Goal: Task Accomplishment & Management: Complete application form

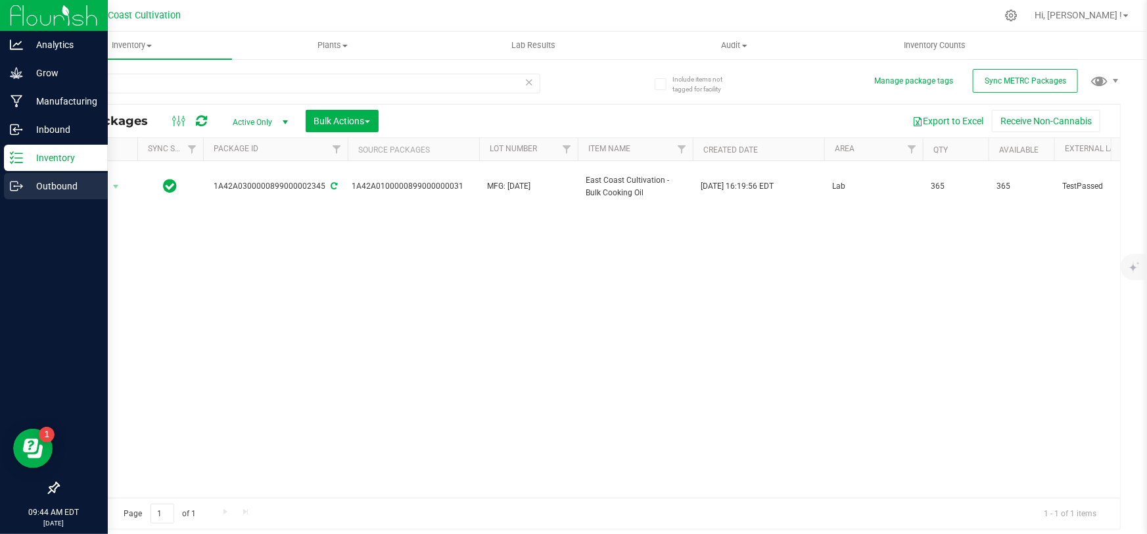
click at [12, 184] on icon at bounding box center [16, 185] width 13 height 13
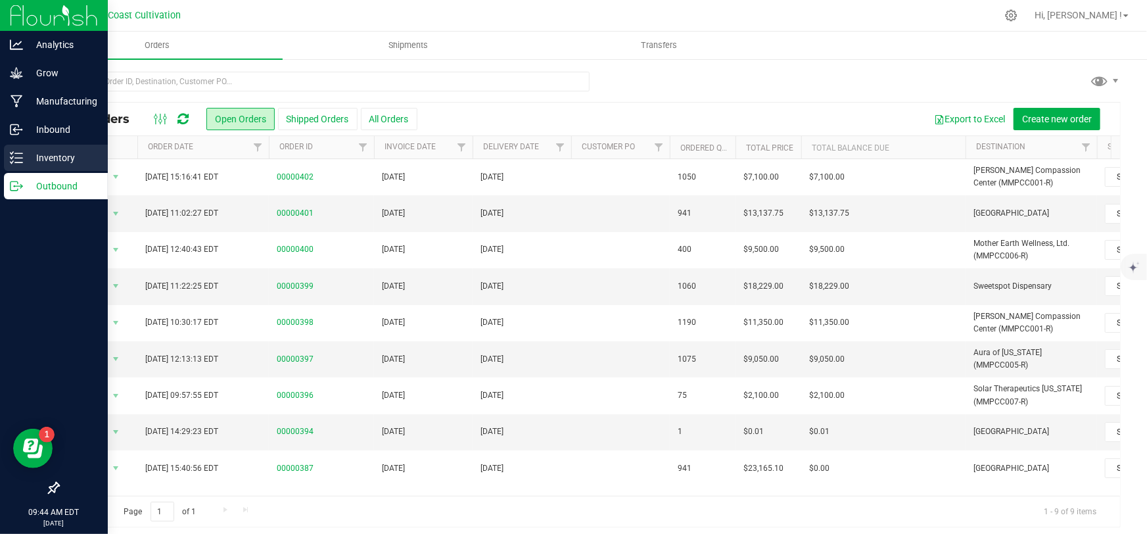
click at [16, 158] on line at bounding box center [18, 158] width 7 height 0
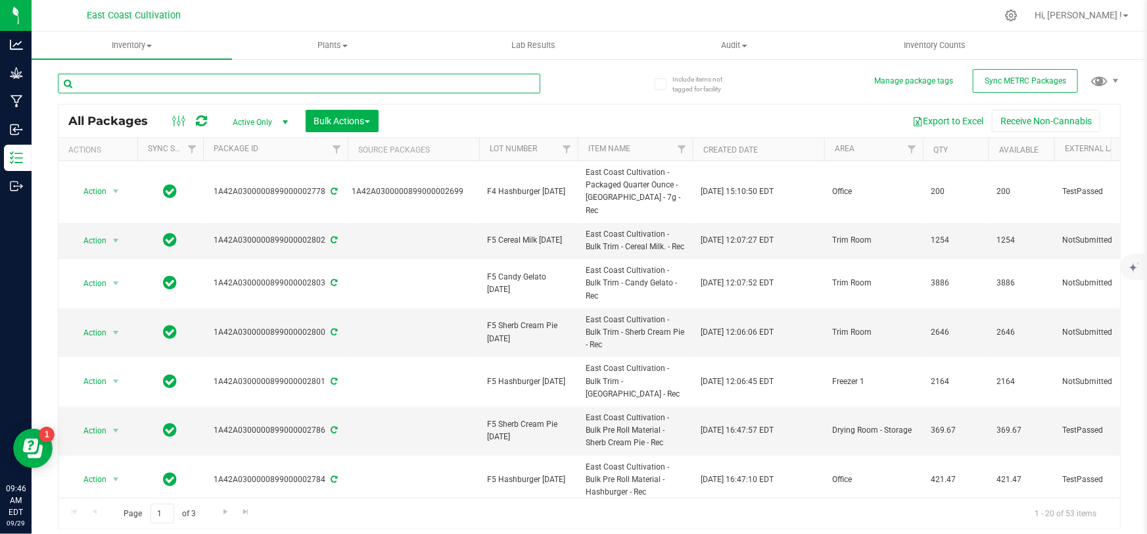
click at [163, 81] on input "text" at bounding box center [299, 84] width 482 height 20
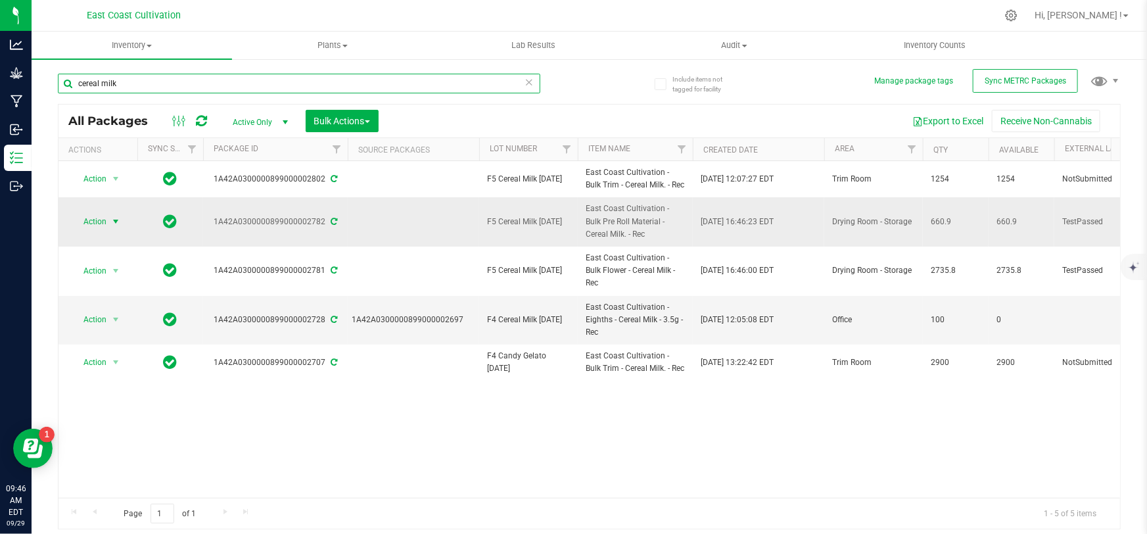
type input "cereal milk"
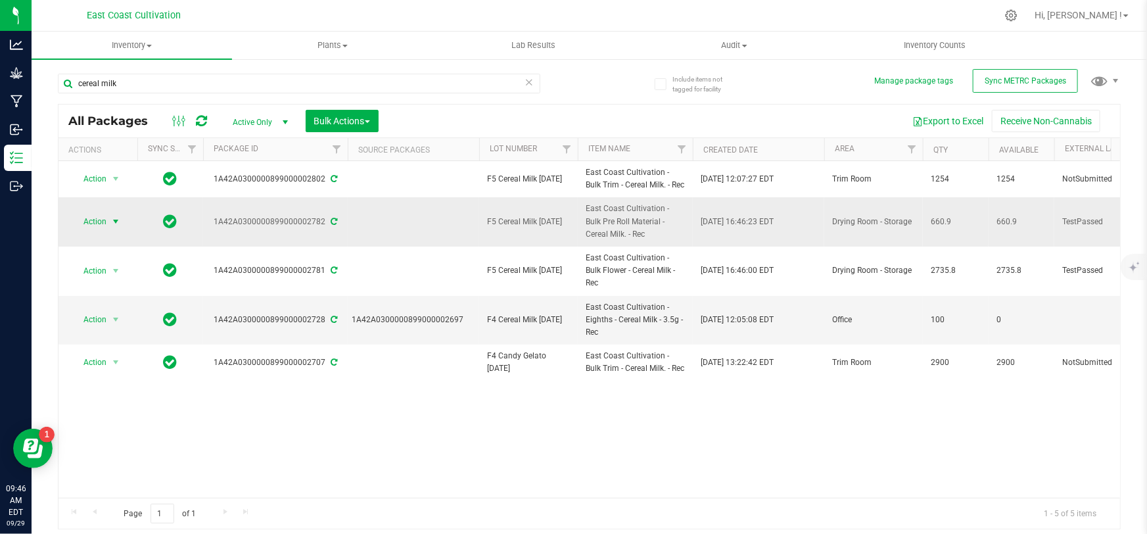
click at [89, 223] on span "Action" at bounding box center [89, 221] width 35 height 18
click at [108, 258] on li "Create package" at bounding box center [113, 263] width 82 height 20
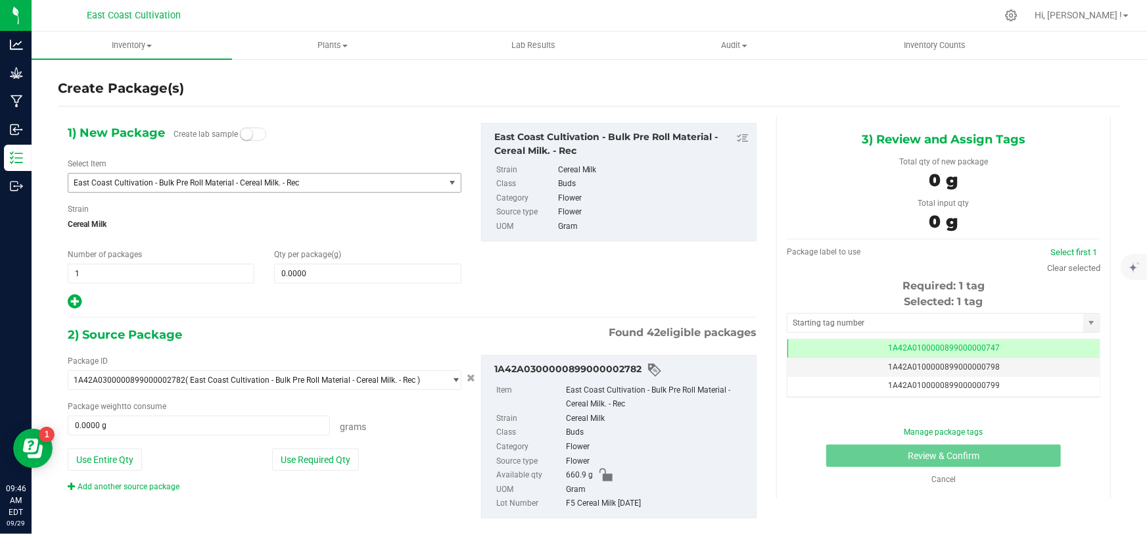
click at [175, 174] on span "East Coast Cultivation - Bulk Pre Roll Material - Cereal Milk. - Rec" at bounding box center [256, 182] width 376 height 18
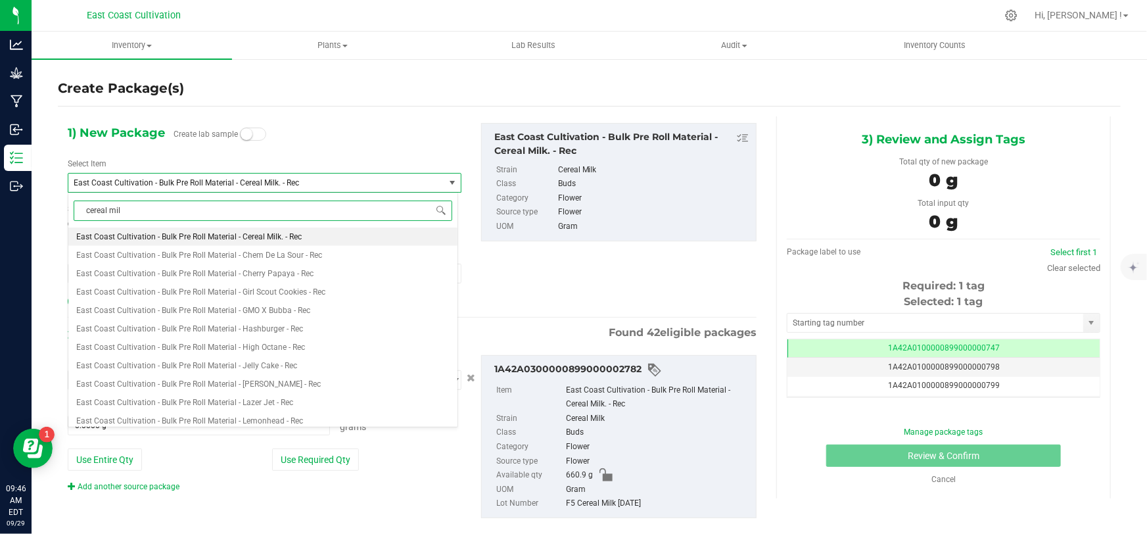
type input "cereal milk"
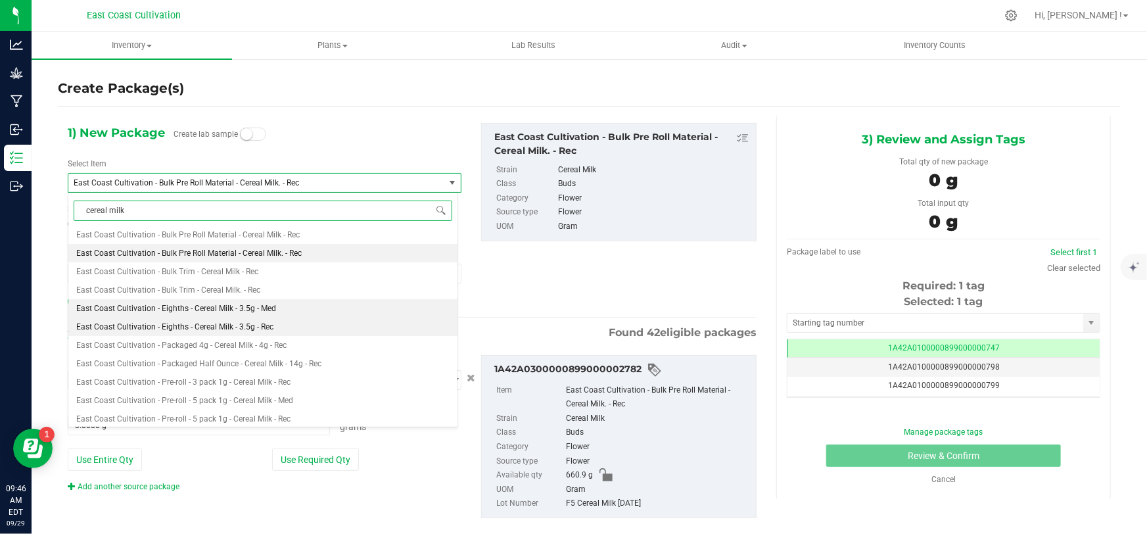
scroll to position [133, 0]
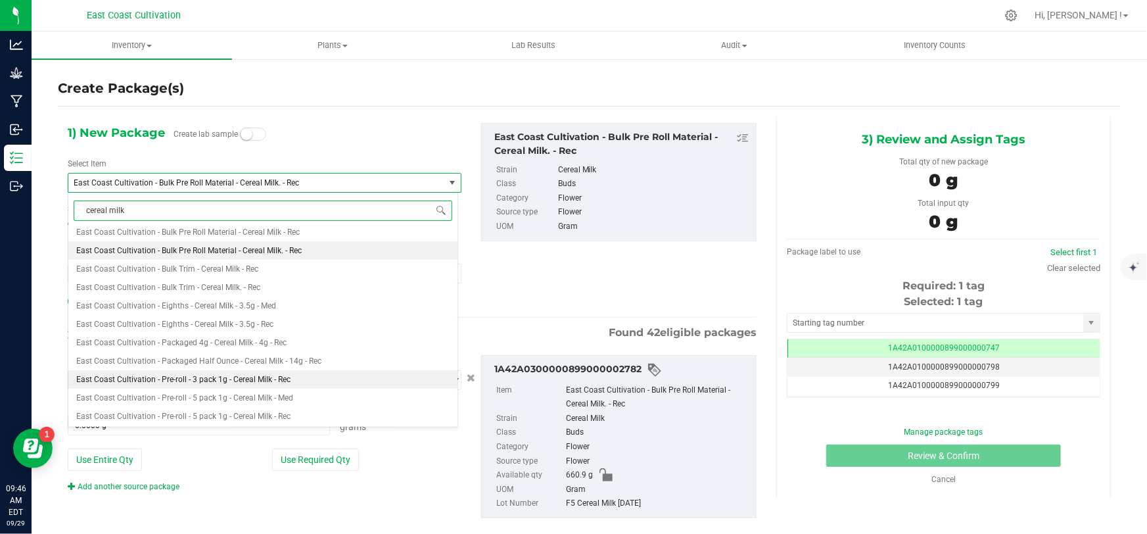
click at [248, 382] on span "East Coast Cultivation - Pre-roll - 3 pack 1g - Cereal Milk - Rec" at bounding box center [183, 379] width 214 height 9
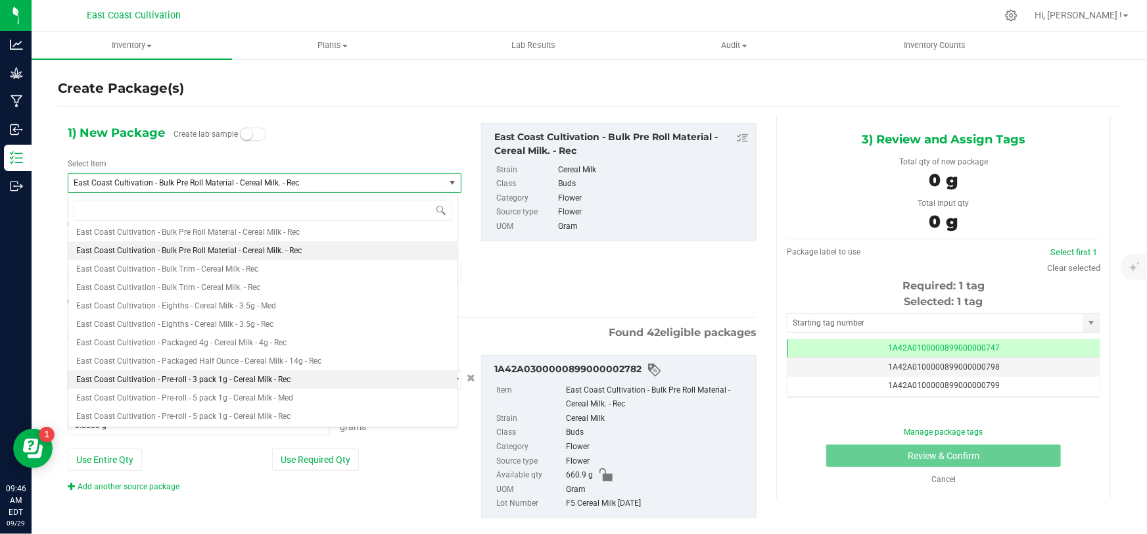
type input "0"
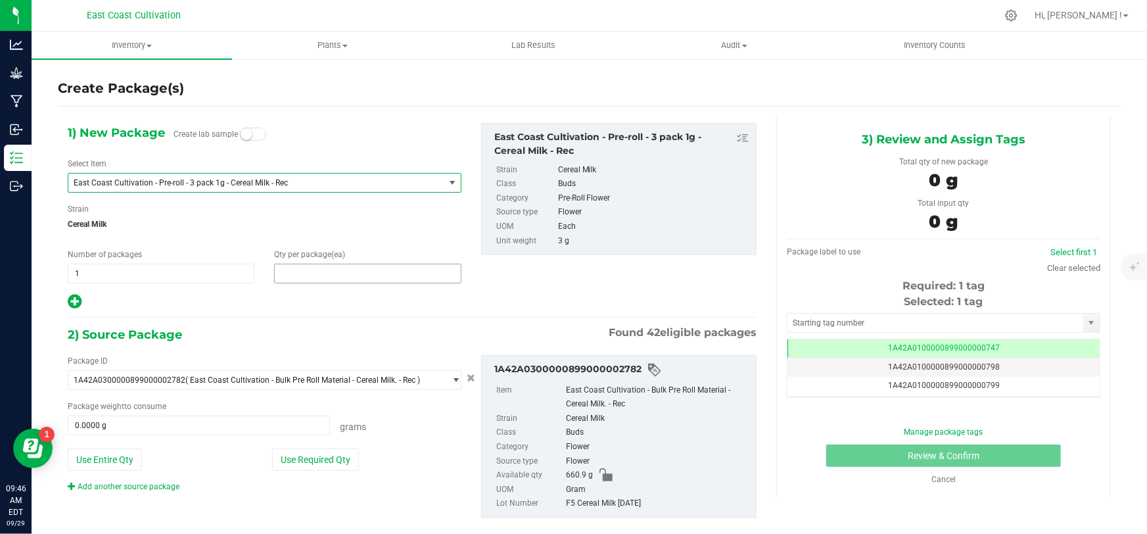
click at [302, 273] on span at bounding box center [367, 273] width 187 height 20
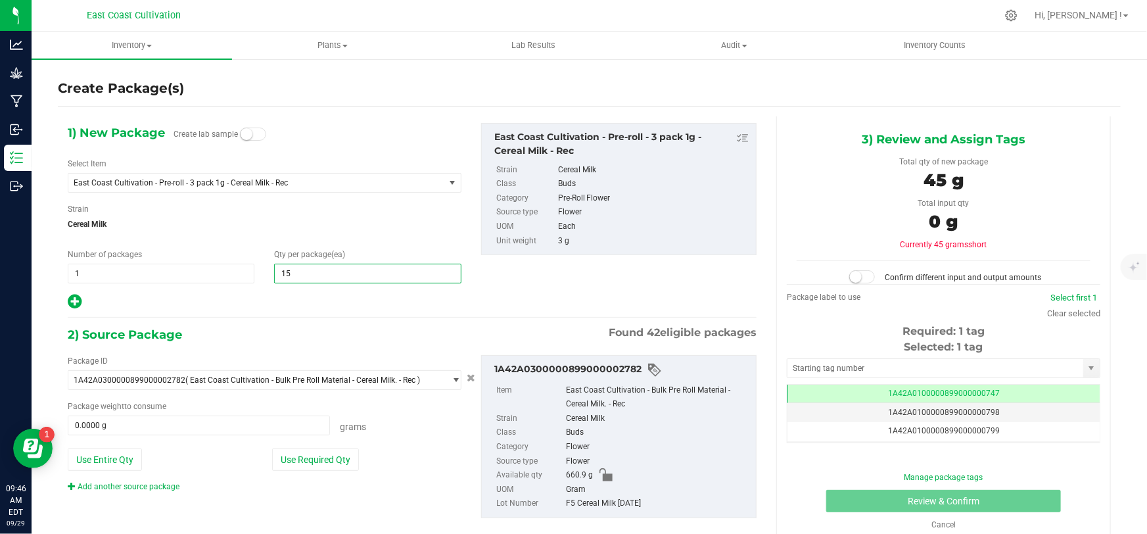
type input "150"
click at [202, 426] on span at bounding box center [199, 425] width 262 height 20
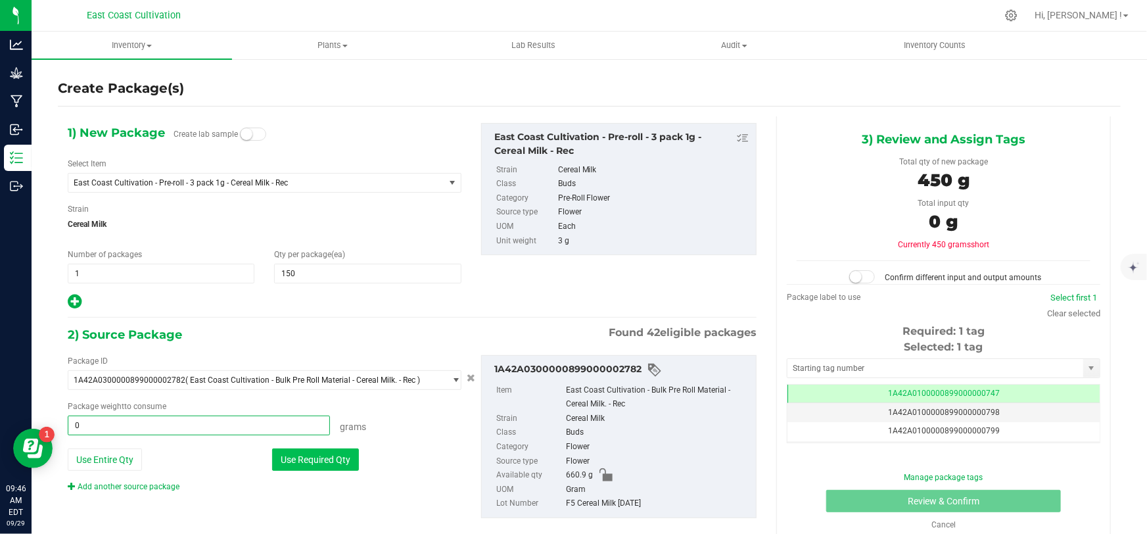
click at [294, 455] on button "Use Required Qty" at bounding box center [315, 459] width 87 height 22
type input "450.0000 g"
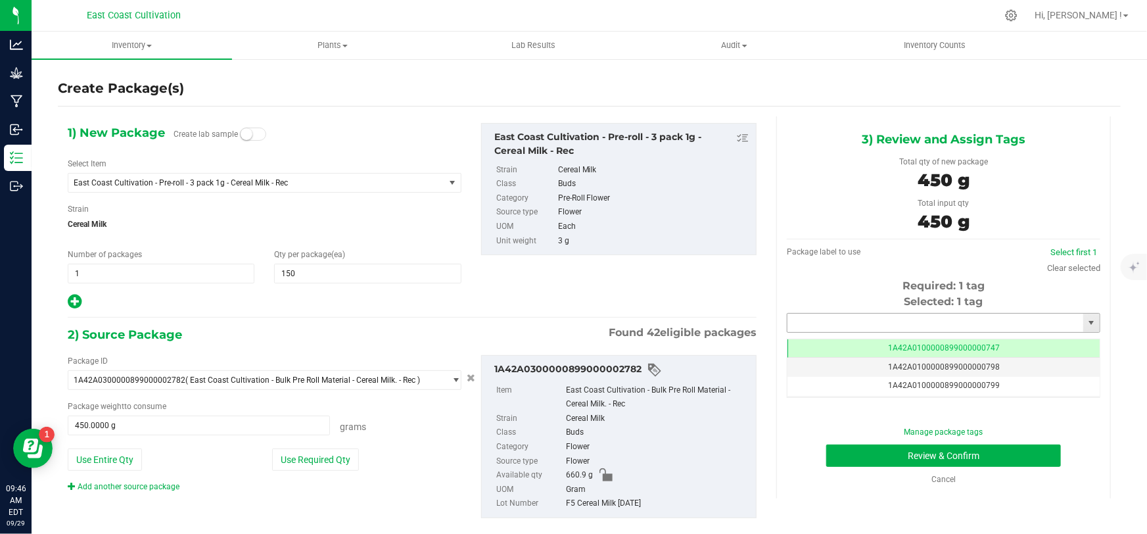
click at [811, 325] on input "text" at bounding box center [935, 322] width 296 height 18
click at [896, 344] on li "1A42A0300000899000002817" at bounding box center [935, 345] width 309 height 20
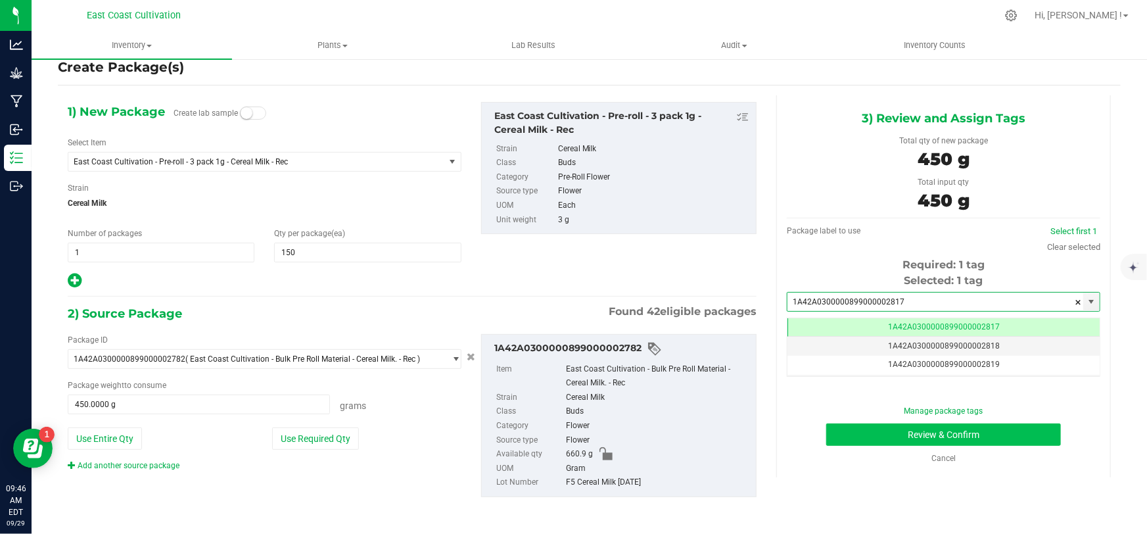
type input "1A42A0300000899000002817"
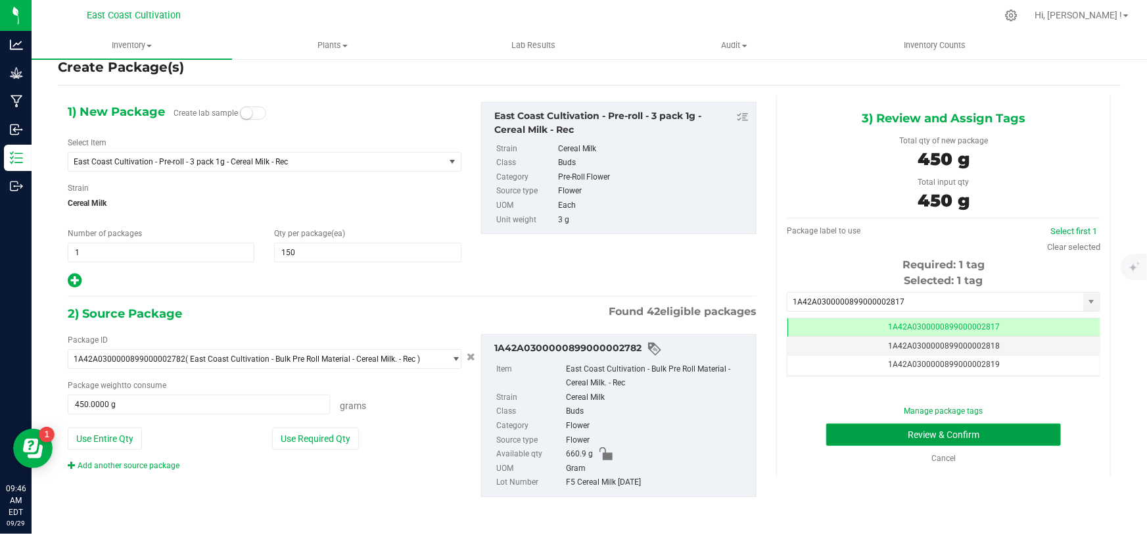
click at [972, 426] on button "Review & Confirm" at bounding box center [943, 434] width 235 height 22
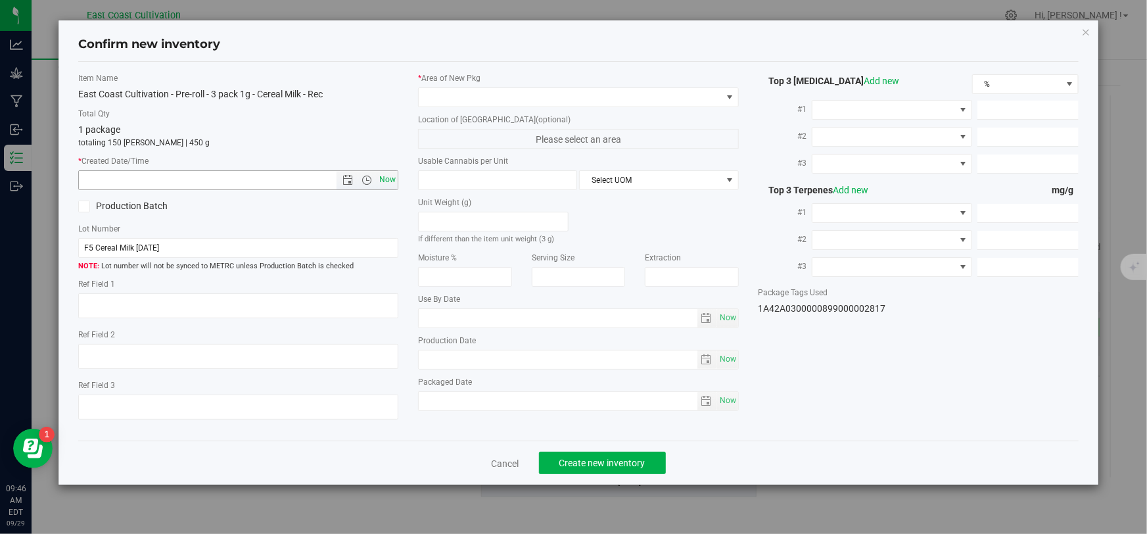
click at [391, 178] on span "Now" at bounding box center [387, 179] width 22 height 19
type input "[DATE] 9:46 AM"
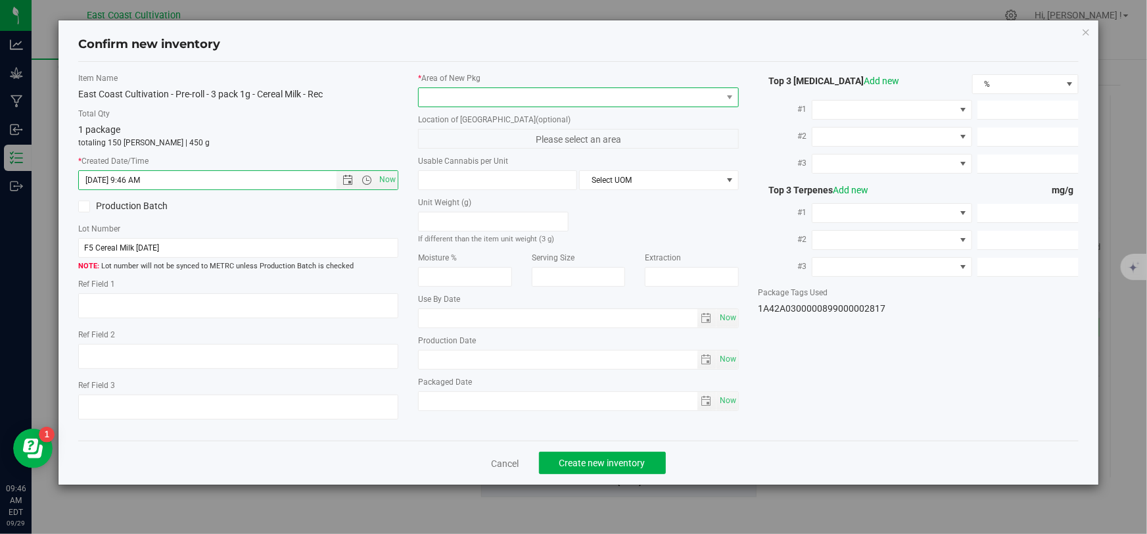
click at [440, 104] on span at bounding box center [570, 97] width 302 height 18
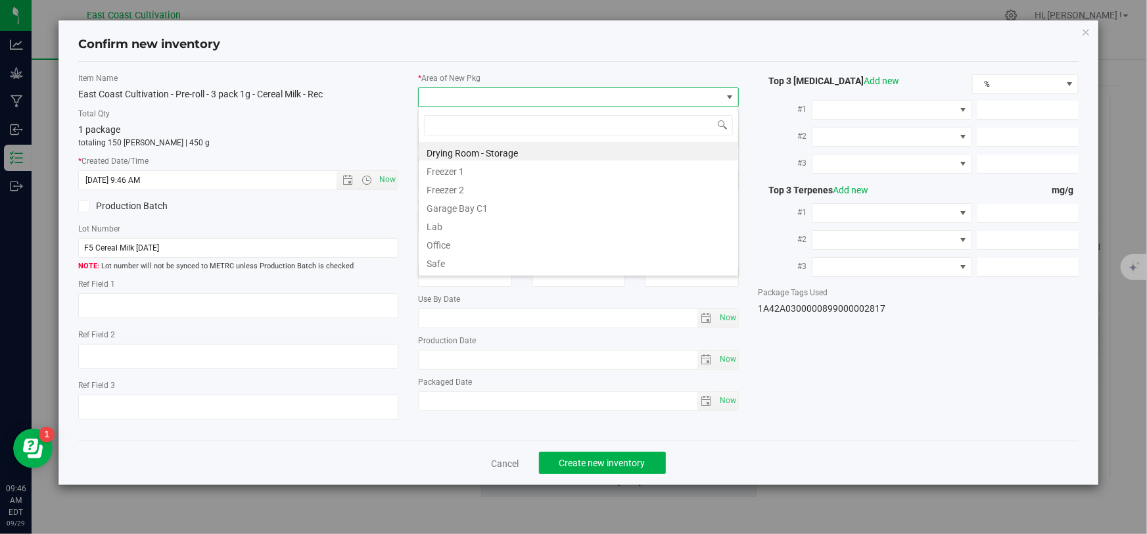
click at [450, 243] on li "Office" at bounding box center [578, 243] width 319 height 18
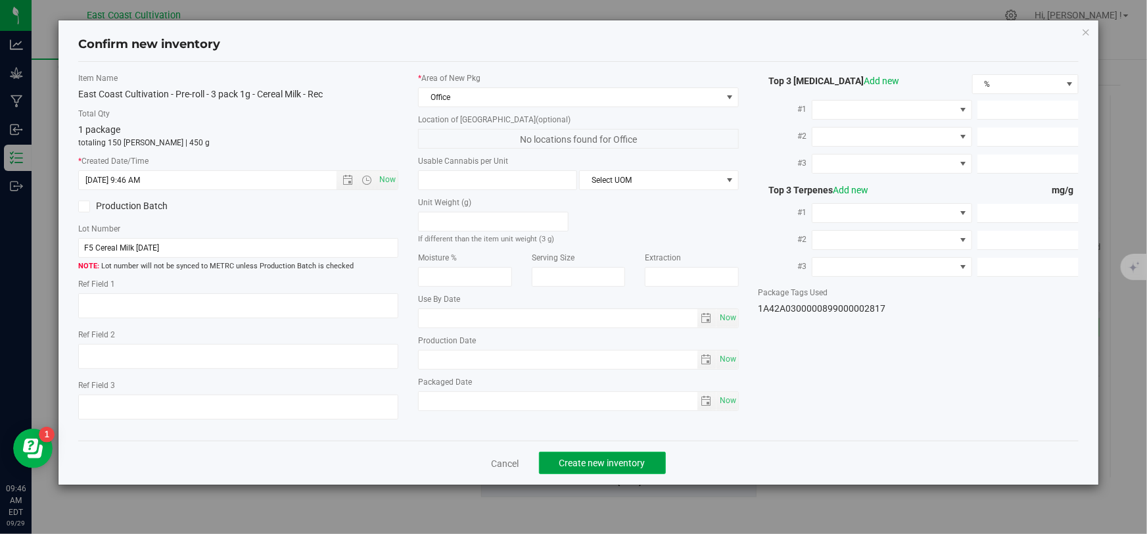
click at [605, 461] on span "Create new inventory" at bounding box center [602, 462] width 86 height 11
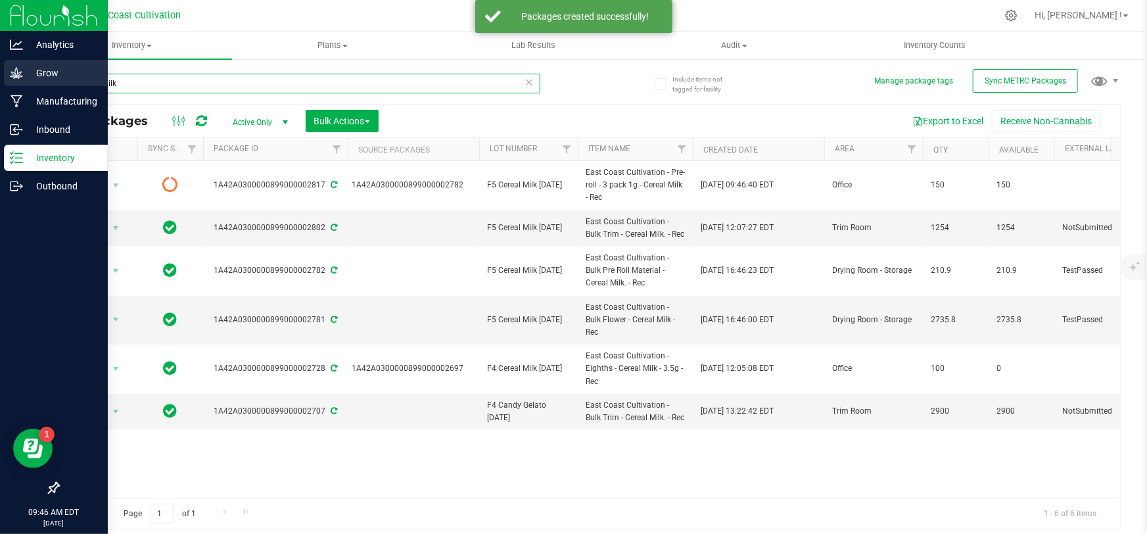
drag, startPoint x: 141, startPoint y: 82, endPoint x: 14, endPoint y: 72, distance: 126.6
click at [16, 72] on div "Analytics Grow Manufacturing Inbound Inventory Outbound 09:46 AM EDT [DATE] 09/…" at bounding box center [573, 267] width 1147 height 534
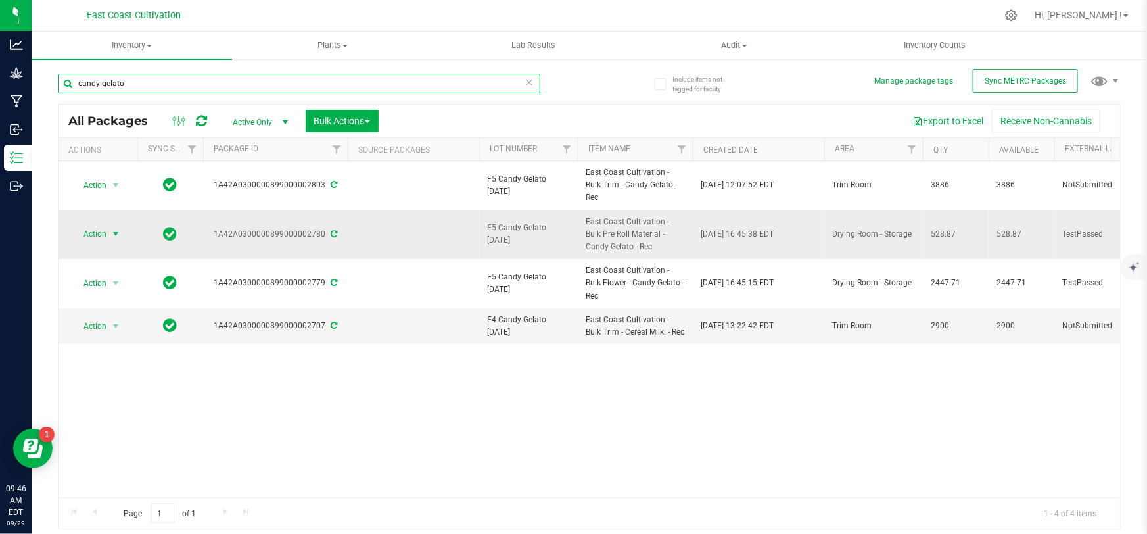
type input "candy gelato"
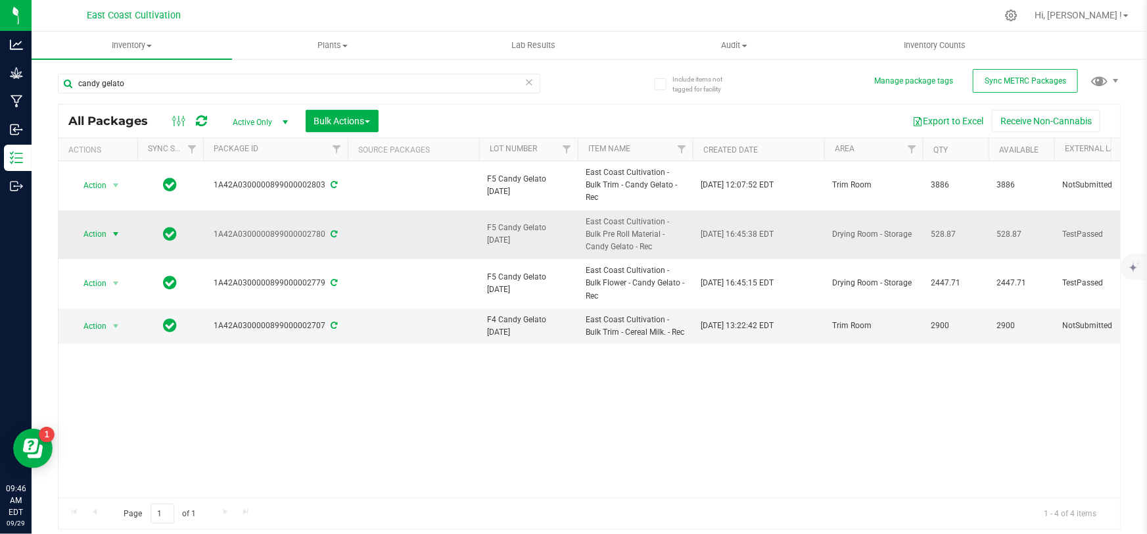
click at [100, 225] on span "Action" at bounding box center [89, 234] width 35 height 18
click at [118, 262] on li "Create package" at bounding box center [113, 263] width 82 height 20
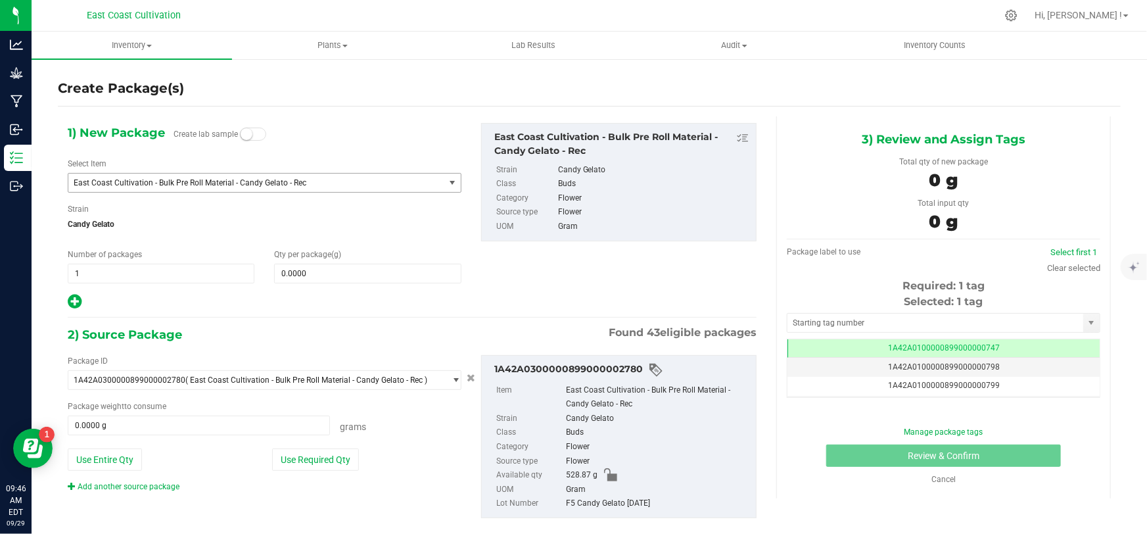
click at [181, 185] on span "East Coast Cultivation - Bulk Pre Roll Material - Candy Gelato - Rec" at bounding box center [249, 182] width 351 height 9
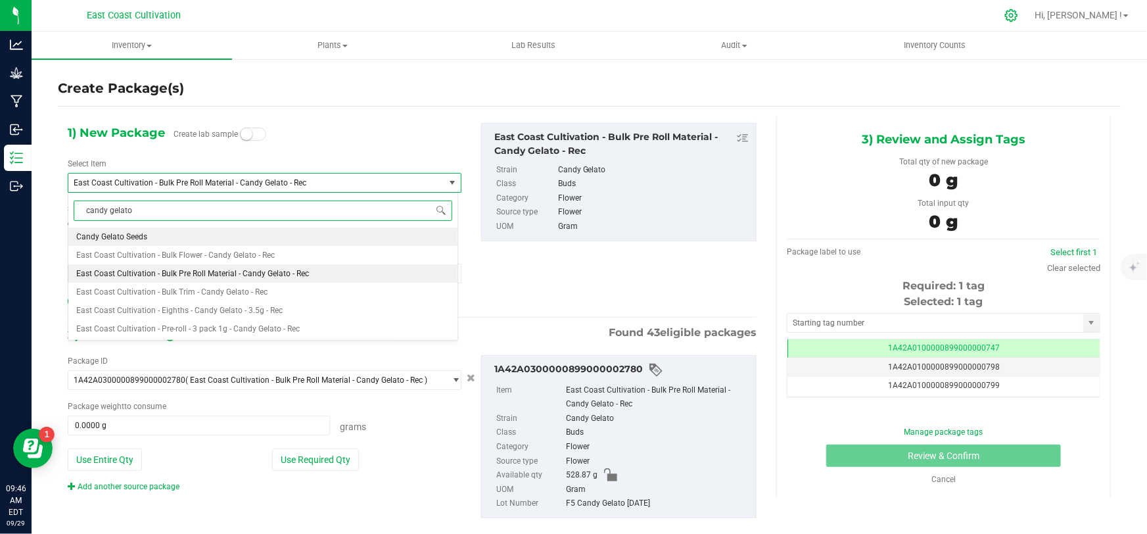
type input "candy gelato"
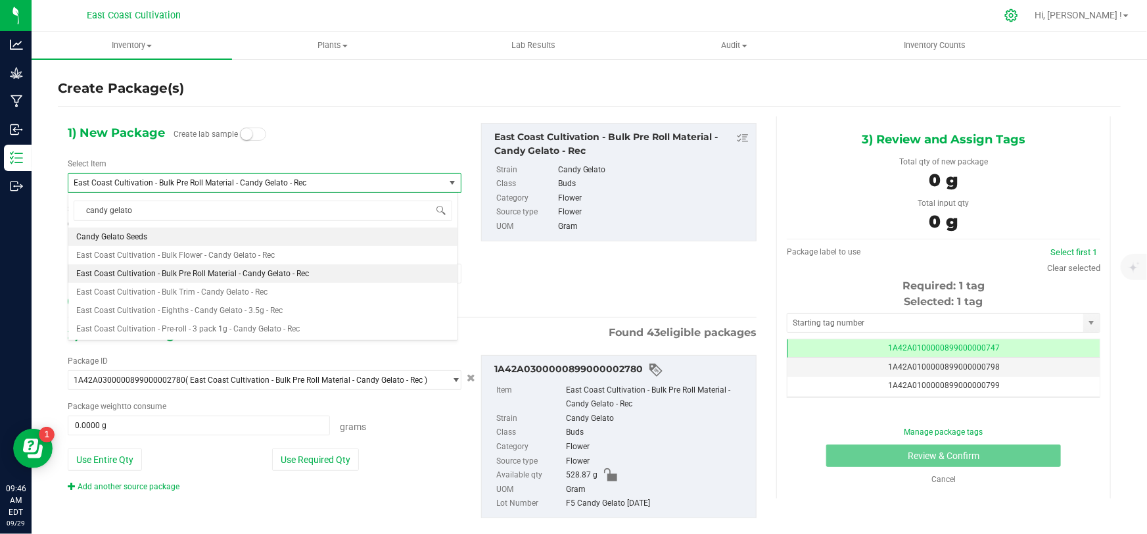
click at [1017, 16] on icon at bounding box center [1011, 15] width 12 height 12
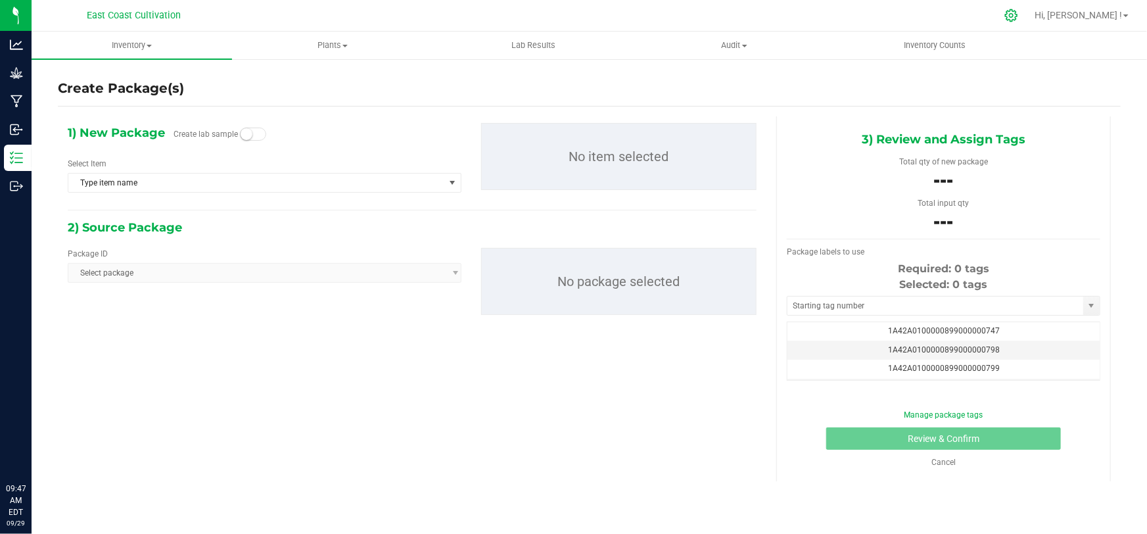
click at [1017, 16] on icon at bounding box center [1011, 15] width 12 height 12
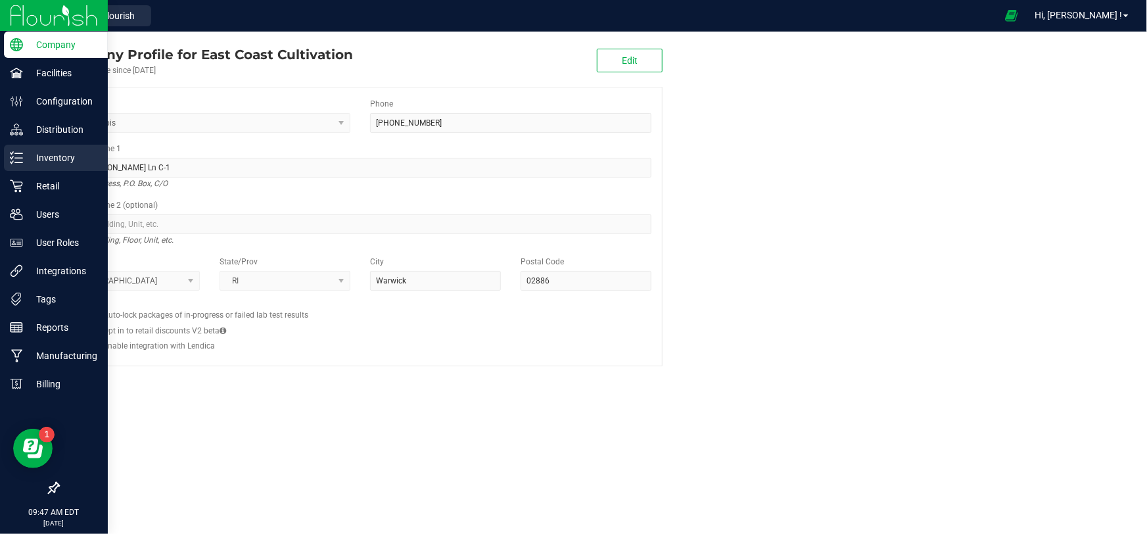
click at [42, 154] on p "Inventory" at bounding box center [62, 158] width 79 height 16
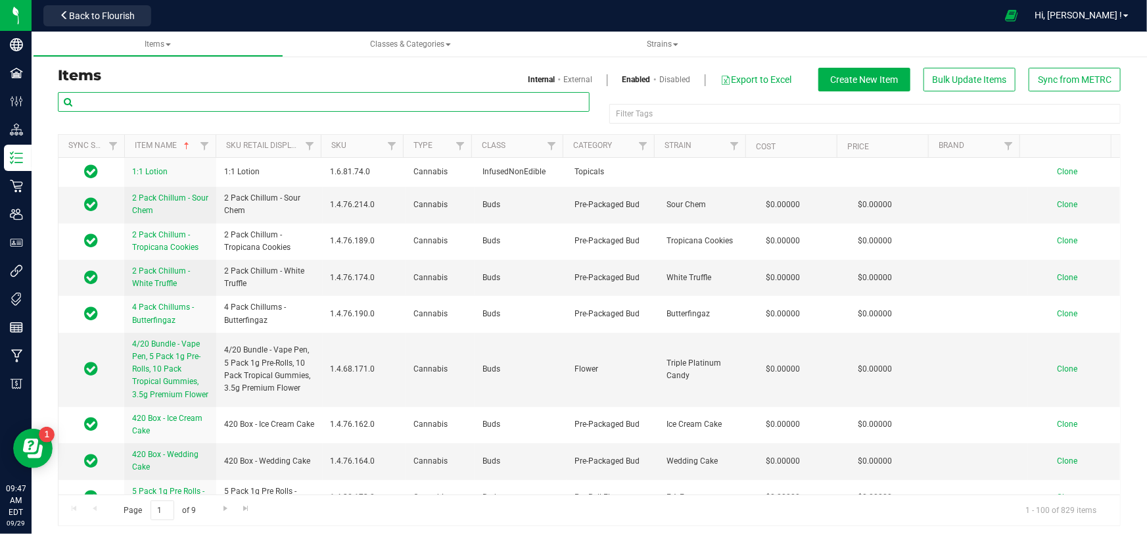
click at [136, 105] on input "text" at bounding box center [324, 102] width 532 height 20
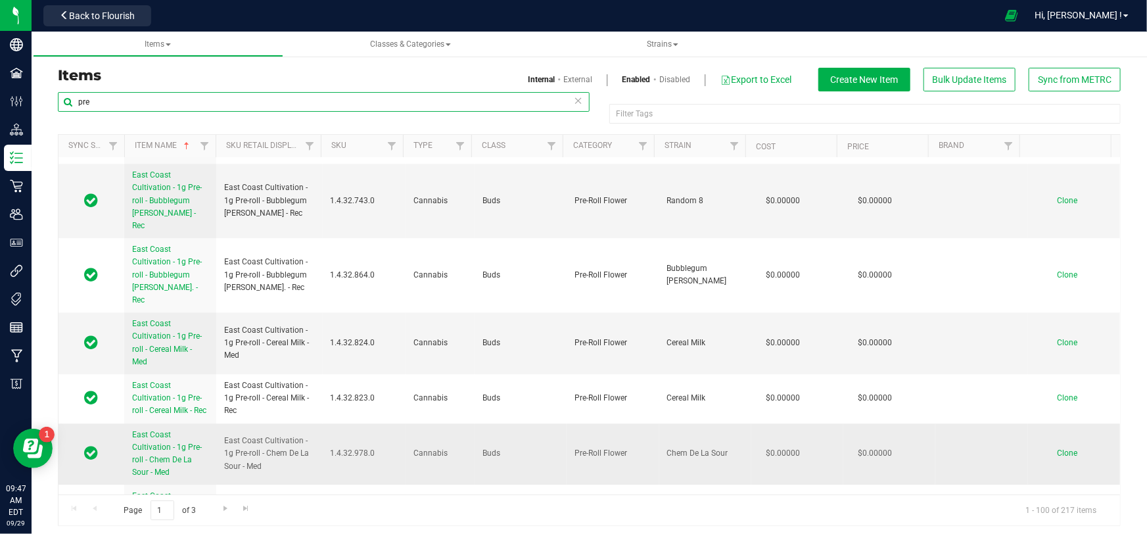
scroll to position [1911, 0]
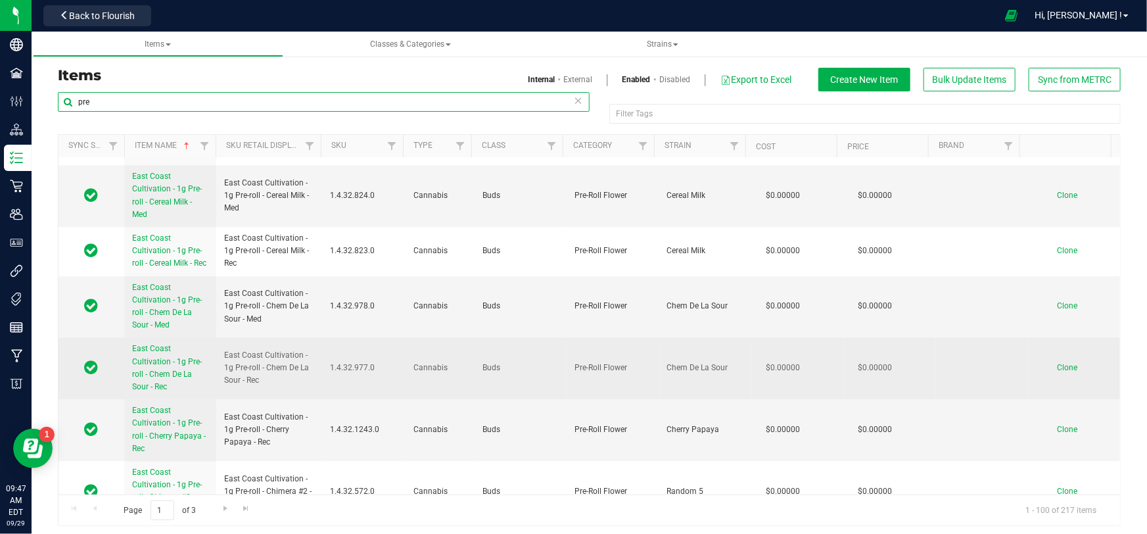
type input "pre"
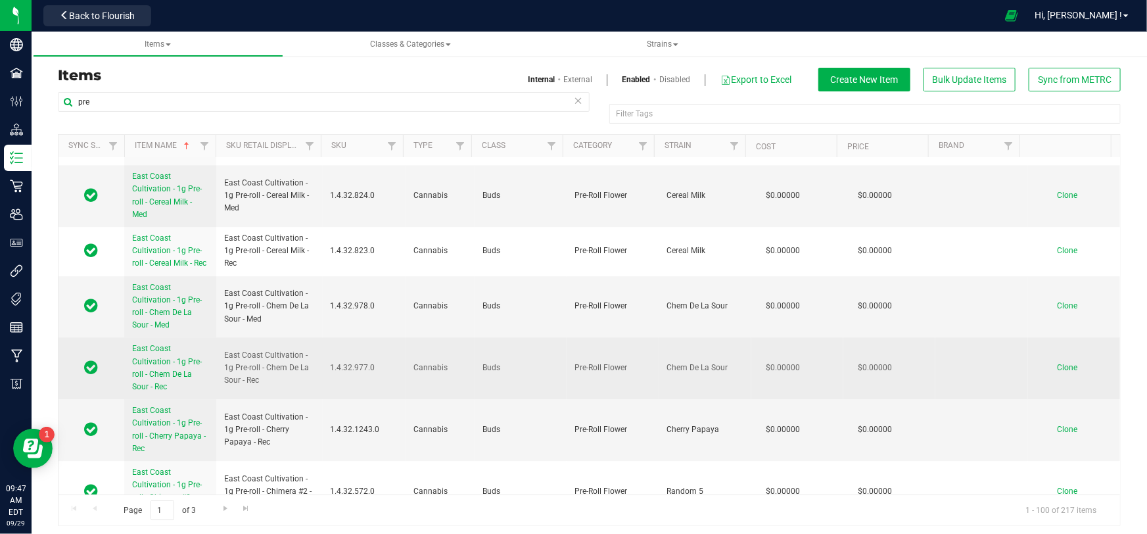
drag, startPoint x: 268, startPoint y: 355, endPoint x: 210, endPoint y: 321, distance: 66.8
click at [210, 337] on tr "East Coast Cultivation - 1g Pre-roll - Chem De La Sour - Rec East Coast Cultiva…" at bounding box center [588, 368] width 1061 height 62
copy tr "East Coast Cultivation - 1g Pre-roll - Chem De La Sour - Rec"
click at [1057, 363] on span "Clone" at bounding box center [1067, 367] width 20 height 9
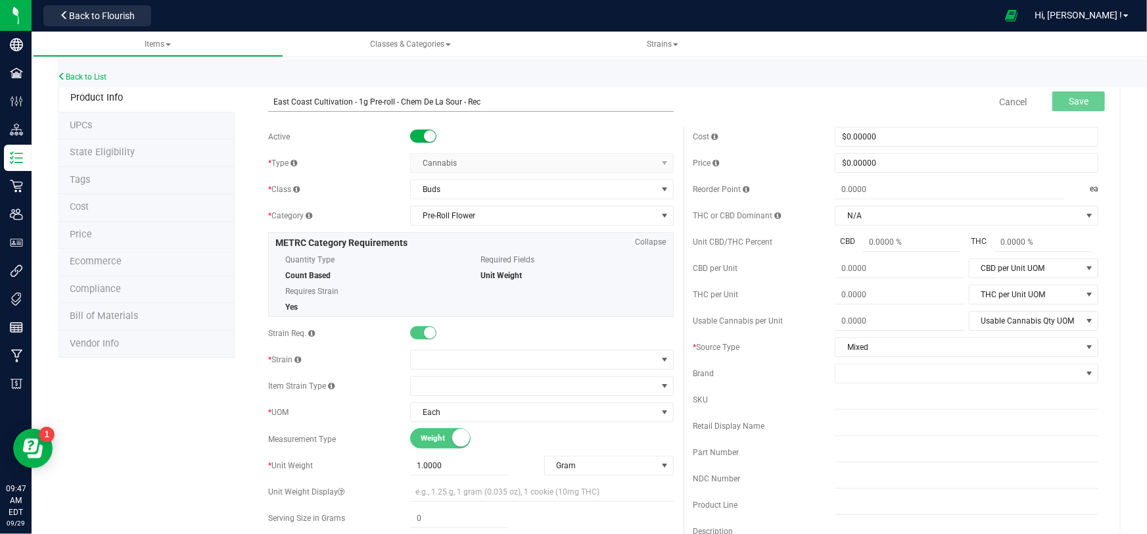
click at [467, 103] on input "East Coast Cultivation - 1g Pre-roll - Chem De La Sour - Rec" at bounding box center [470, 102] width 405 height 20
type input "East Coast Cultivation - 1g Pre-roll - Candy Gelato - Rec"
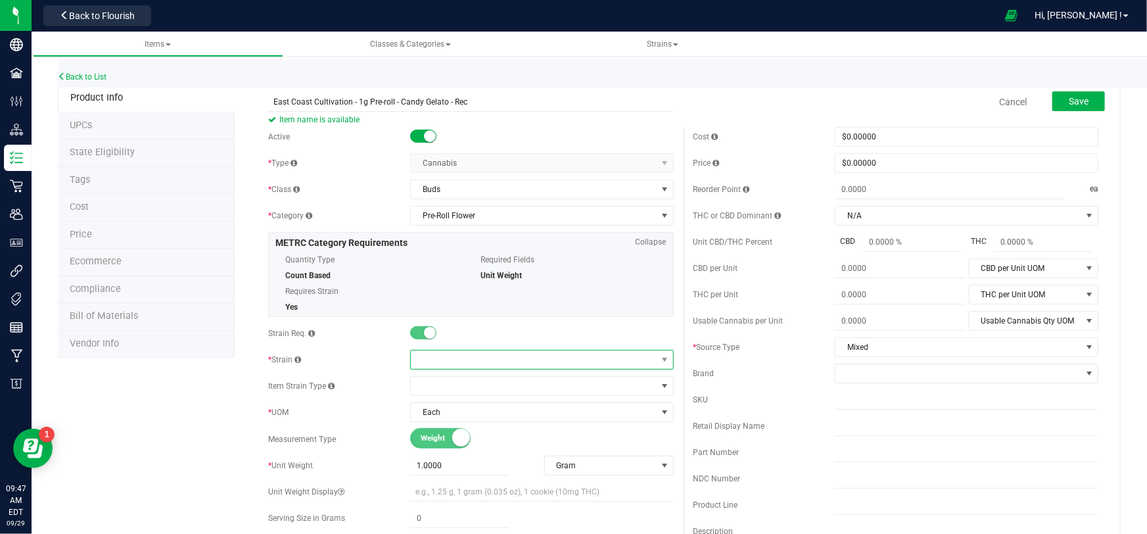
click at [444, 361] on span at bounding box center [534, 359] width 246 height 18
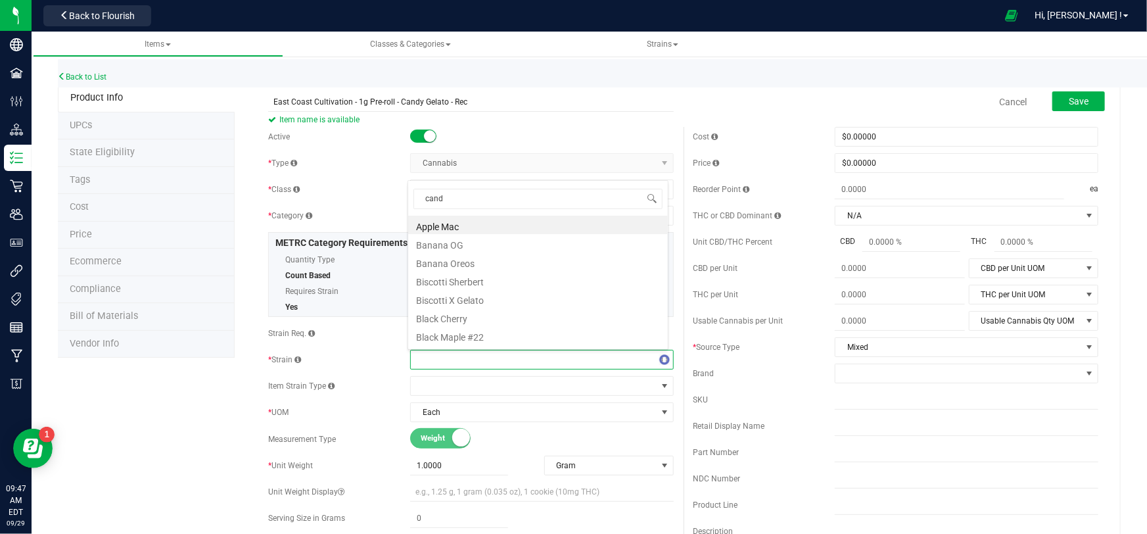
type input "candy"
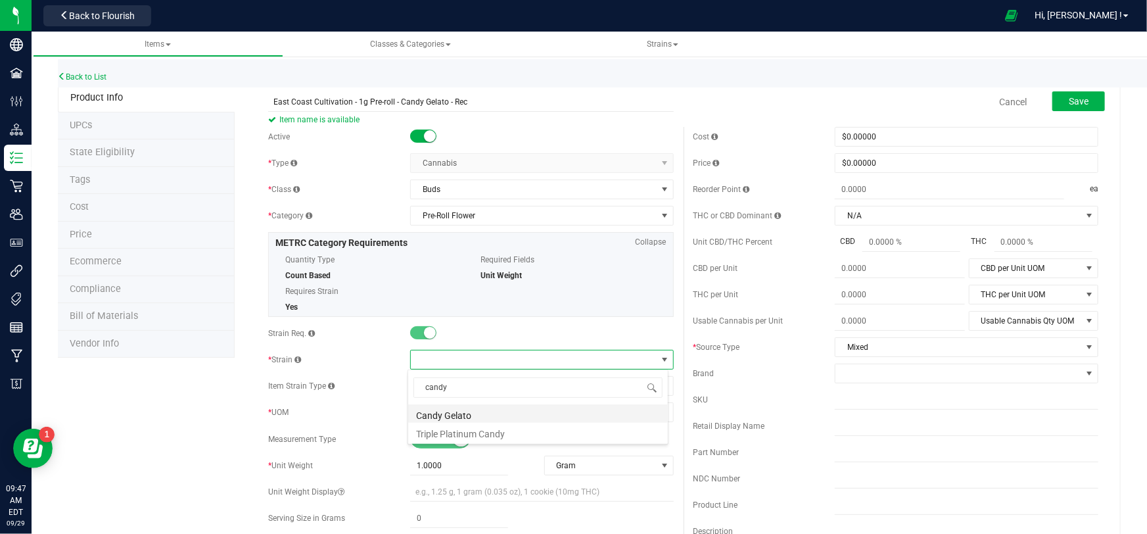
click at [455, 411] on li "Candy Gelato" at bounding box center [538, 413] width 260 height 18
click at [1080, 101] on button "Save" at bounding box center [1078, 101] width 53 height 20
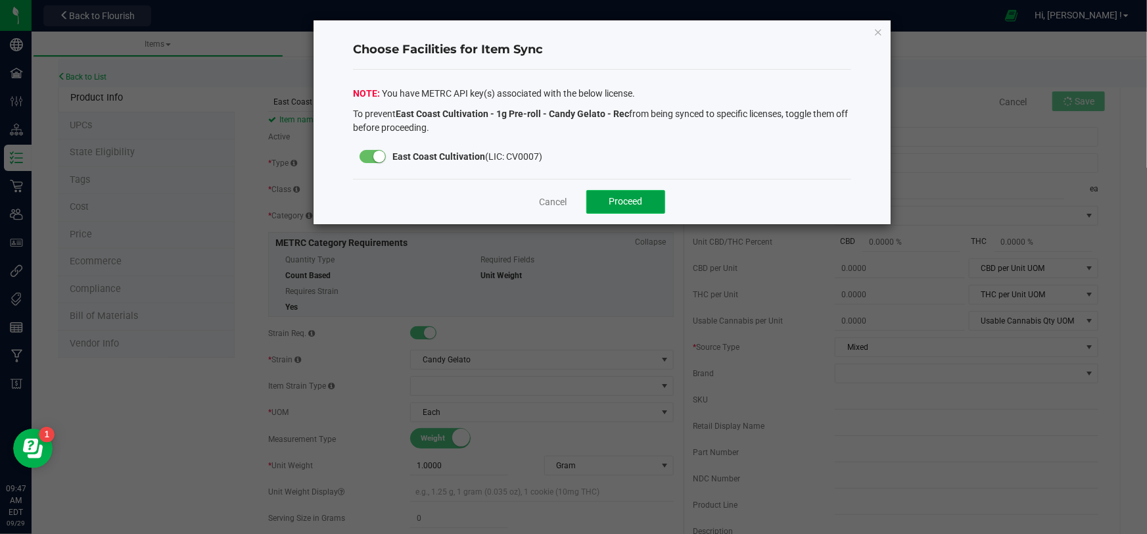
click at [639, 193] on button "Proceed" at bounding box center [625, 202] width 79 height 24
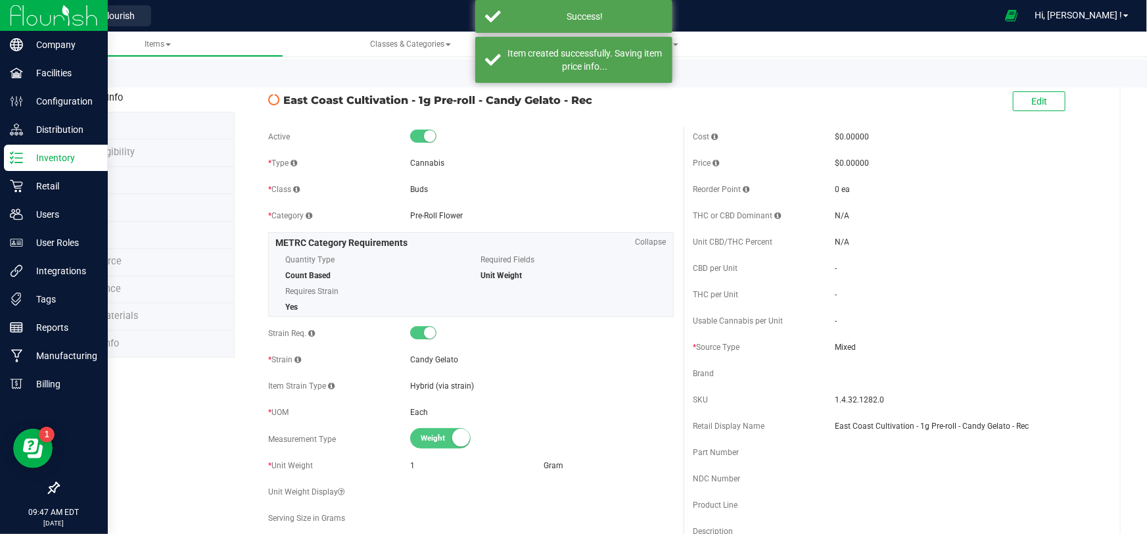
click at [24, 18] on img at bounding box center [54, 15] width 88 height 31
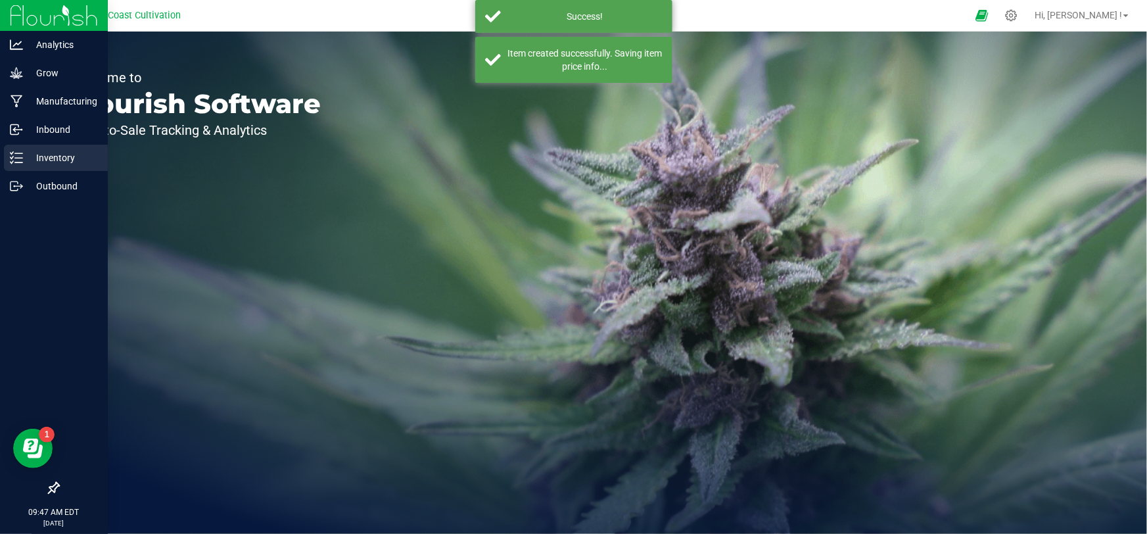
click at [49, 160] on p "Inventory" at bounding box center [62, 158] width 79 height 16
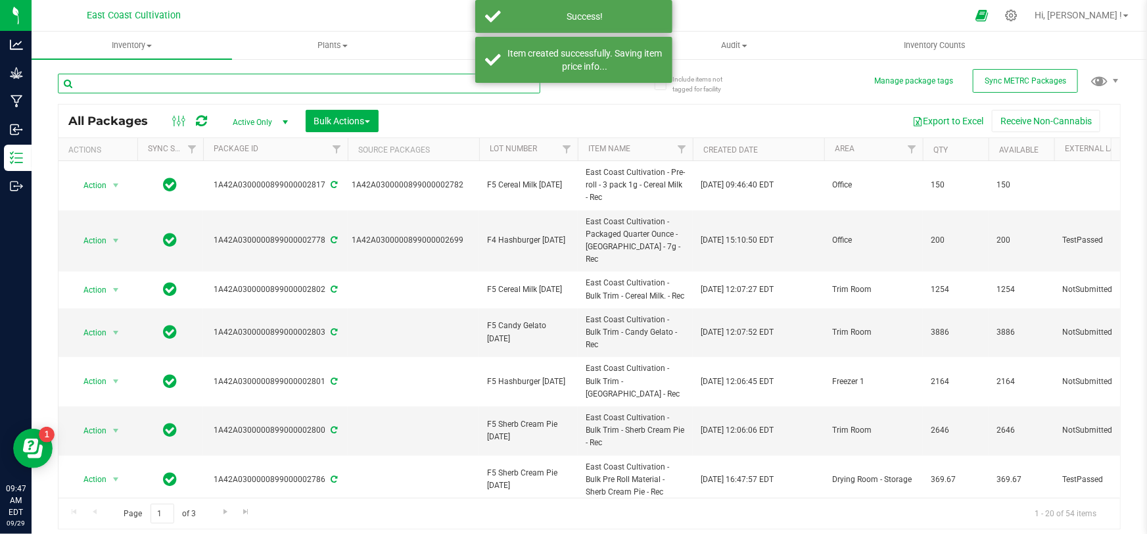
click at [158, 83] on input "text" at bounding box center [299, 84] width 482 height 20
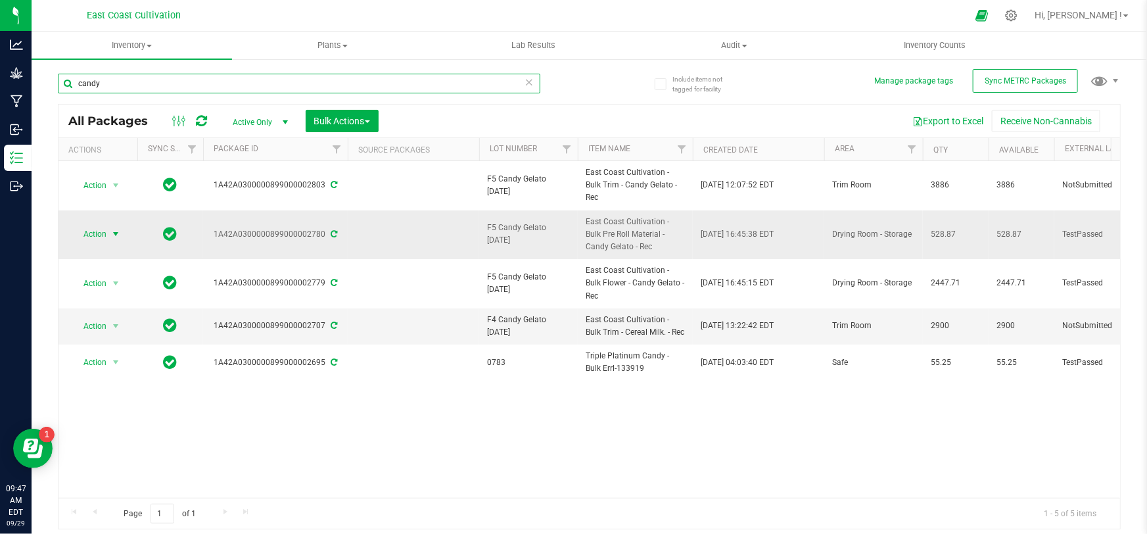
type input "candy"
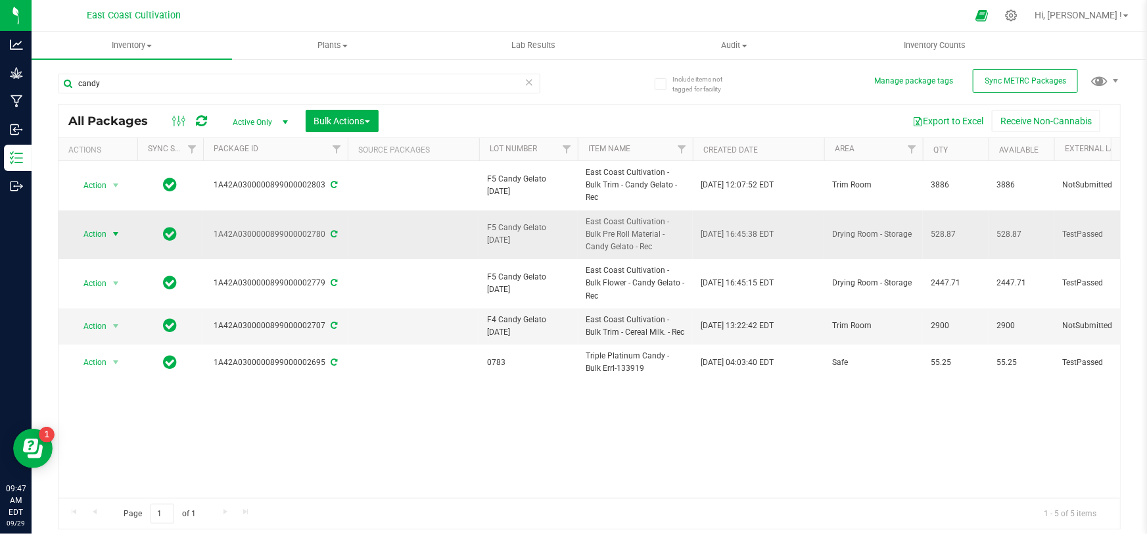
click at [95, 225] on span "Action" at bounding box center [89, 234] width 35 height 18
click at [121, 256] on li "Create package" at bounding box center [113, 263] width 82 height 20
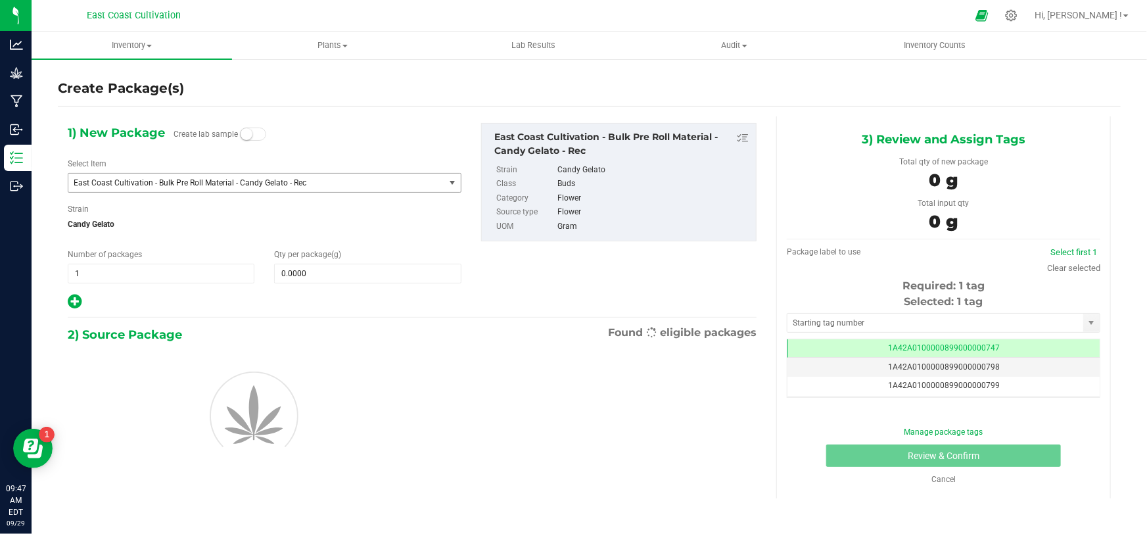
click at [214, 179] on span "East Coast Cultivation - Bulk Pre Roll Material - Candy Gelato - Rec" at bounding box center [249, 182] width 351 height 9
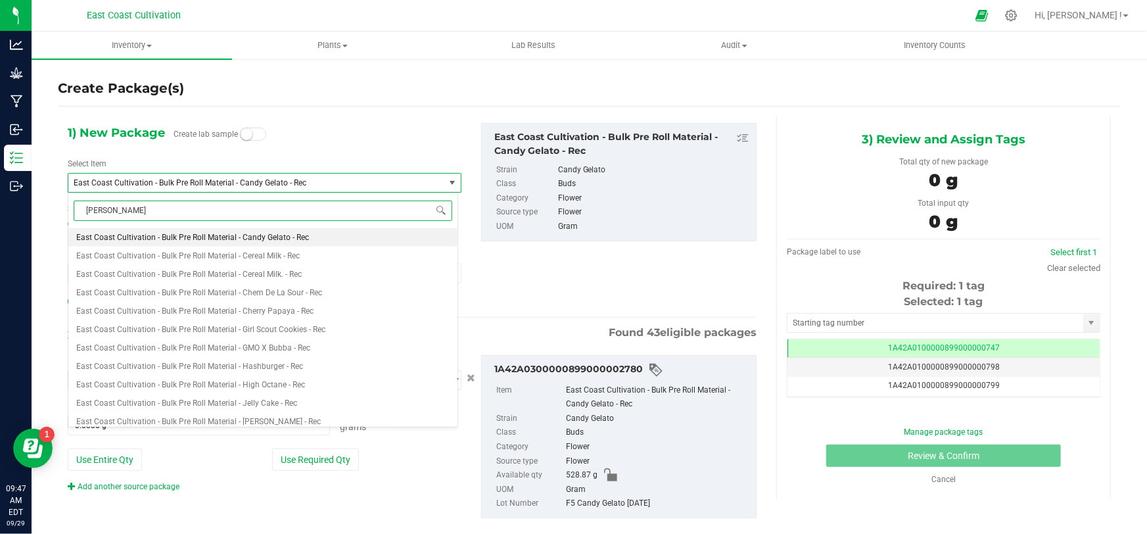
type input "candy gelato"
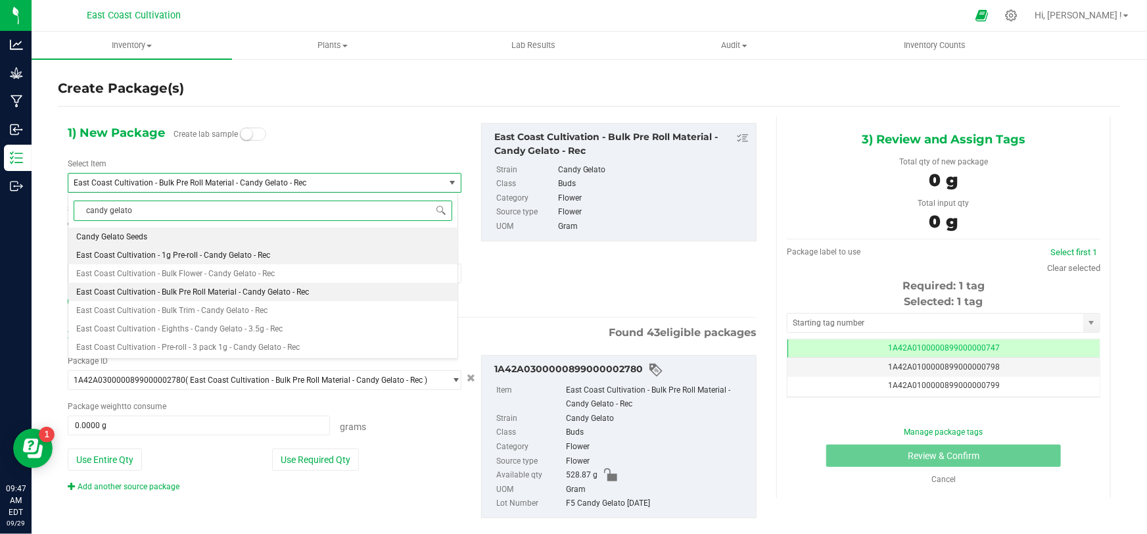
click at [196, 258] on span "East Coast Cultivation - 1g Pre-roll - Candy Gelato - Rec" at bounding box center [173, 254] width 194 height 9
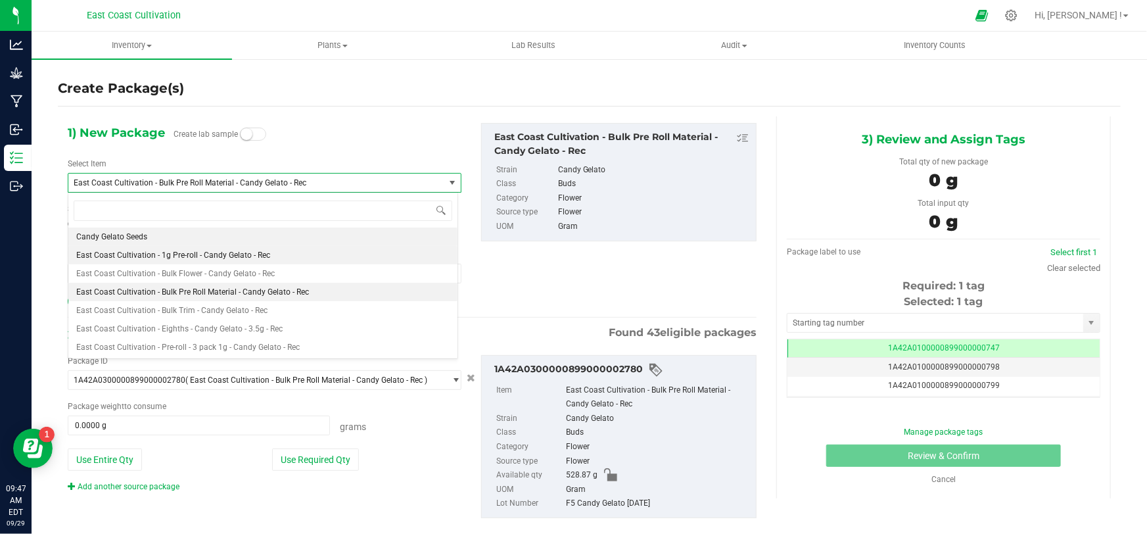
type input "0"
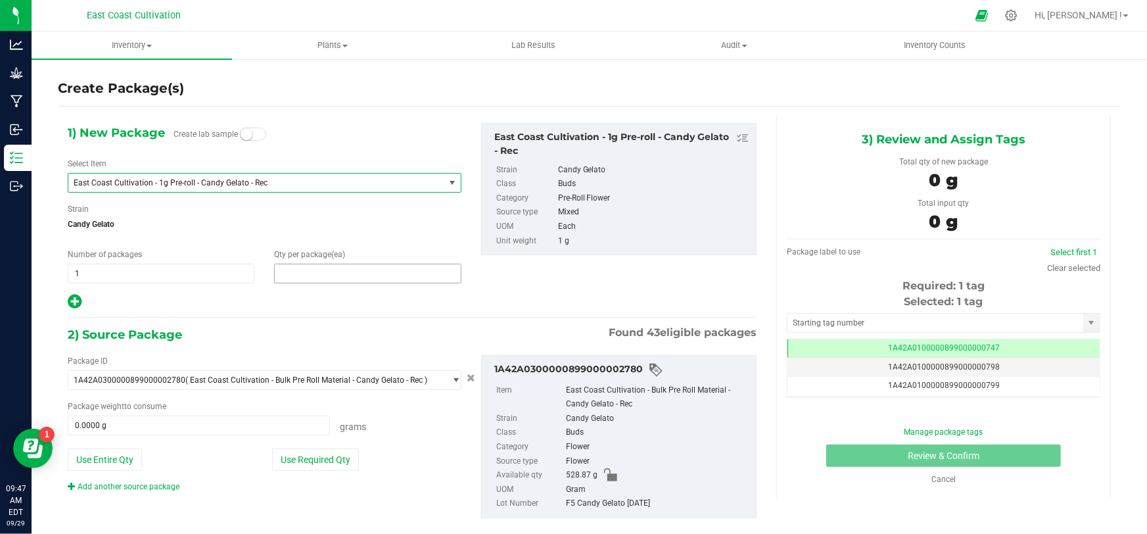
click at [290, 269] on span at bounding box center [367, 273] width 187 height 20
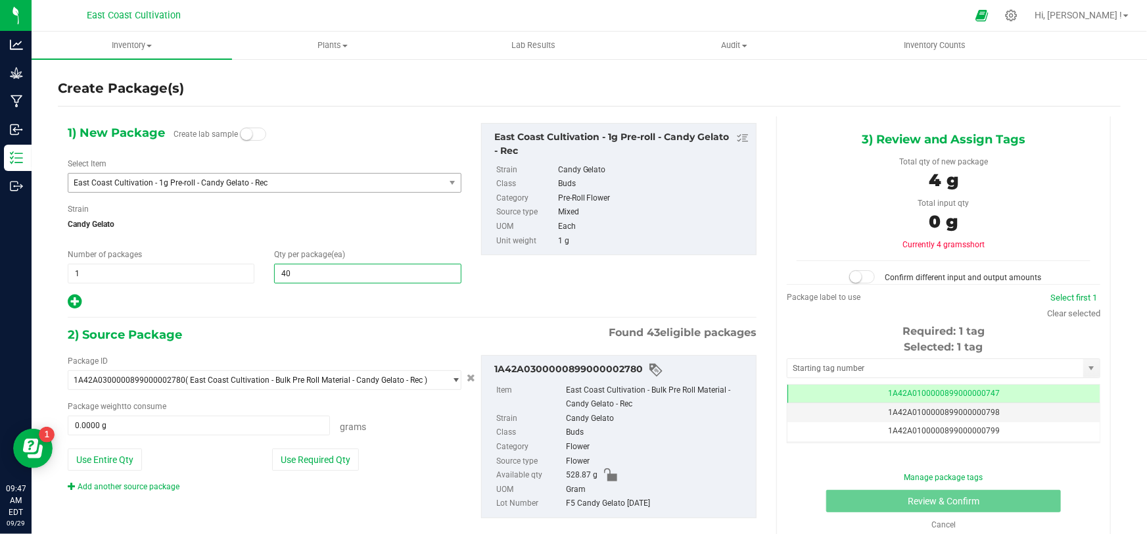
type input "400"
click at [325, 453] on button "Use Required Qty" at bounding box center [315, 459] width 87 height 22
type input "400.0000 g"
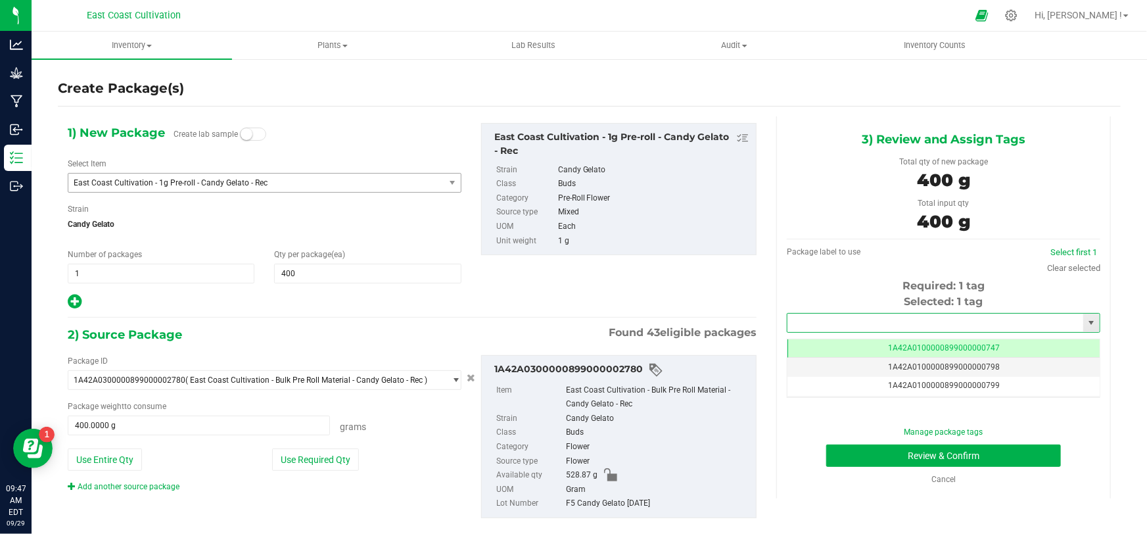
click at [852, 325] on input "text" at bounding box center [935, 322] width 296 height 18
click at [854, 342] on li "1A42A0300000899000002818" at bounding box center [935, 345] width 309 height 20
type input "1A42A0300000899000002818"
click at [933, 448] on button "Review & Confirm" at bounding box center [943, 455] width 235 height 22
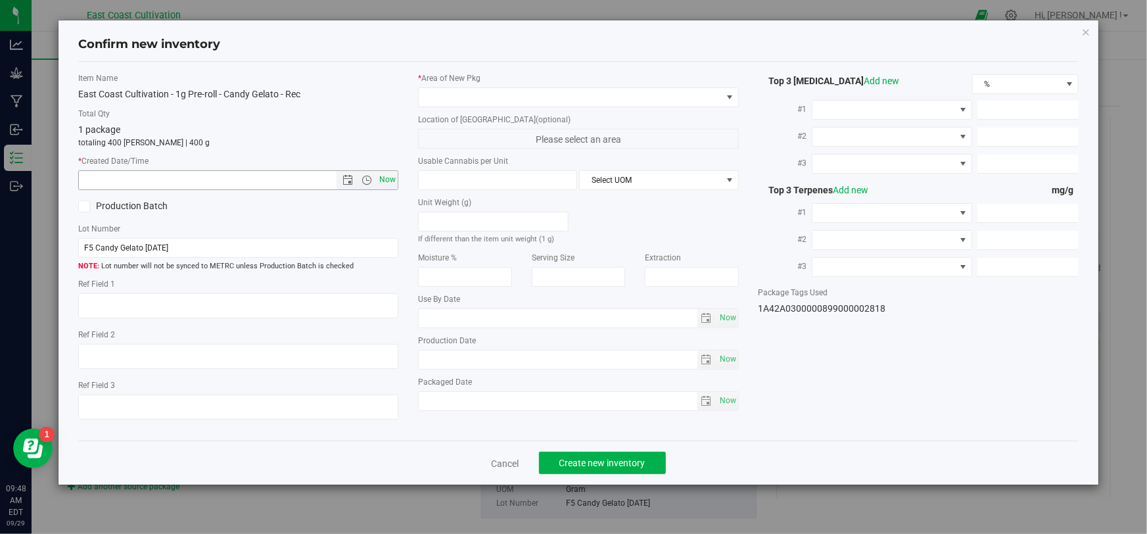
click at [392, 179] on span "Now" at bounding box center [387, 179] width 22 height 19
type input "9/29/2025 9:48 AM"
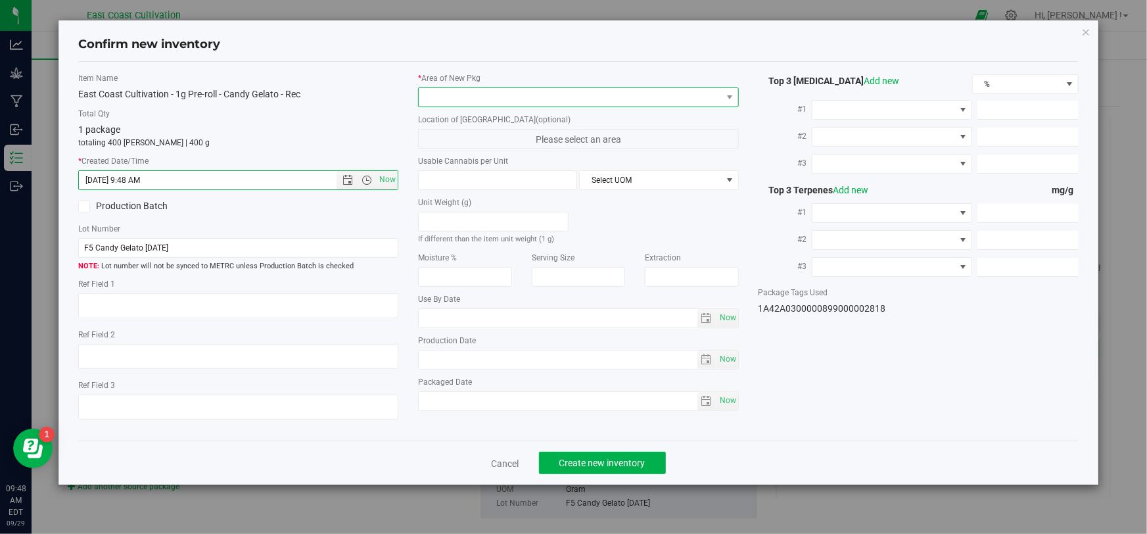
click at [456, 92] on span at bounding box center [570, 97] width 302 height 18
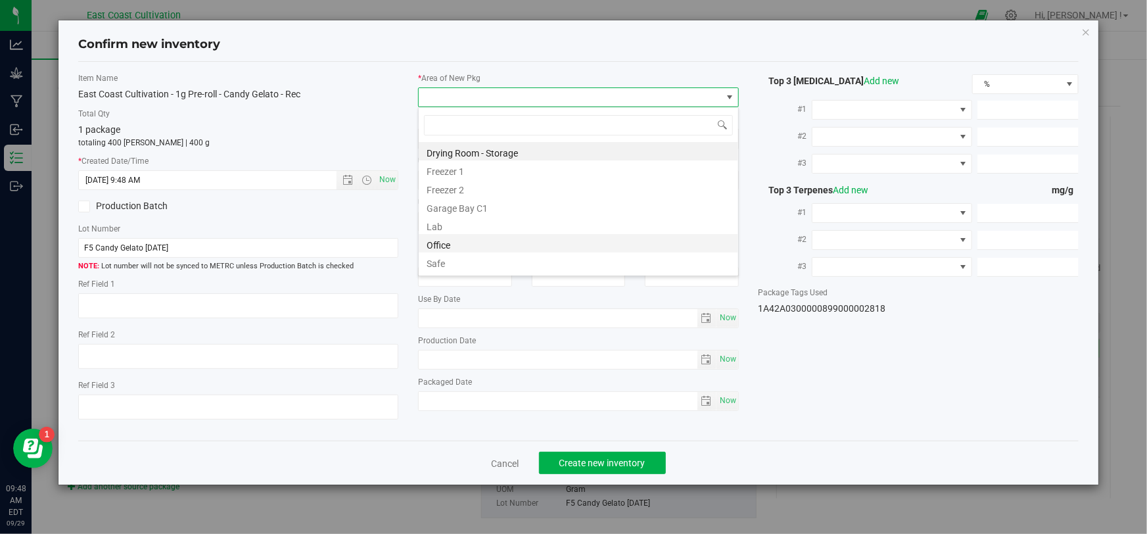
click at [455, 246] on li "Office" at bounding box center [578, 243] width 319 height 18
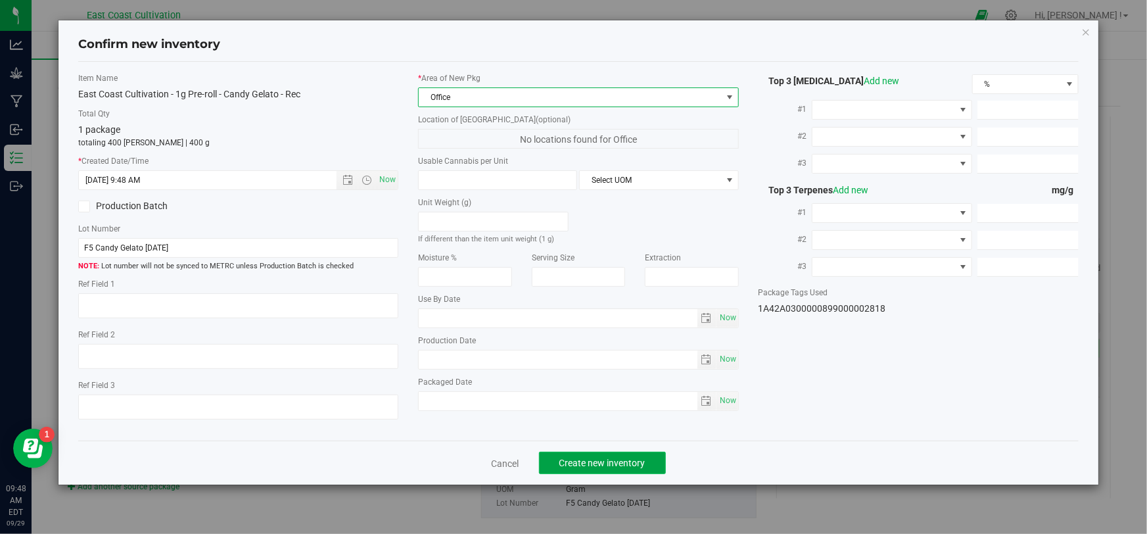
click at [603, 458] on span "Create new inventory" at bounding box center [602, 462] width 86 height 11
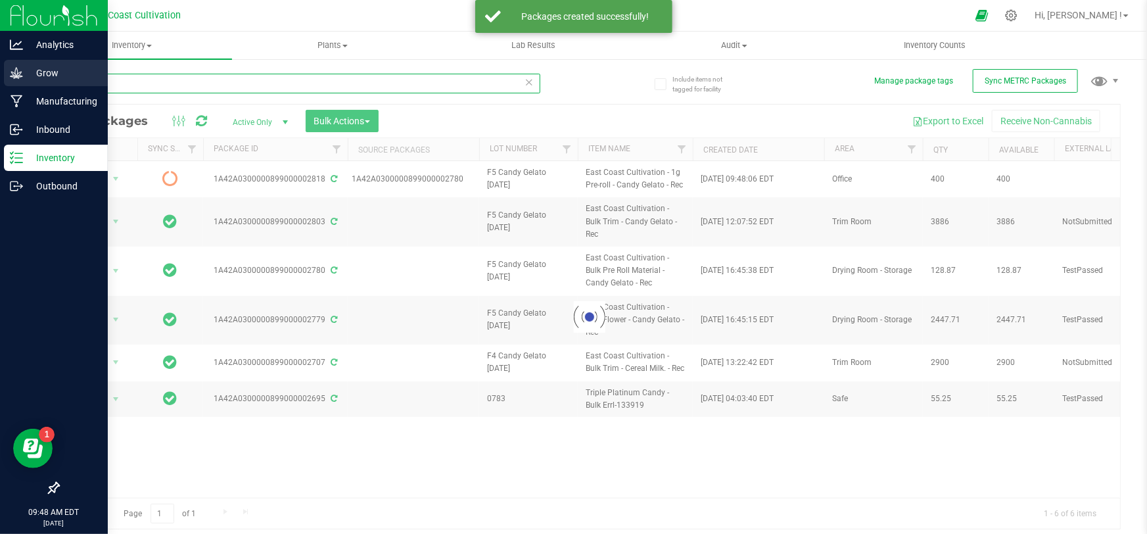
drag, startPoint x: 136, startPoint y: 83, endPoint x: 20, endPoint y: 80, distance: 115.7
click at [28, 80] on div "Analytics Grow Manufacturing Inbound Inventory Outbound 09:48 AM EDT 09/29/2025…" at bounding box center [573, 267] width 1147 height 534
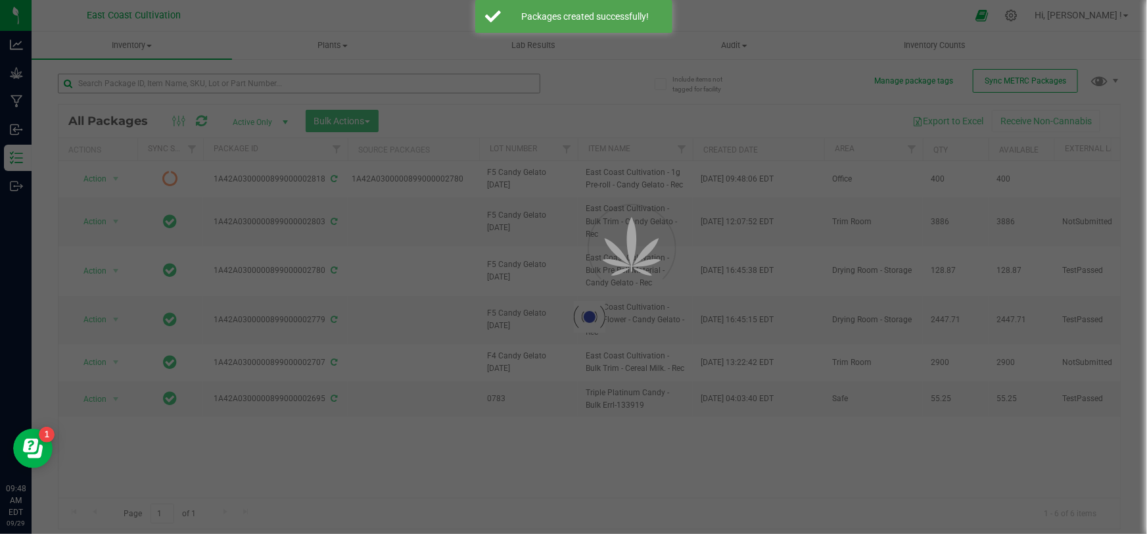
click at [138, 83] on div at bounding box center [573, 267] width 1147 height 534
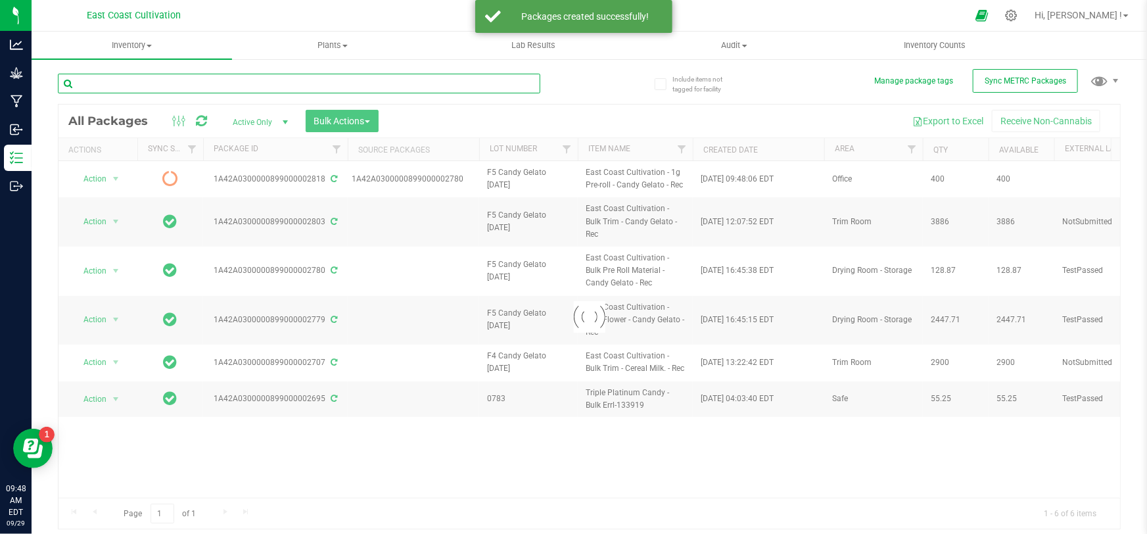
click at [138, 83] on input "text" at bounding box center [299, 84] width 482 height 20
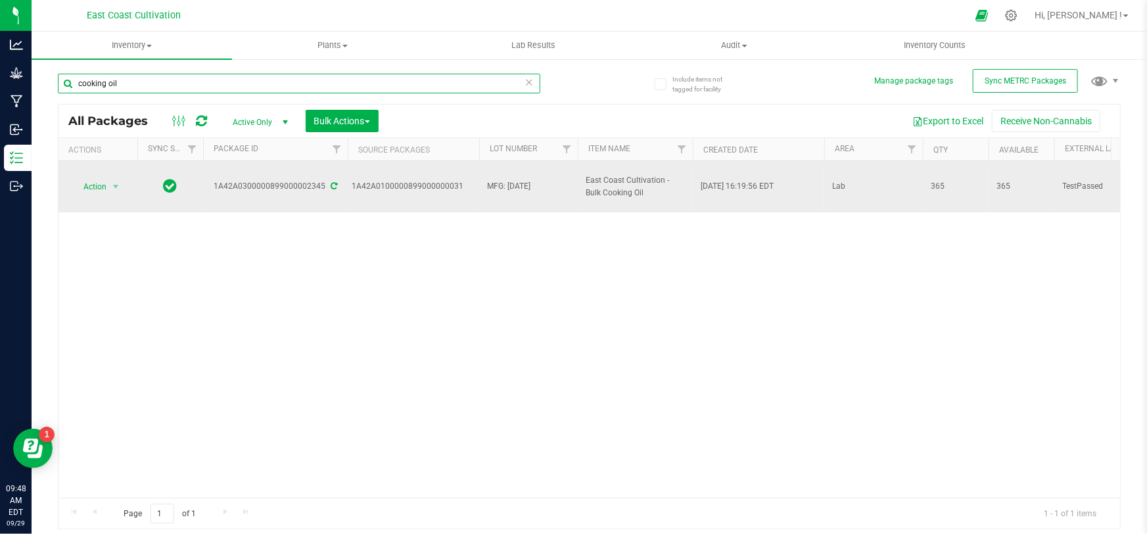
type input "cooking oil"
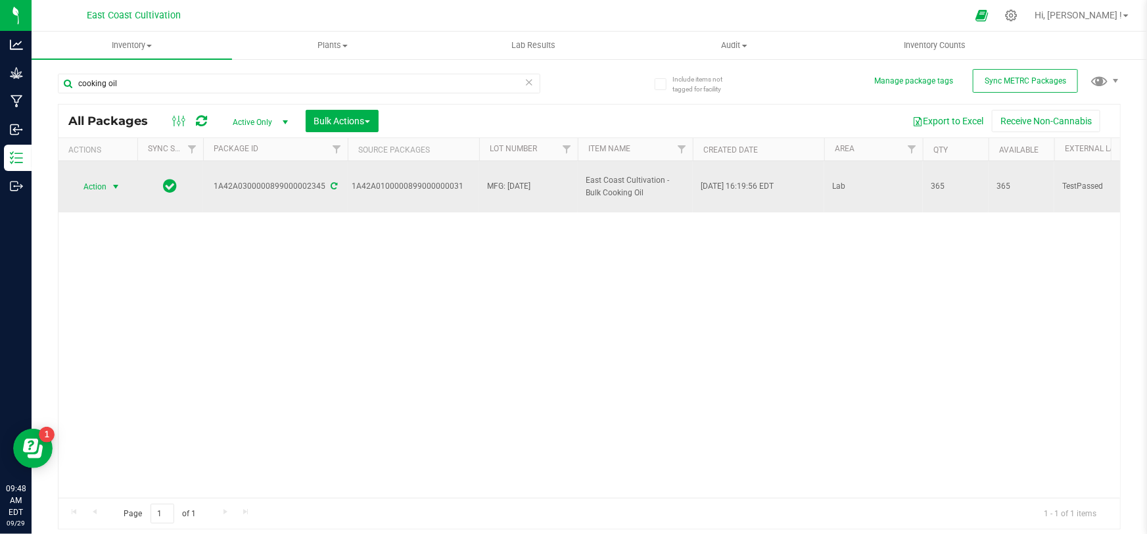
click at [95, 180] on span "Action" at bounding box center [89, 186] width 35 height 18
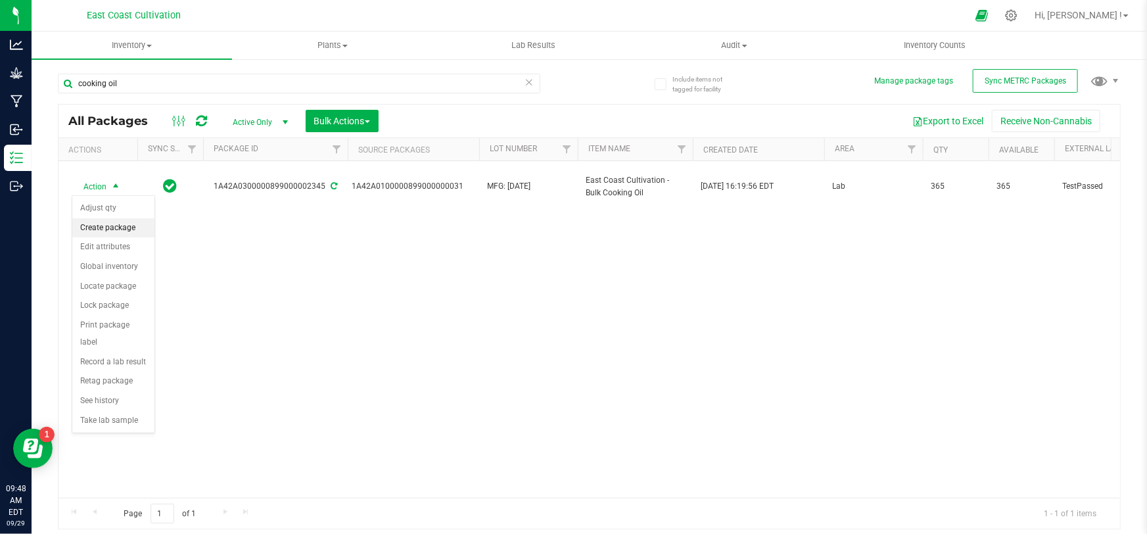
click at [110, 226] on li "Create package" at bounding box center [113, 228] width 82 height 20
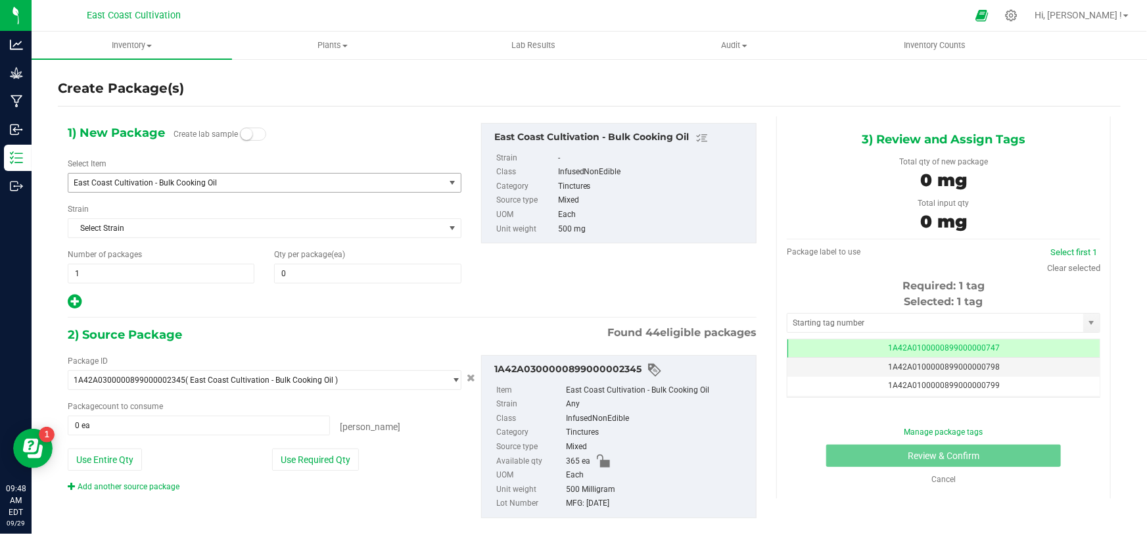
click at [154, 178] on span "East Coast Cultivation - Bulk Cooking Oil" at bounding box center [249, 182] width 351 height 9
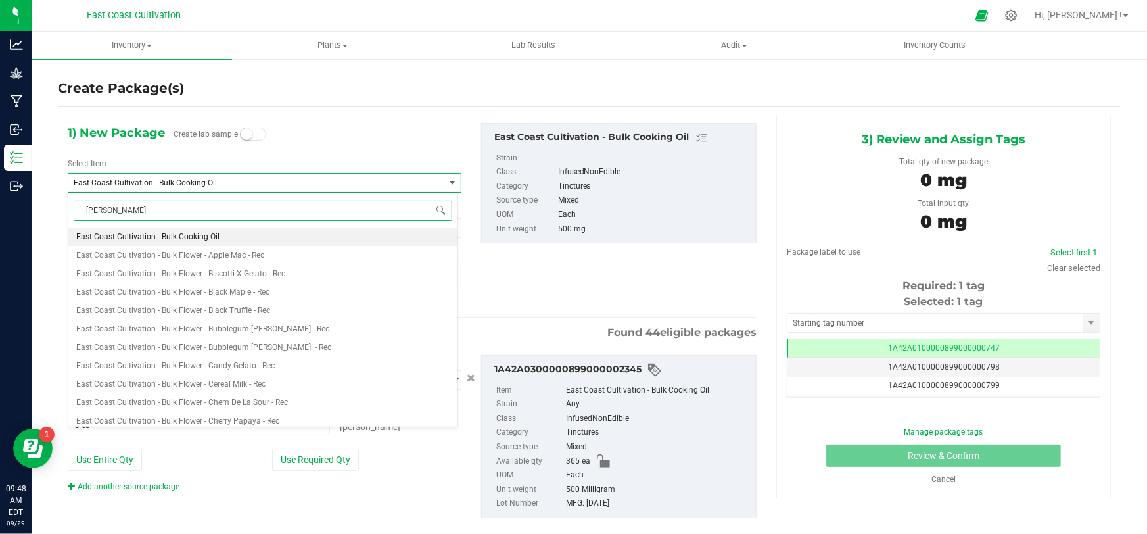
type input "canna"
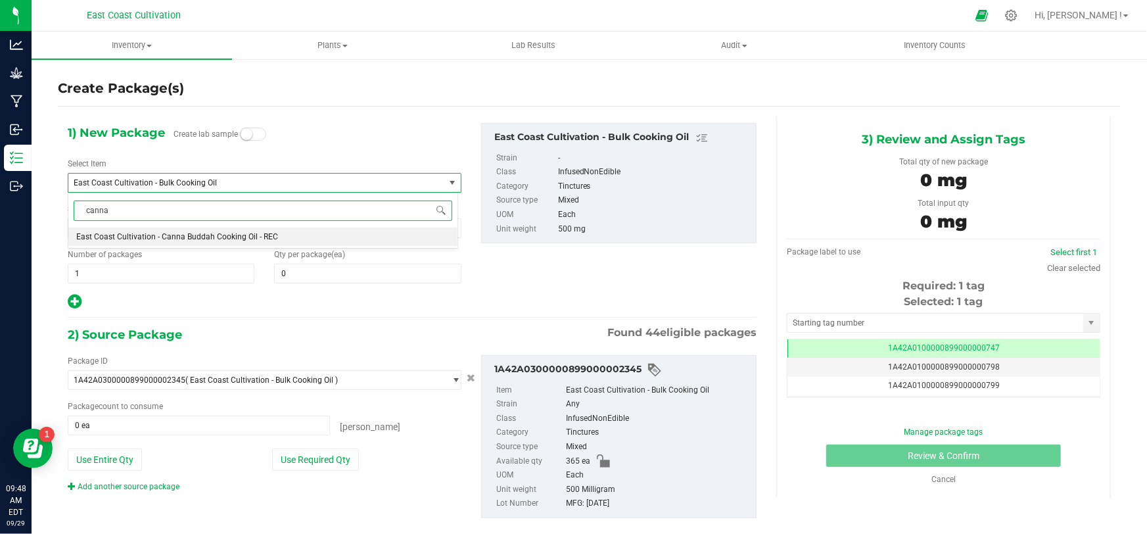
click at [223, 235] on span "East Coast Cultivation - Canna Buddah Cooking Oil - REC" at bounding box center [177, 236] width 202 height 9
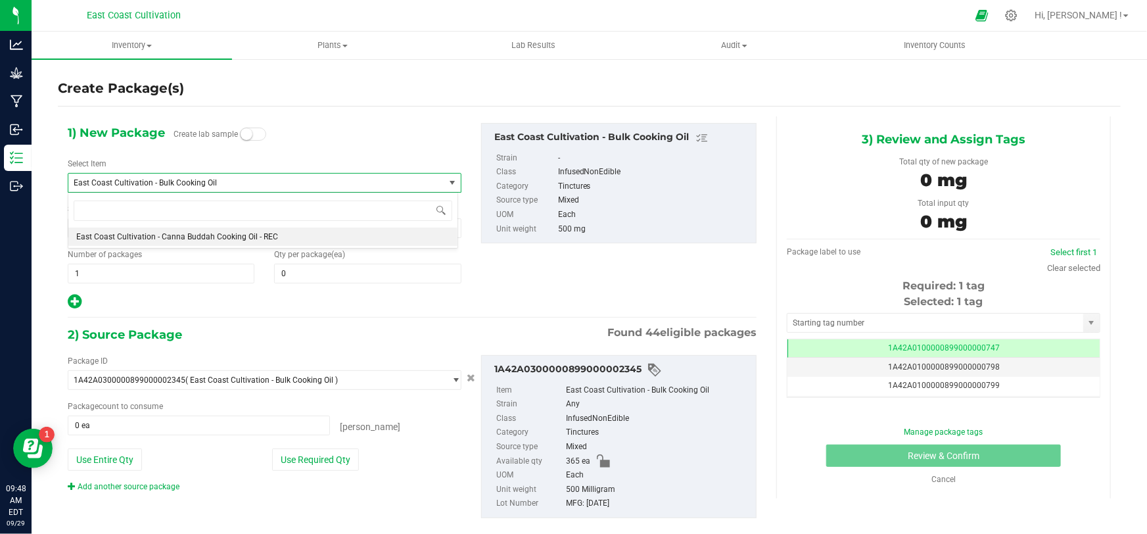
type input "0"
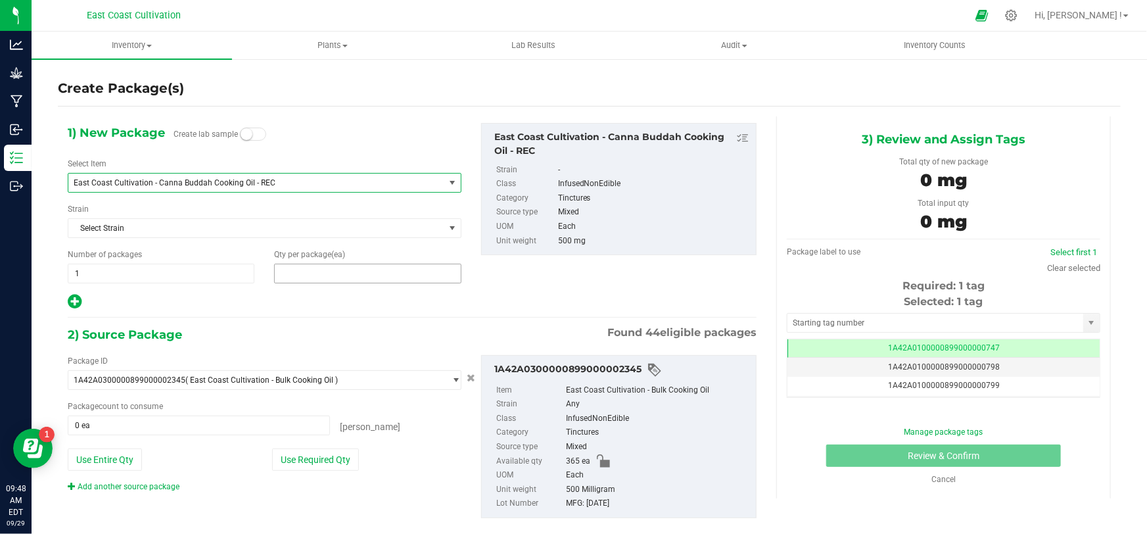
click at [321, 271] on span at bounding box center [367, 273] width 187 height 20
type input "30"
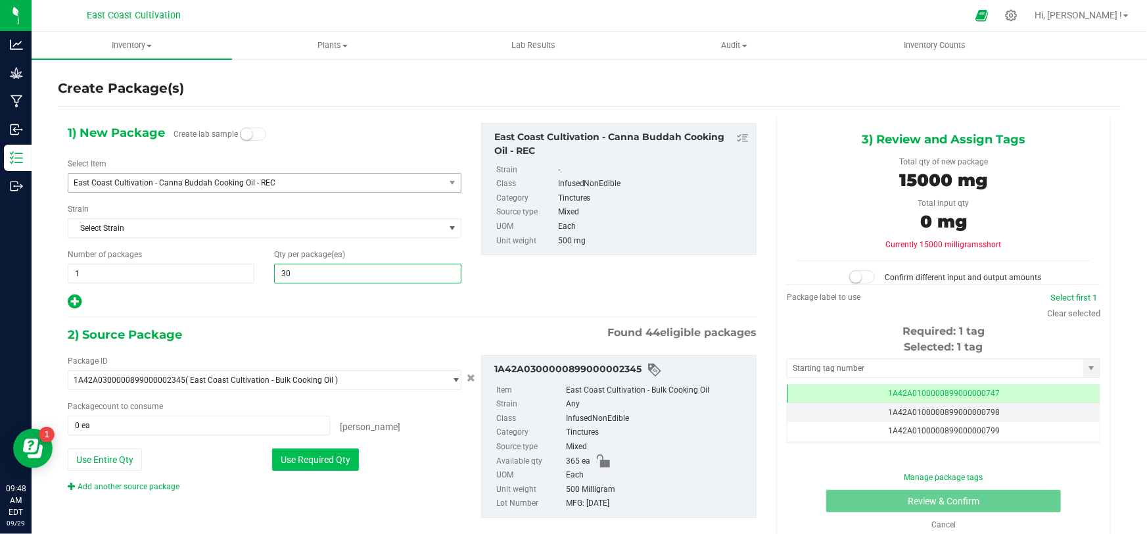
type input "30"
click at [288, 461] on button "Use Required Qty" at bounding box center [315, 459] width 87 height 22
type input "30 ea"
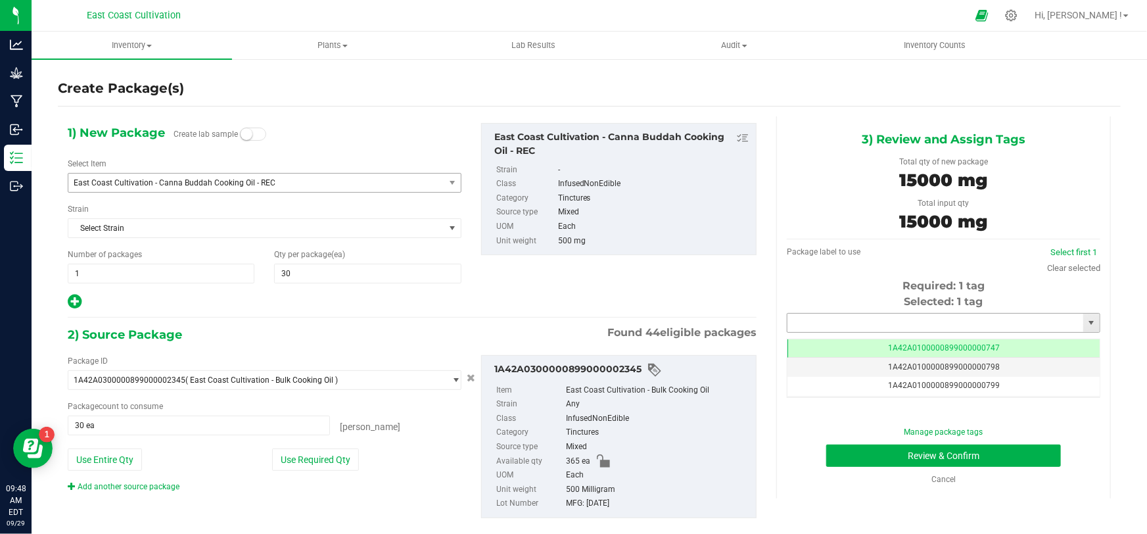
click at [817, 318] on input "text" at bounding box center [935, 322] width 296 height 18
click at [882, 349] on li "1A42A0300000899000002819" at bounding box center [935, 345] width 309 height 20
type input "1A42A0300000899000002819"
click at [938, 458] on button "Review & Confirm" at bounding box center [943, 455] width 235 height 22
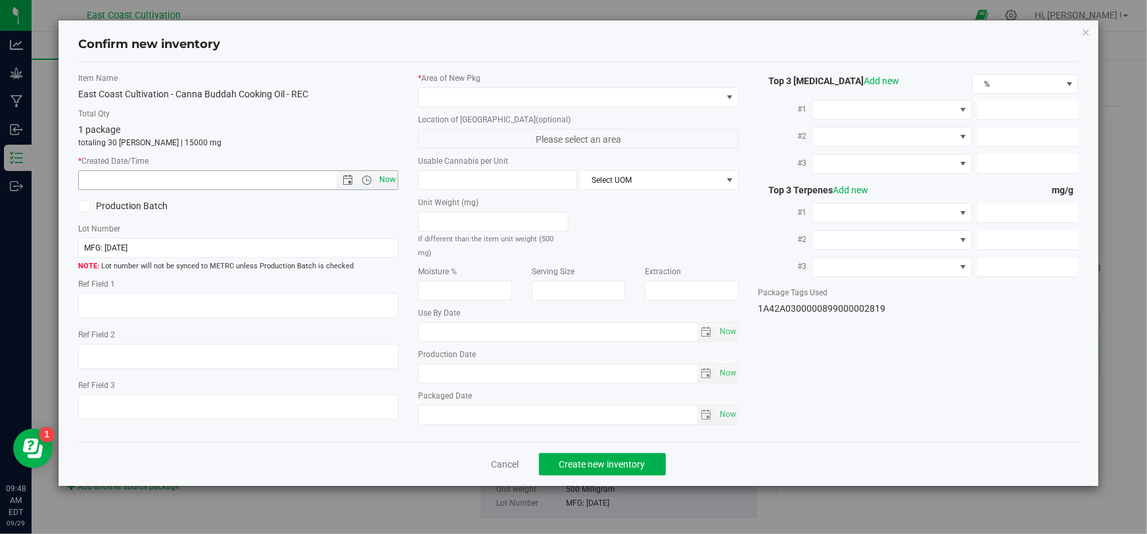
click at [387, 177] on span "Now" at bounding box center [387, 179] width 22 height 19
type input "9/29/2025 9:48 AM"
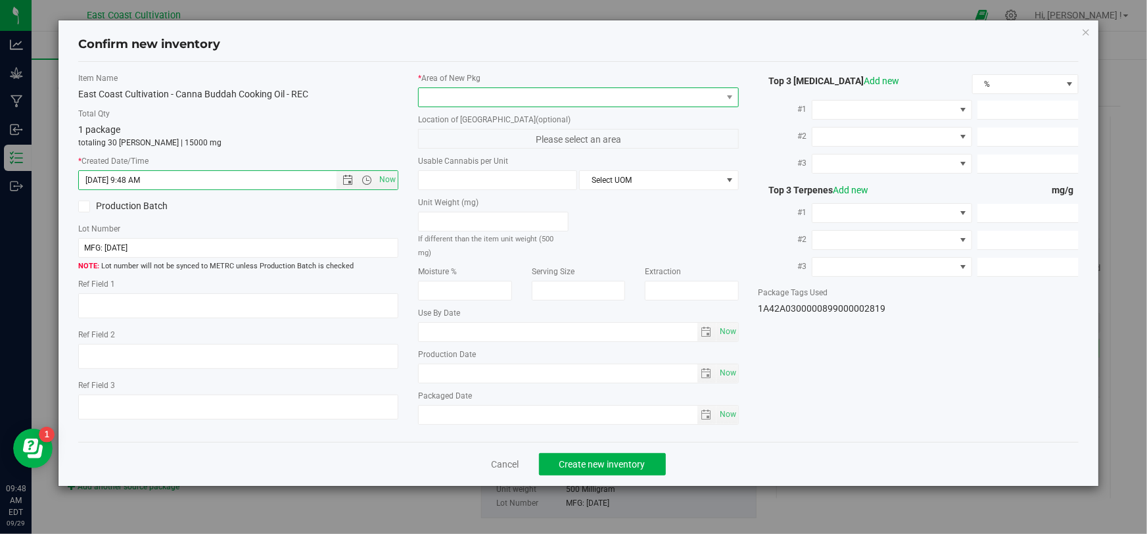
click at [434, 91] on span at bounding box center [570, 97] width 302 height 18
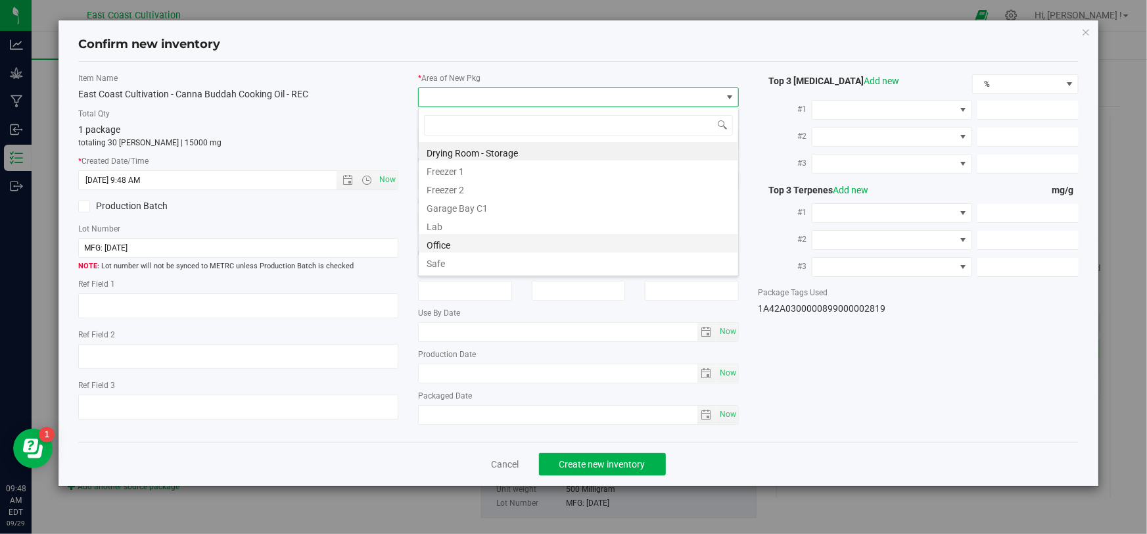
click at [450, 240] on li "Office" at bounding box center [578, 243] width 319 height 18
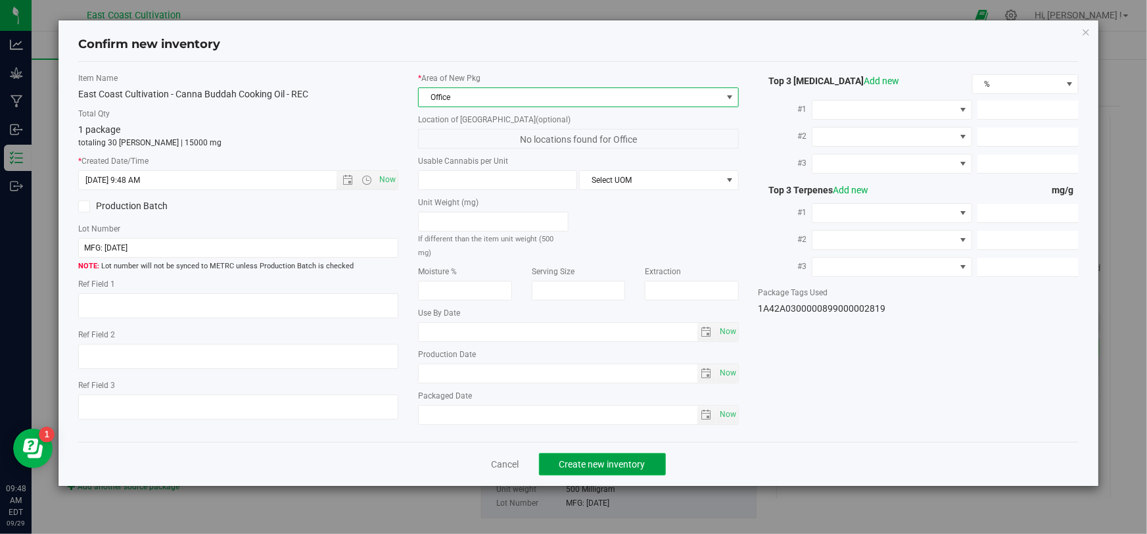
click at [604, 459] on span "Create new inventory" at bounding box center [602, 464] width 86 height 11
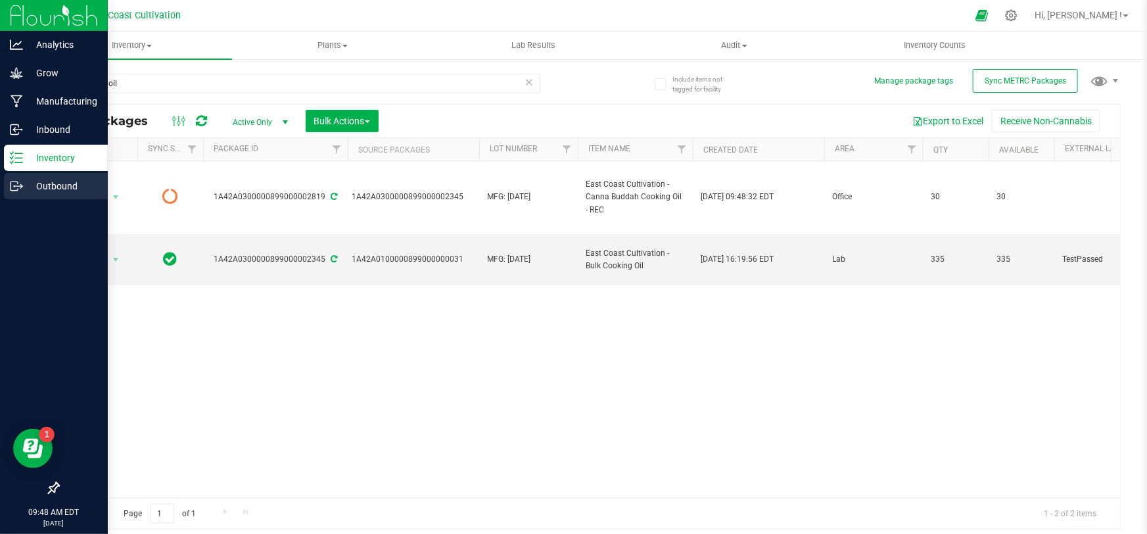
click at [28, 182] on p "Outbound" at bounding box center [62, 186] width 79 height 16
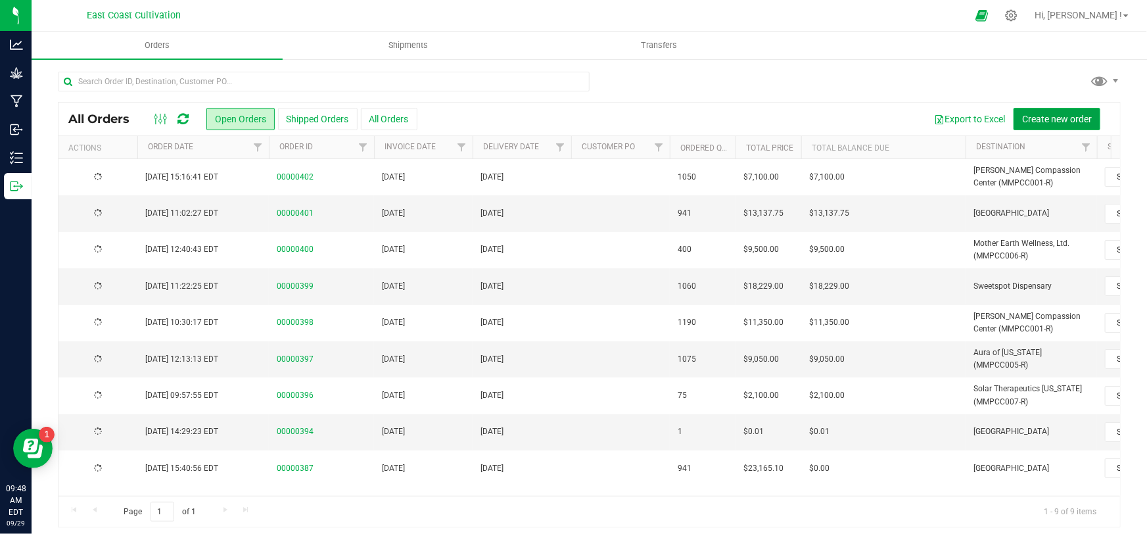
click at [1043, 116] on span "Create new order" at bounding box center [1057, 119] width 70 height 11
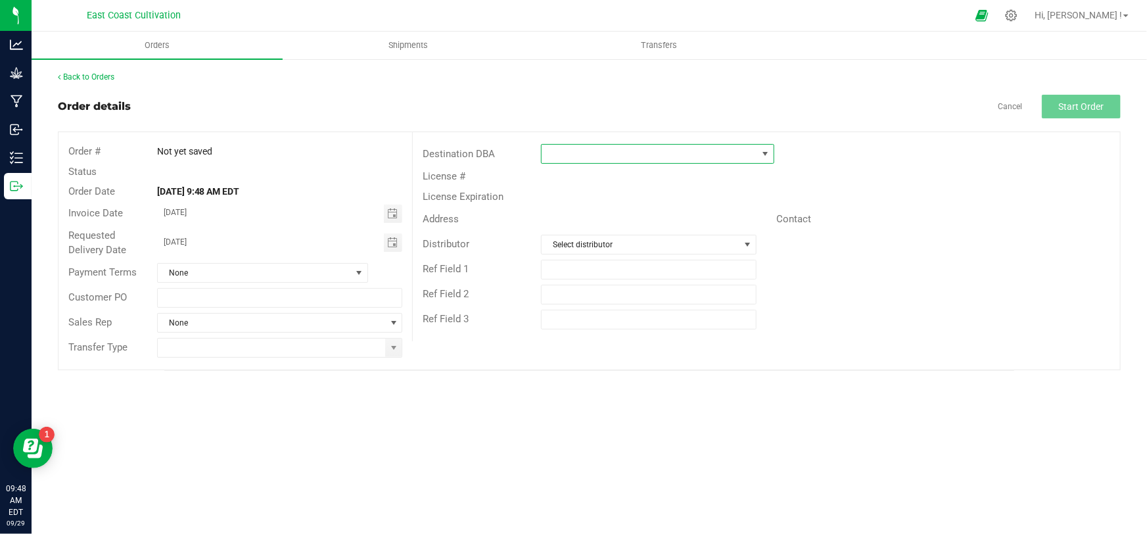
click at [624, 150] on span at bounding box center [649, 154] width 216 height 18
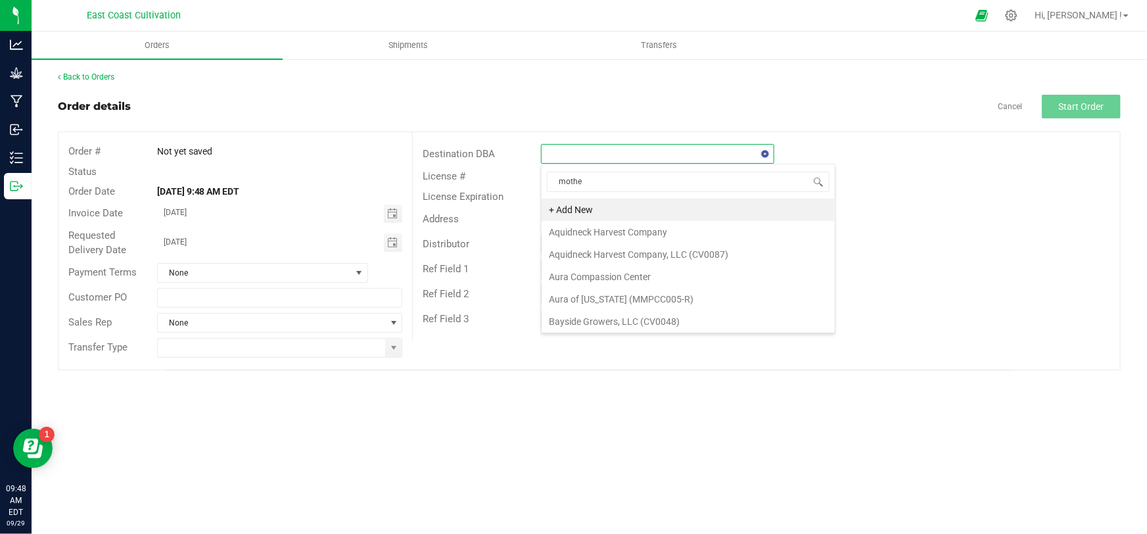
type input "mother"
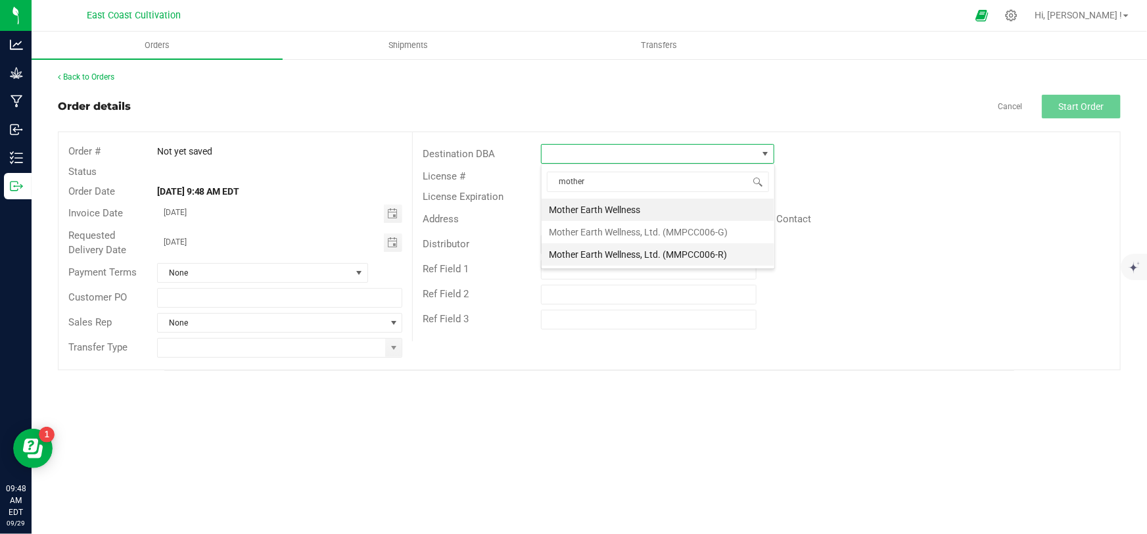
click at [656, 249] on li "Mother Earth Wellness, Ltd. (MMPCC006-R)" at bounding box center [657, 254] width 233 height 22
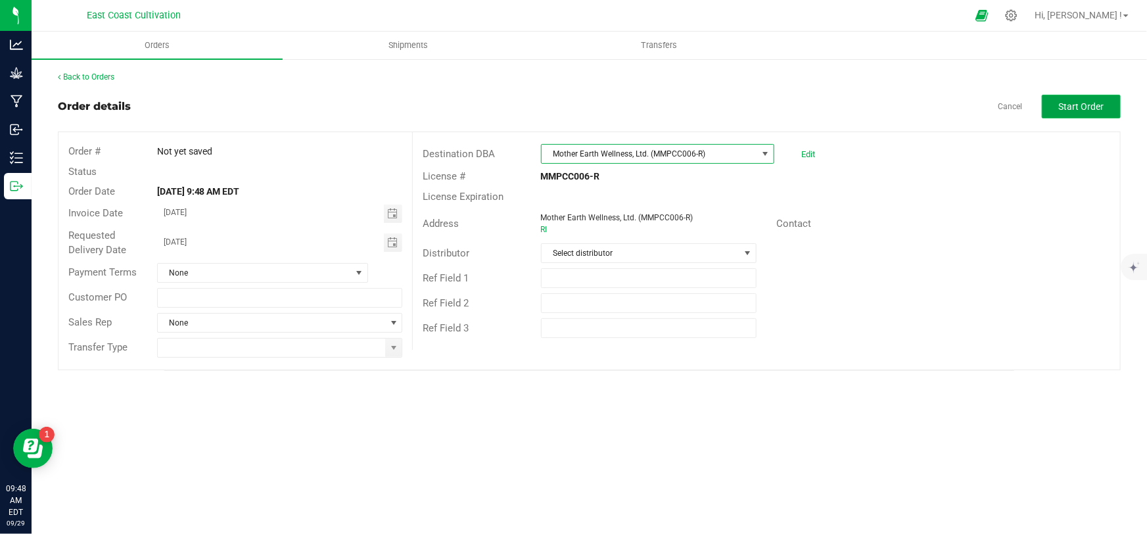
click at [1089, 103] on span "Start Order" at bounding box center [1081, 106] width 45 height 11
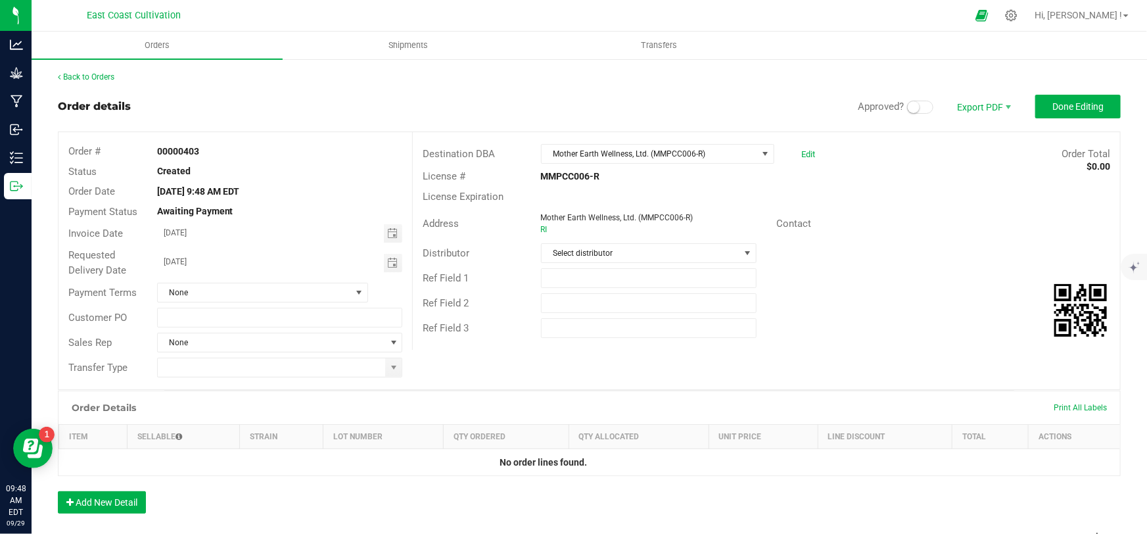
click at [920, 108] on span at bounding box center [920, 107] width 26 height 13
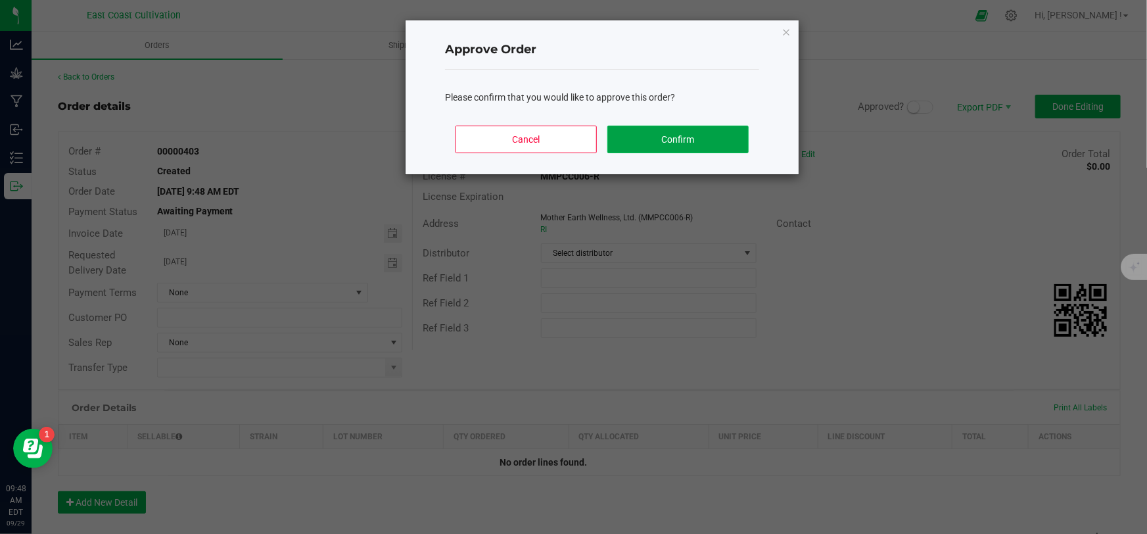
click at [710, 143] on button "Confirm" at bounding box center [677, 139] width 141 height 28
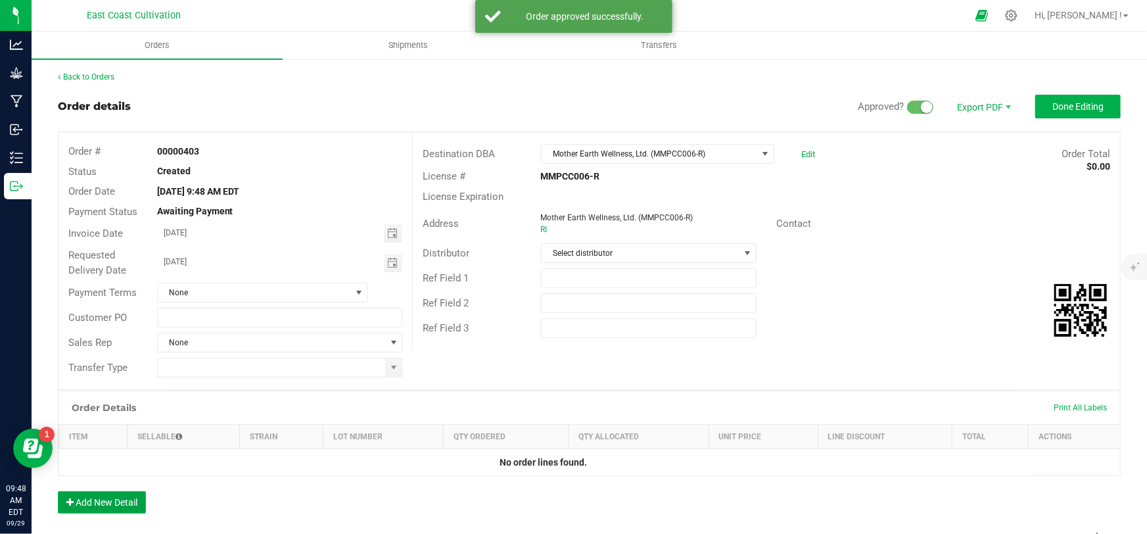
click at [124, 498] on button "Add New Detail" at bounding box center [102, 502] width 88 height 22
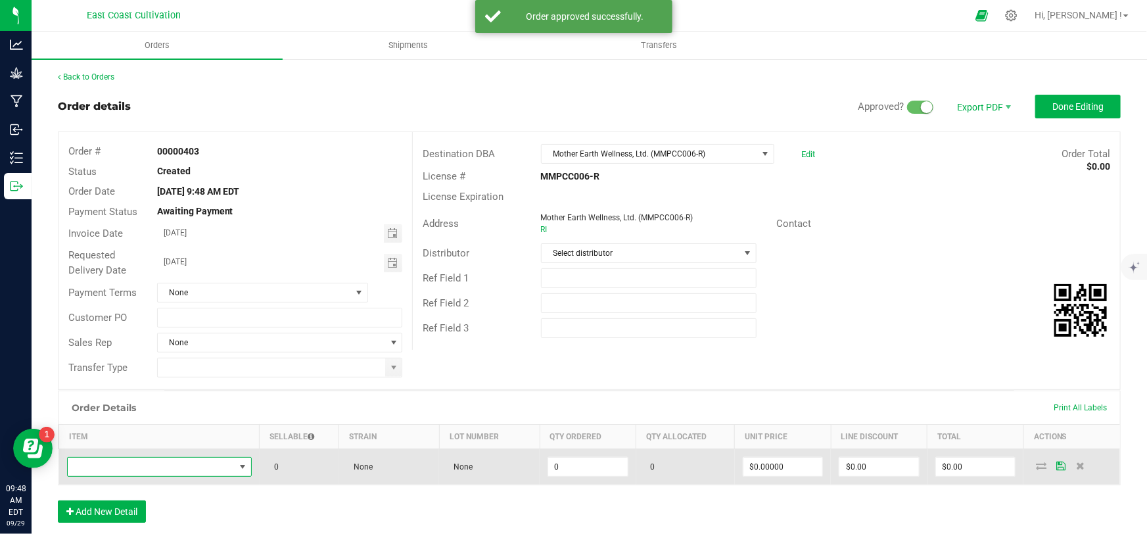
click at [150, 467] on span "NO DATA FOUND" at bounding box center [151, 466] width 167 height 18
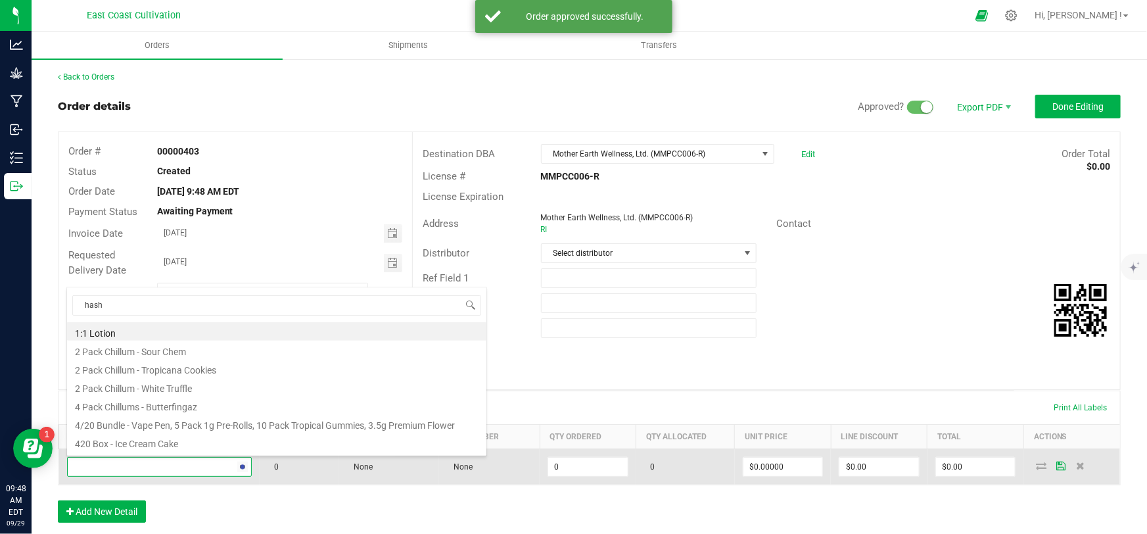
type input "hashb"
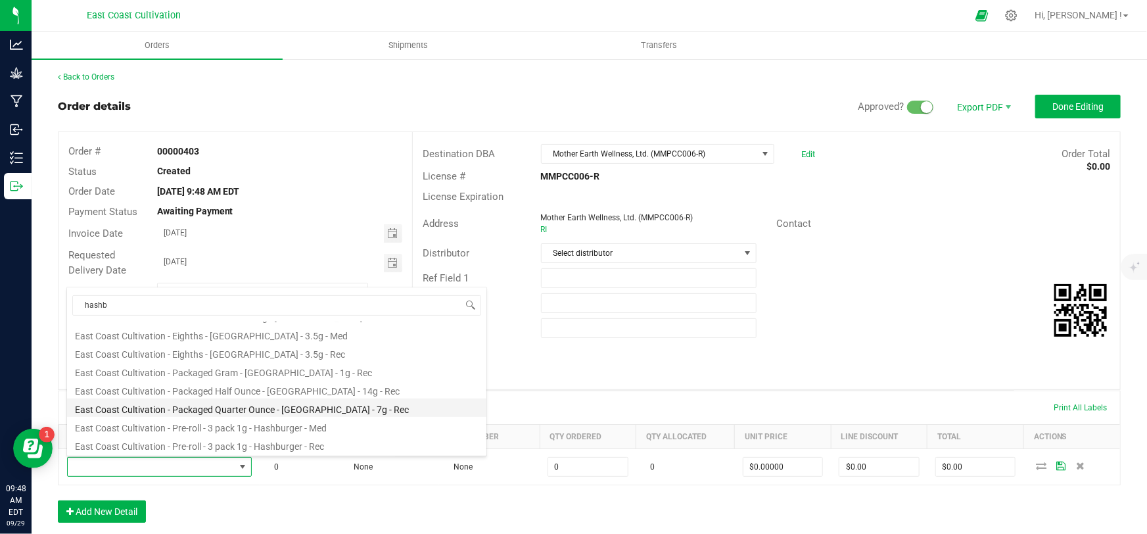
click at [277, 408] on li "East Coast Cultivation - Packaged Quarter Ounce - [GEOGRAPHIC_DATA] - 7g - Rec" at bounding box center [276, 407] width 419 height 18
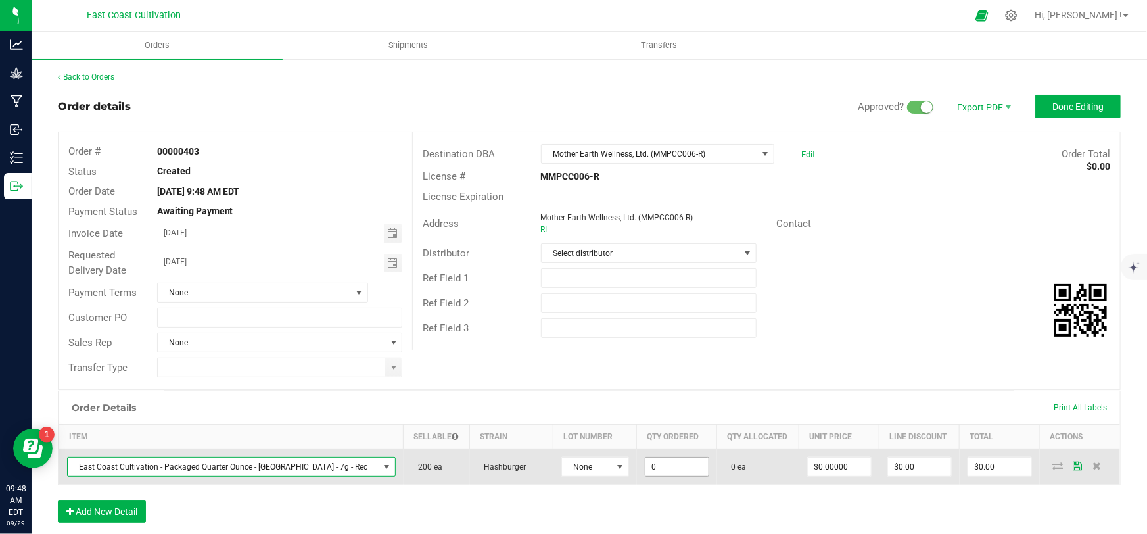
click at [645, 463] on input "0" at bounding box center [676, 466] width 63 height 18
type input "200 ea"
click at [833, 468] on input "0" at bounding box center [839, 466] width 63 height 18
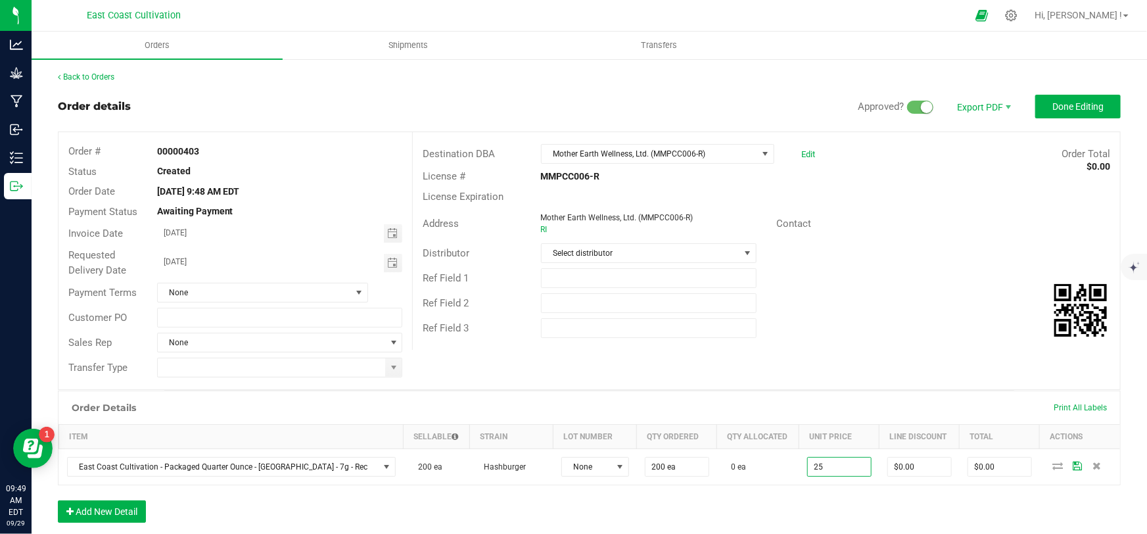
type input "$25.00000"
type input "$5,000.00"
click at [854, 502] on div "Order Details Print All Labels Item Sellable Strain Lot Number Qty Ordered Qty …" at bounding box center [589, 462] width 1062 height 145
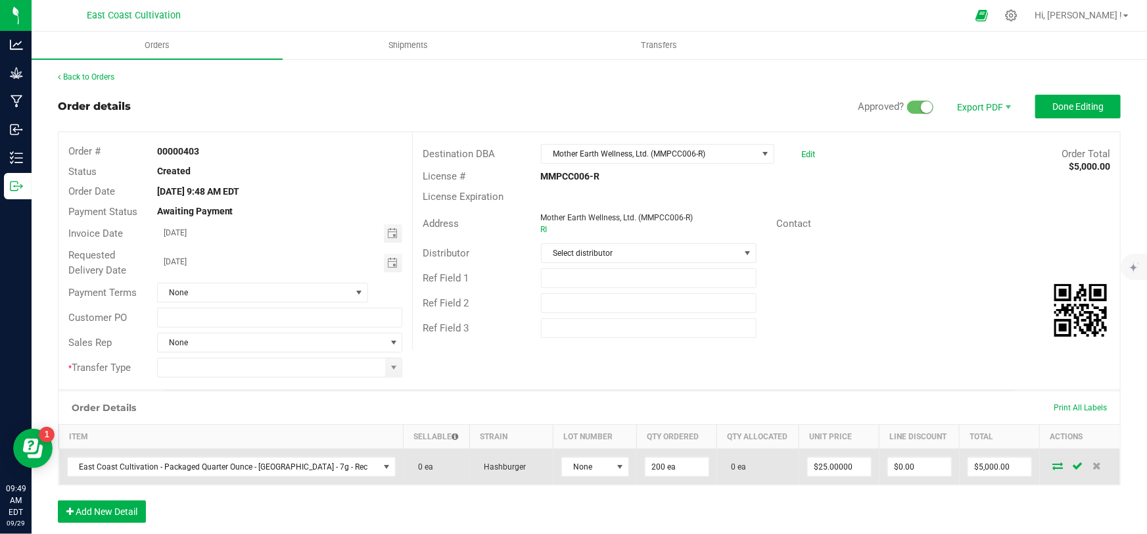
click at [1052, 466] on icon at bounding box center [1057, 465] width 11 height 8
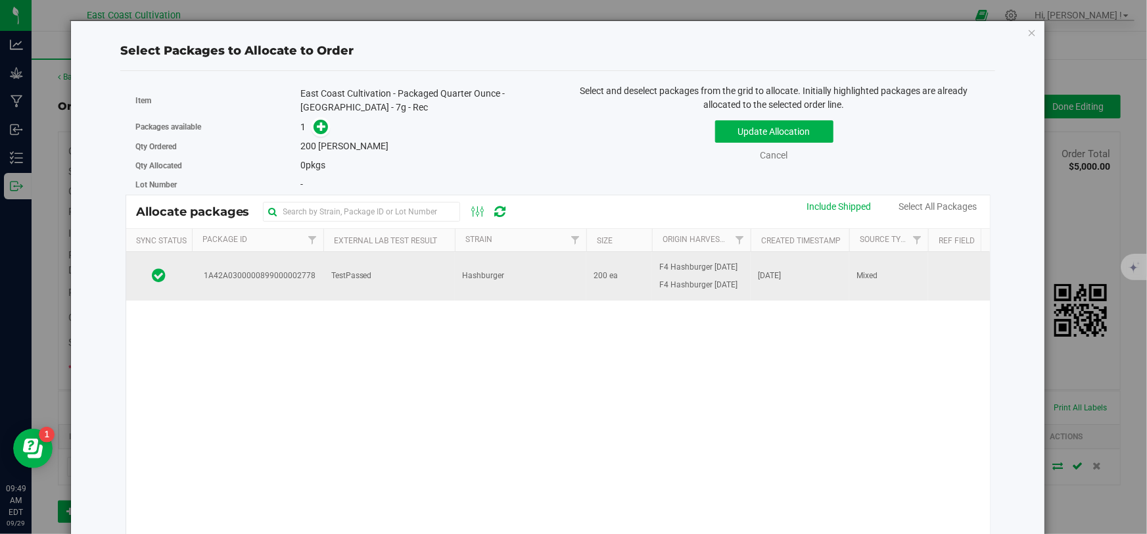
click at [591, 285] on td "200 ea" at bounding box center [619, 276] width 66 height 49
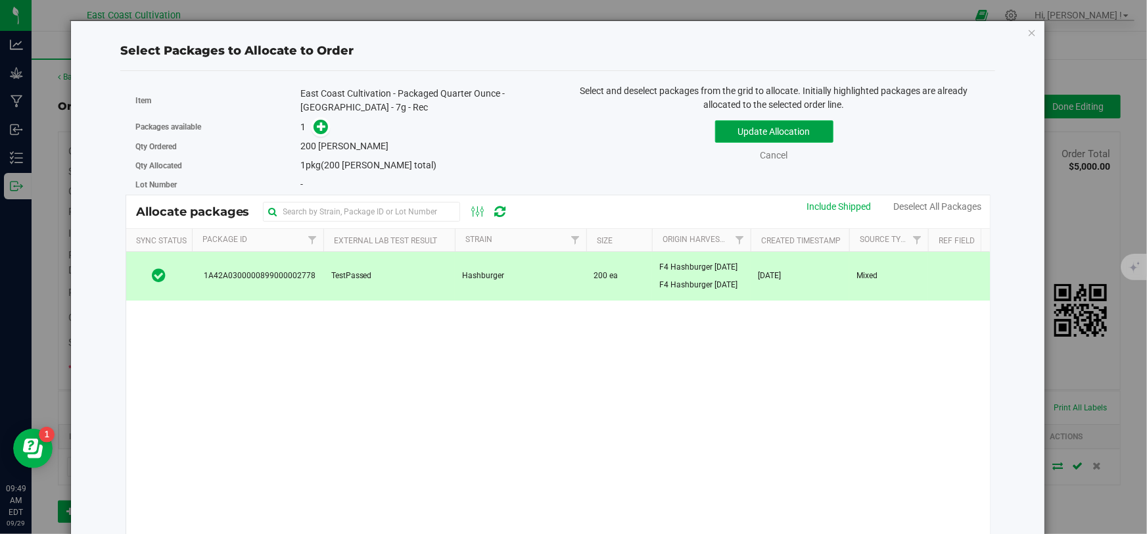
click at [735, 135] on button "Update Allocation" at bounding box center [774, 131] width 118 height 22
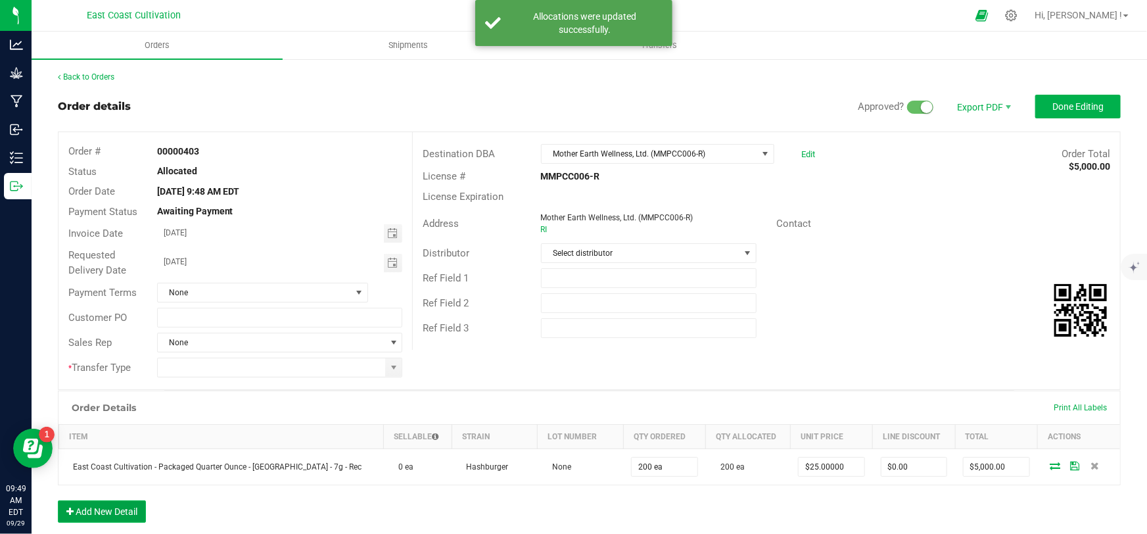
click at [138, 514] on button "Add New Detail" at bounding box center [102, 511] width 88 height 22
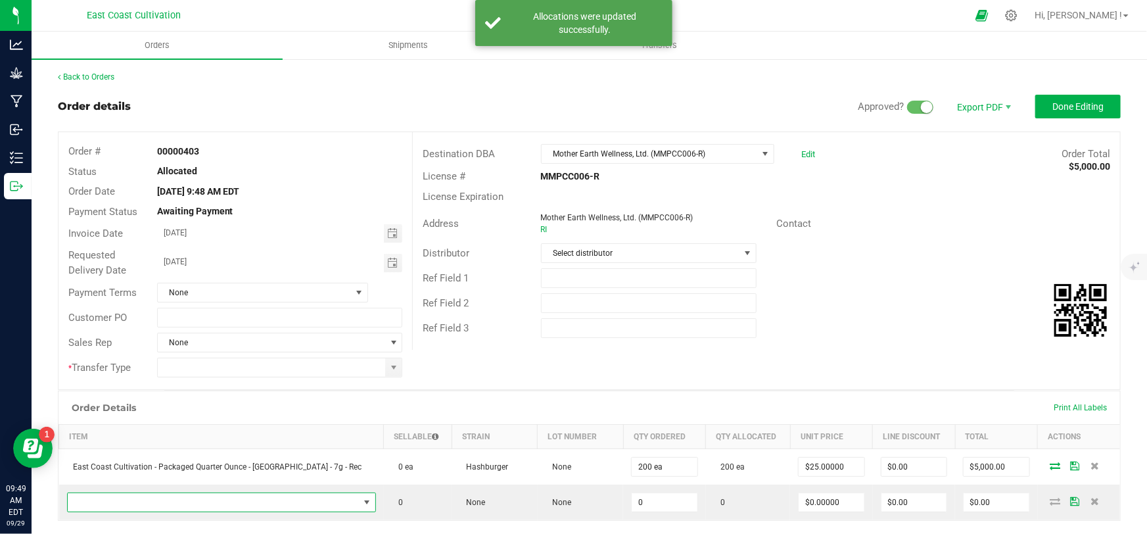
click at [148, 505] on span "NO DATA FOUND" at bounding box center [213, 502] width 291 height 18
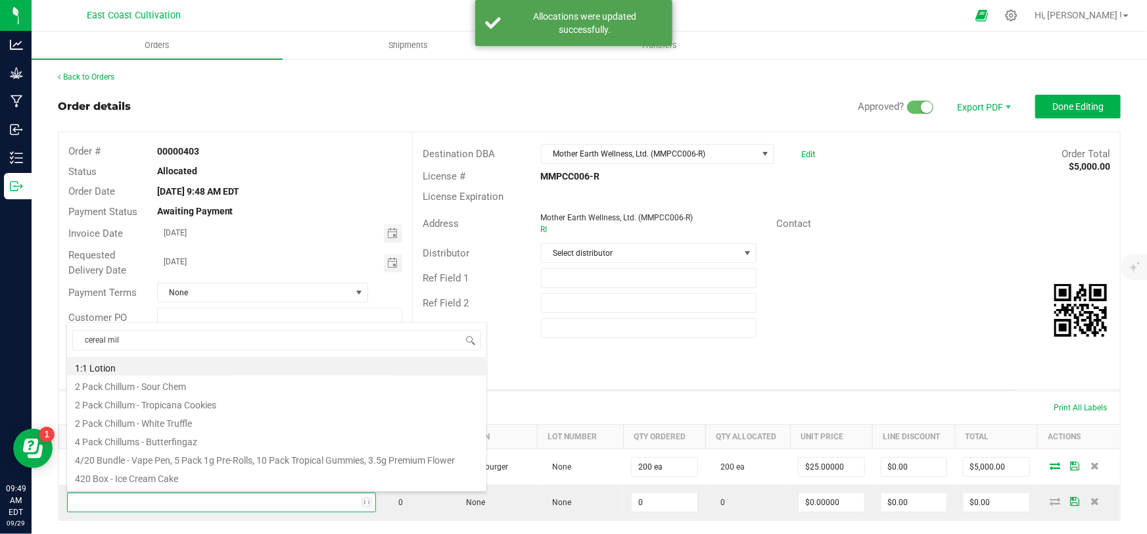
type input "cereal milk"
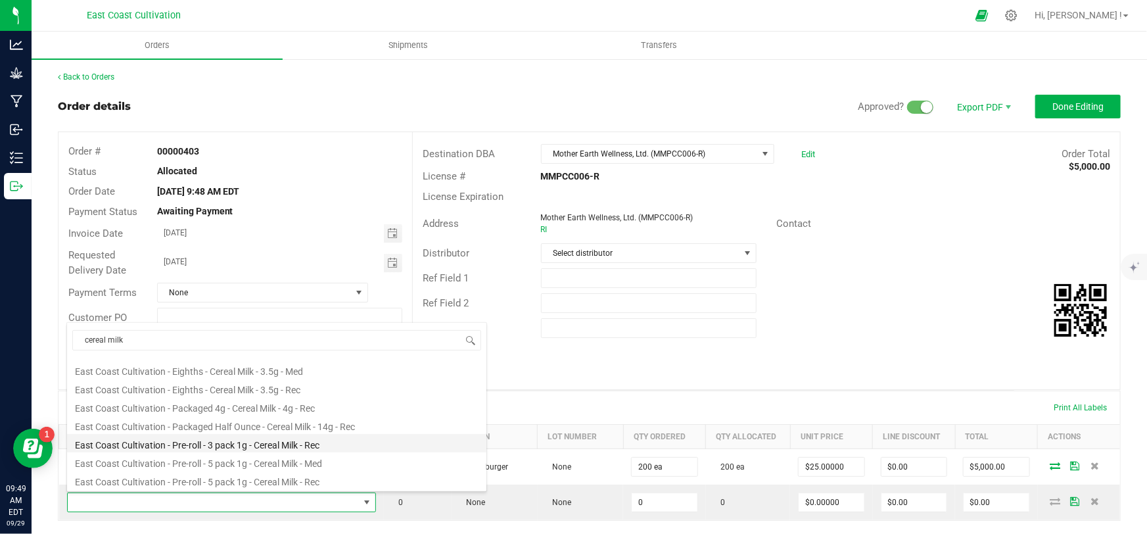
click at [309, 449] on li "East Coast Cultivation - Pre-roll - 3 pack 1g - Cereal Milk - Rec" at bounding box center [276, 443] width 419 height 18
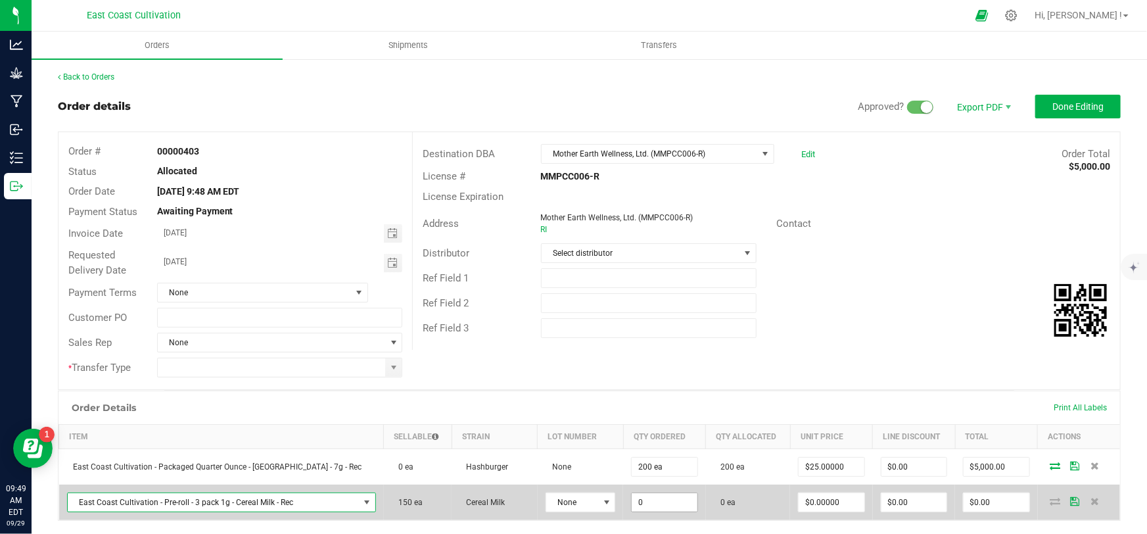
click at [648, 501] on input "0" at bounding box center [663, 502] width 65 height 18
type input "150 ea"
type input "0"
click at [831, 497] on input "0" at bounding box center [830, 502] width 65 height 18
click at [827, 503] on input "0" at bounding box center [830, 502] width 65 height 18
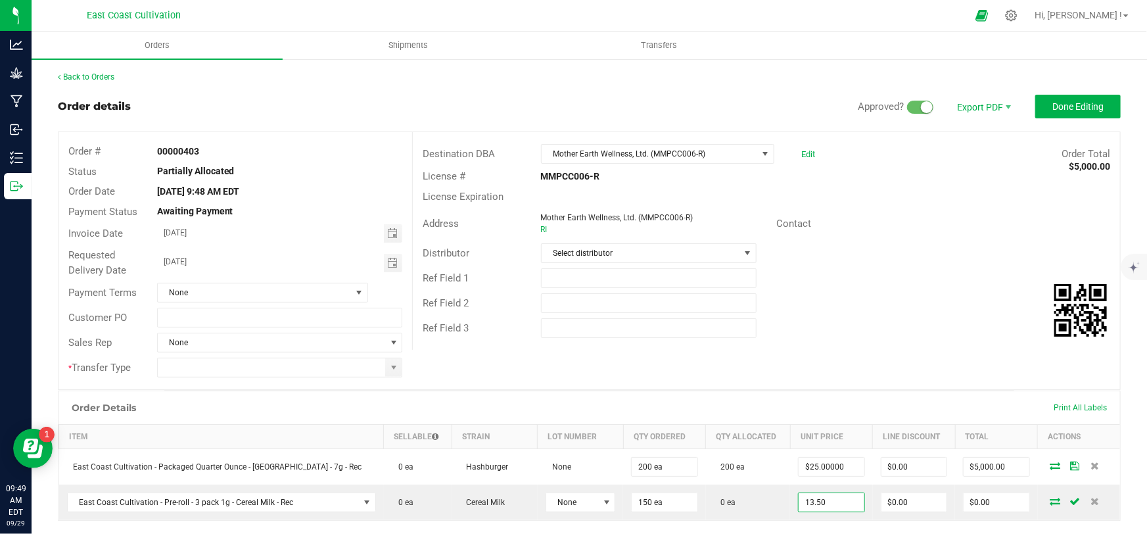
type input "$13.50000"
type input "$2,025.00"
click at [933, 342] on div "Destination DBA Mother Earth Wellness, Ltd. (MMPCC006-R) Edit Order Total $5,00…" at bounding box center [766, 240] width 708 height 217
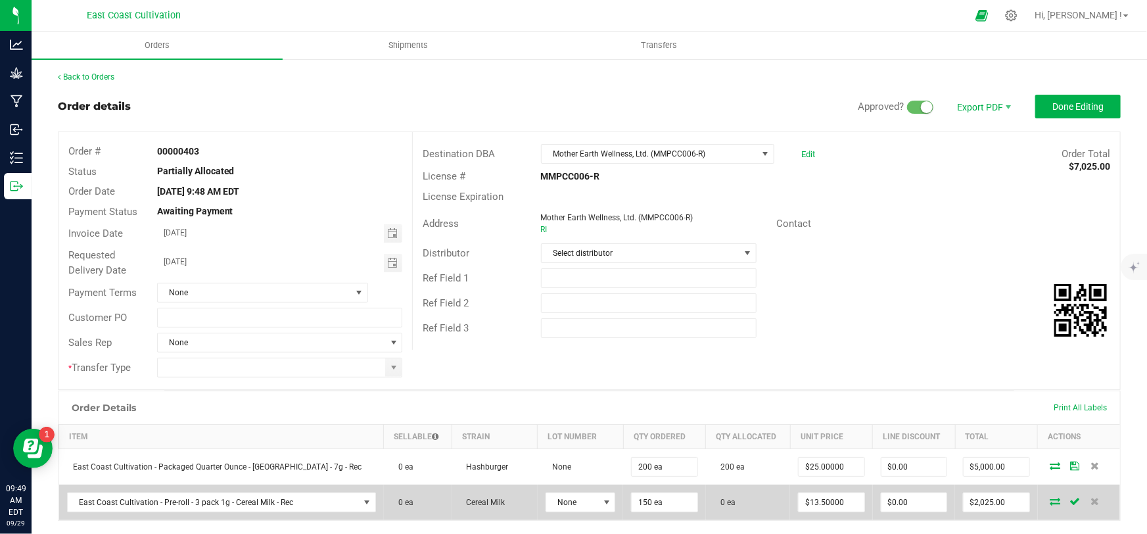
click at [1050, 501] on icon at bounding box center [1055, 501] width 11 height 8
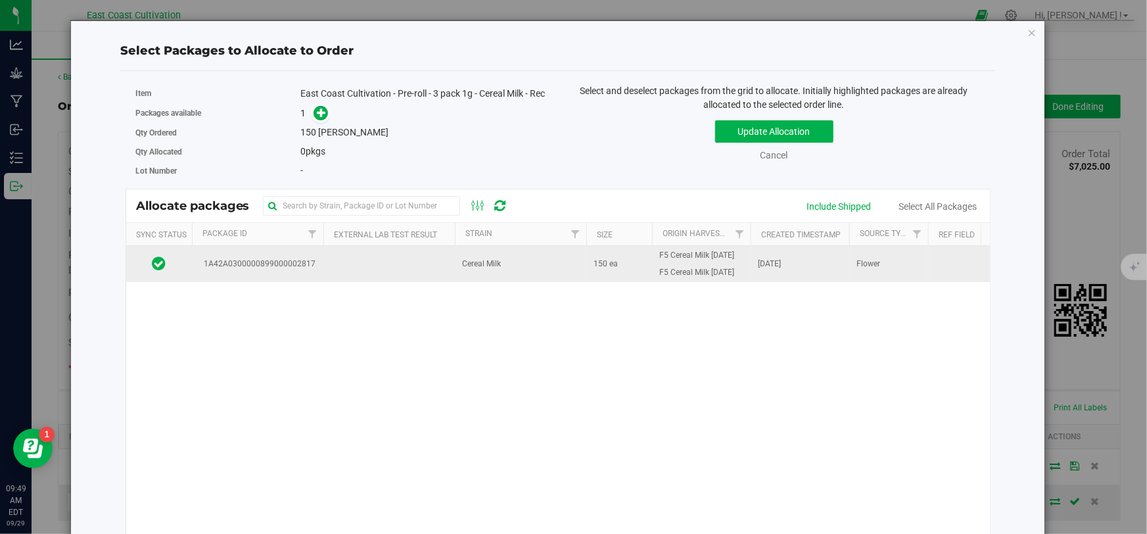
click at [513, 260] on td "Cereal Milk" at bounding box center [520, 263] width 131 height 35
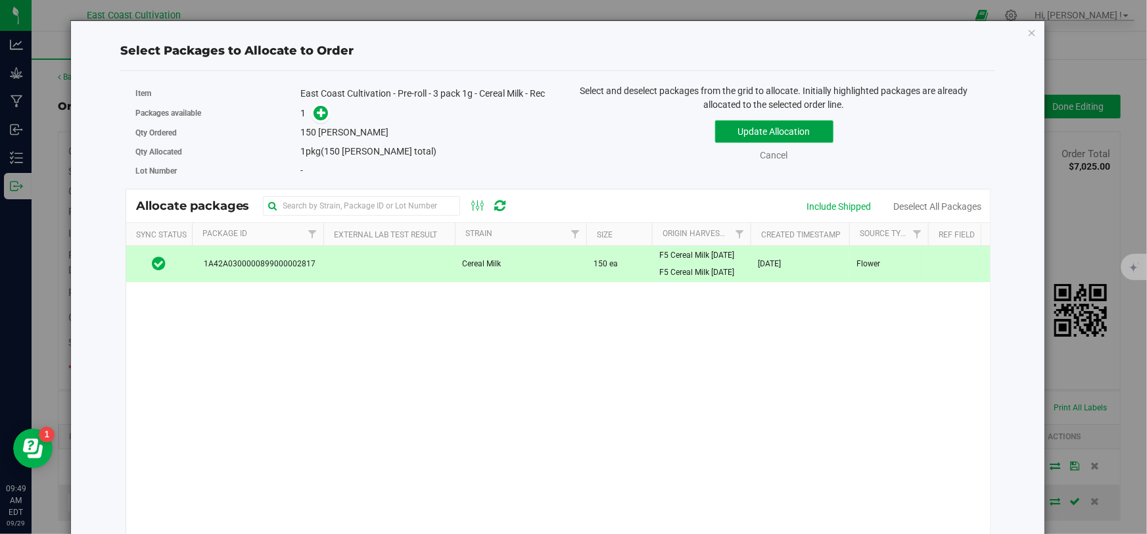
click at [746, 131] on button "Update Allocation" at bounding box center [774, 131] width 118 height 22
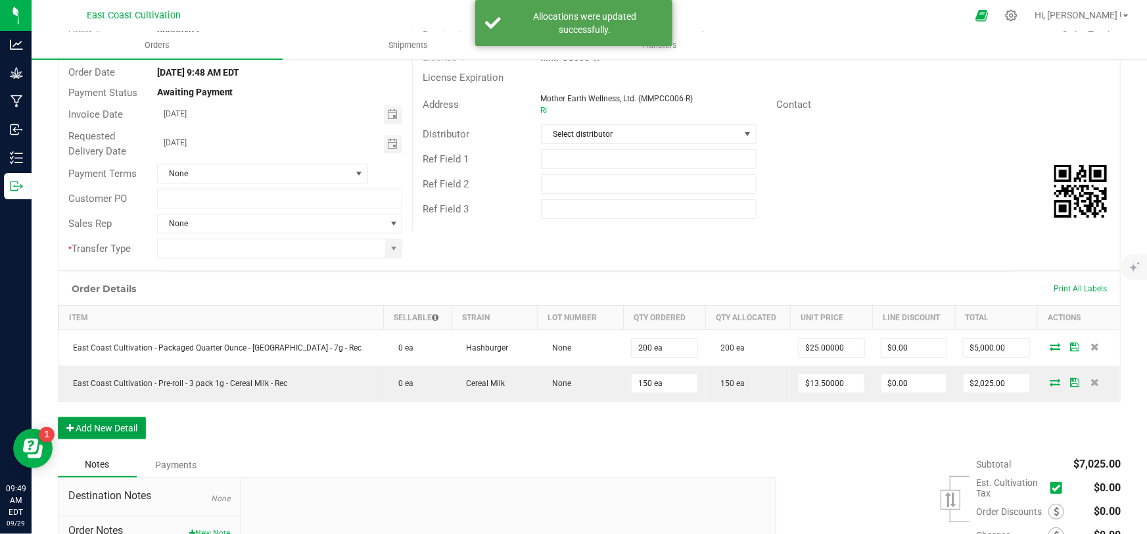
click at [125, 424] on button "Add New Detail" at bounding box center [102, 428] width 88 height 22
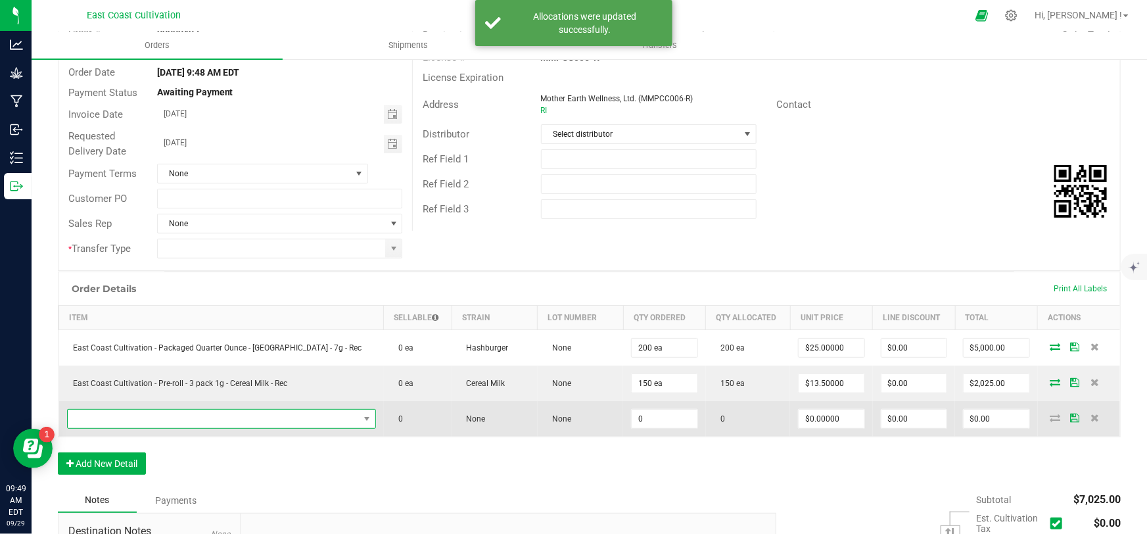
click at [154, 421] on span "NO DATA FOUND" at bounding box center [213, 418] width 291 height 18
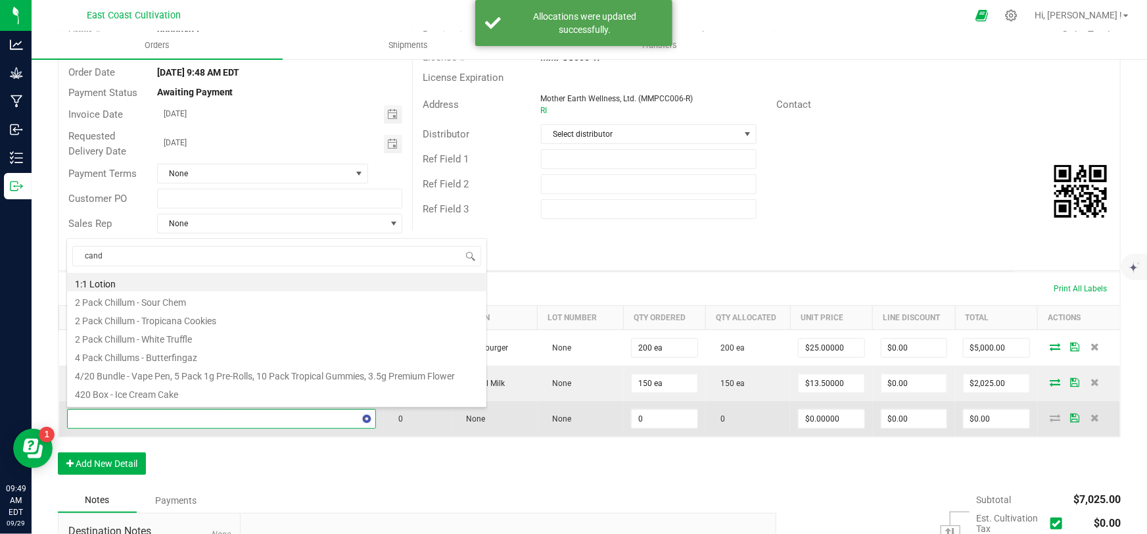
type input "candy"
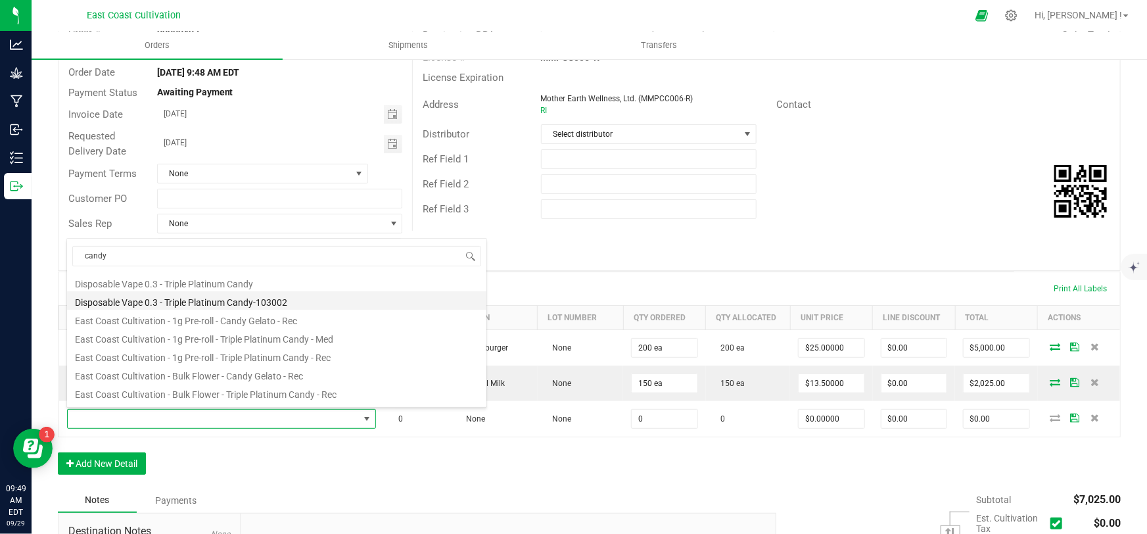
scroll to position [119, 0]
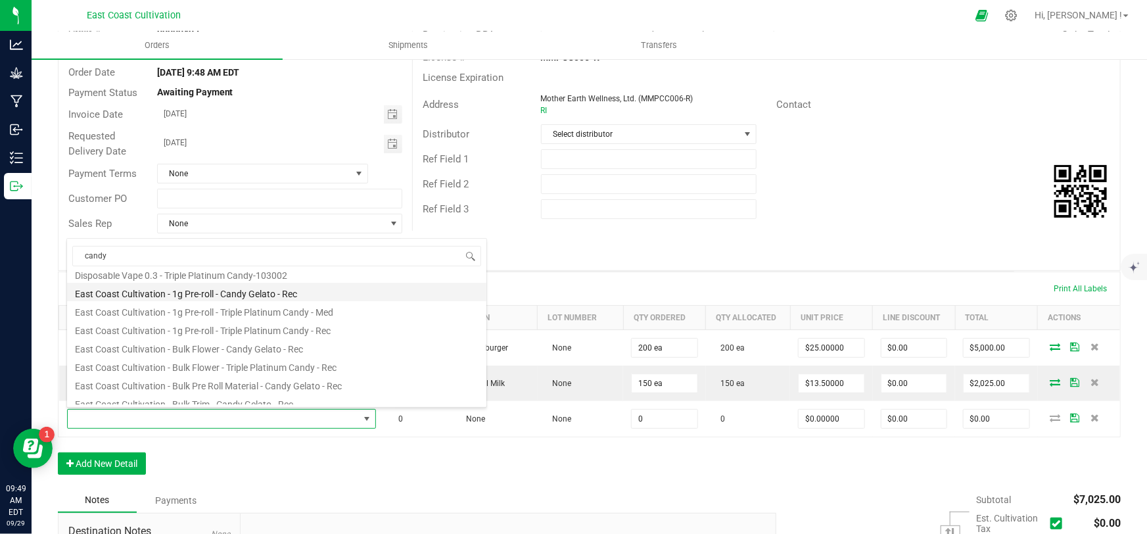
click at [270, 292] on li "East Coast Cultivation - 1g Pre-roll - Candy Gelato - Rec" at bounding box center [276, 292] width 419 height 18
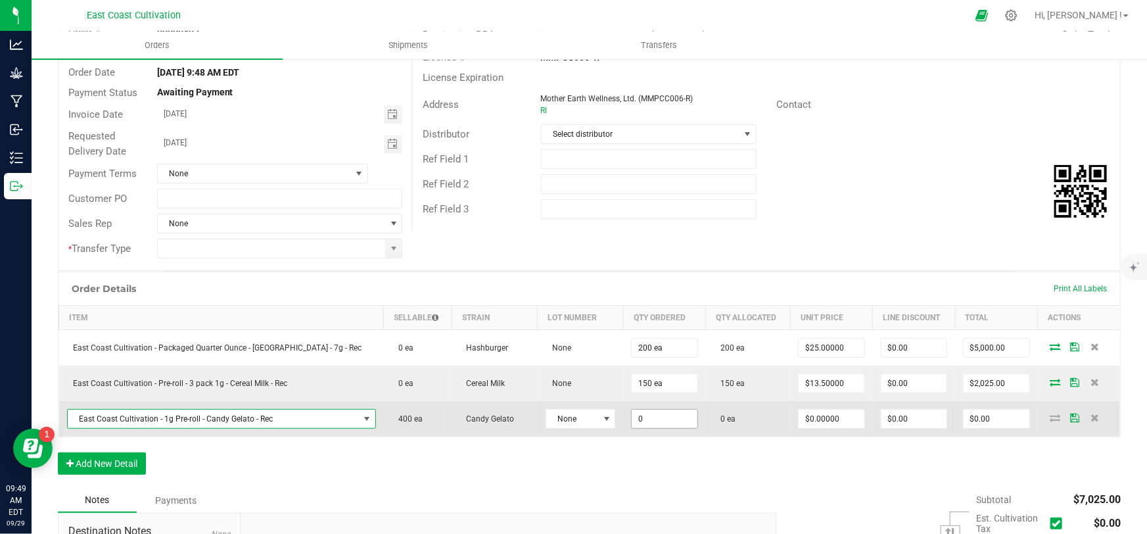
click at [645, 415] on input "0" at bounding box center [663, 418] width 65 height 18
type input "400 ea"
click at [800, 414] on input "0" at bounding box center [830, 418] width 65 height 18
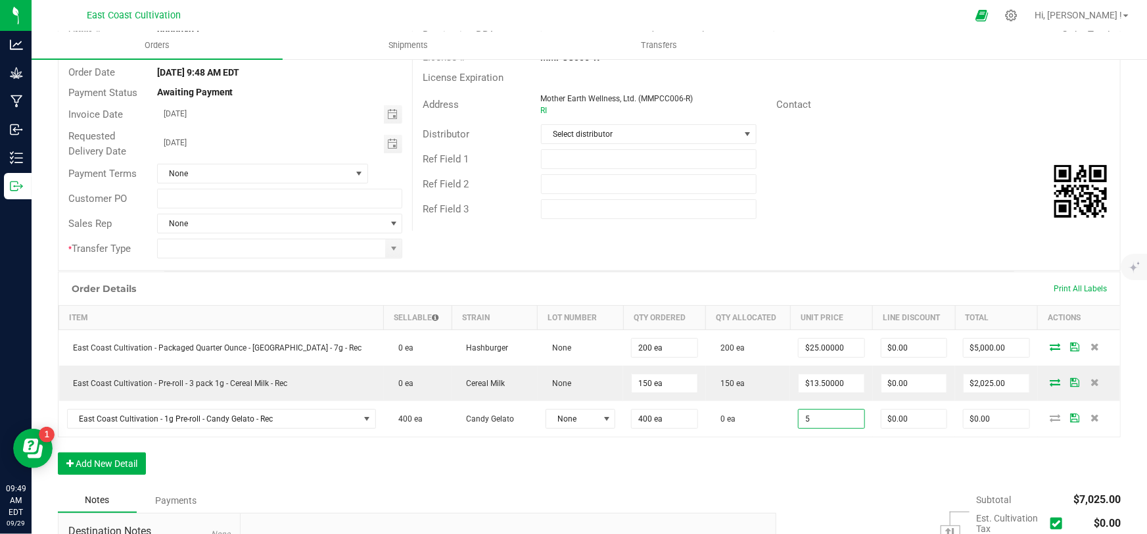
type input "$5.00000"
type input "$2,000.00"
click at [802, 454] on div "Order Details Print All Labels Item Sellable Strain Lot Number Qty Ordered Qty …" at bounding box center [589, 379] width 1062 height 216
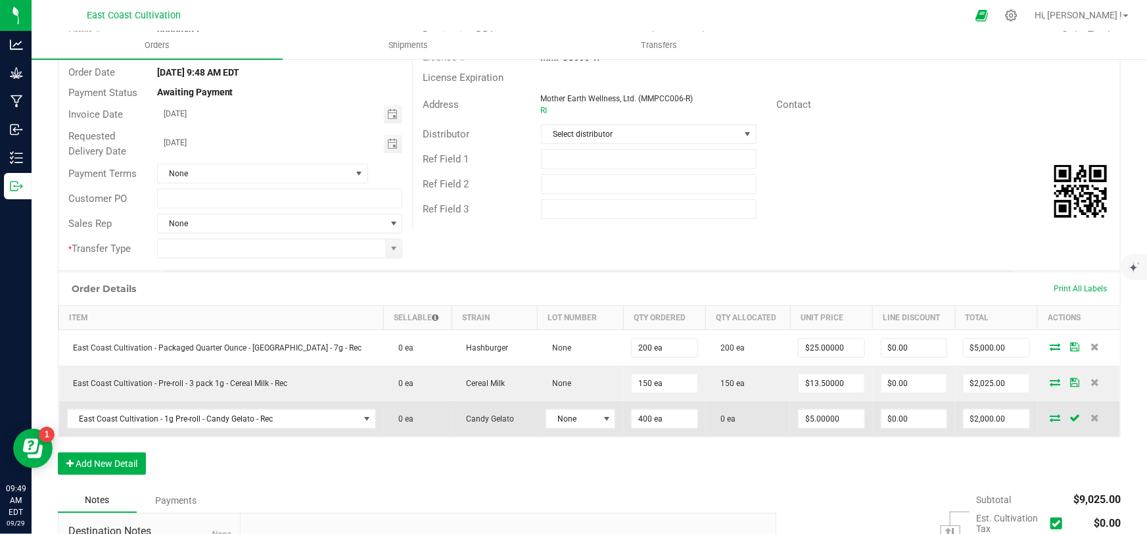
click at [1050, 415] on icon at bounding box center [1055, 417] width 11 height 8
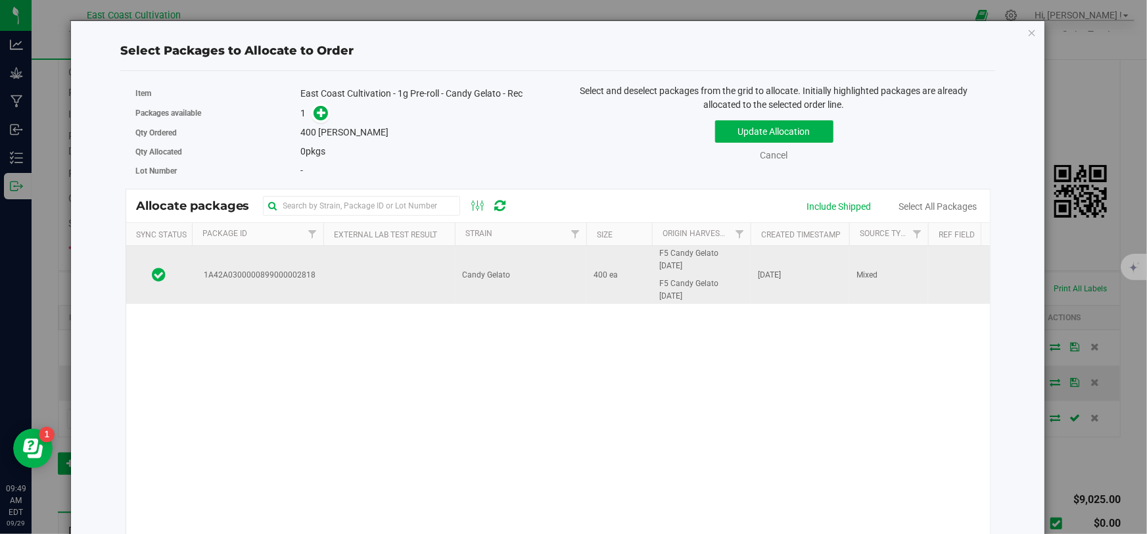
click at [557, 273] on td "Candy Gelato" at bounding box center [520, 275] width 131 height 58
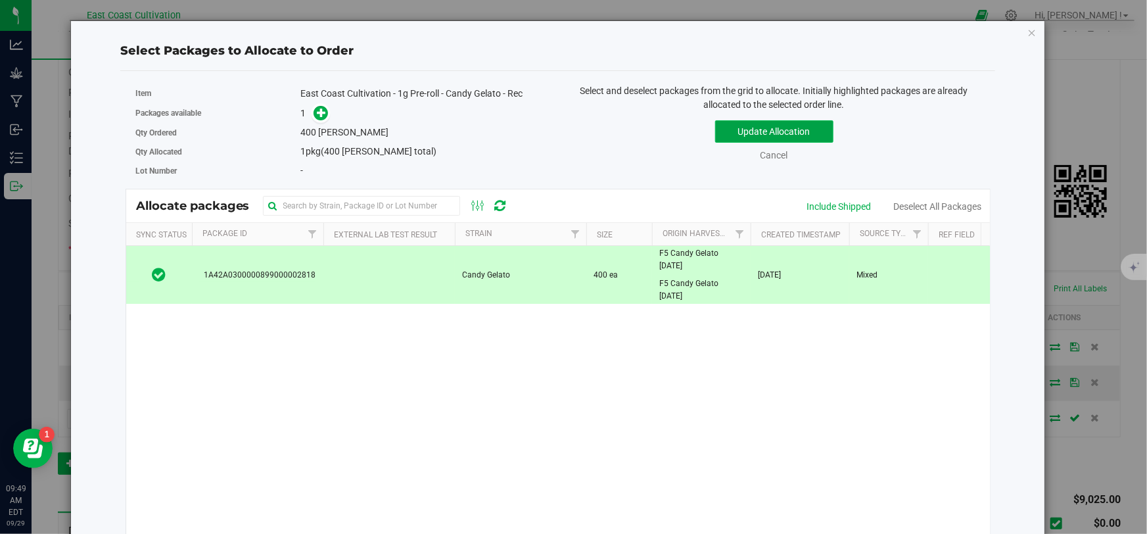
click at [761, 125] on button "Update Allocation" at bounding box center [774, 131] width 118 height 22
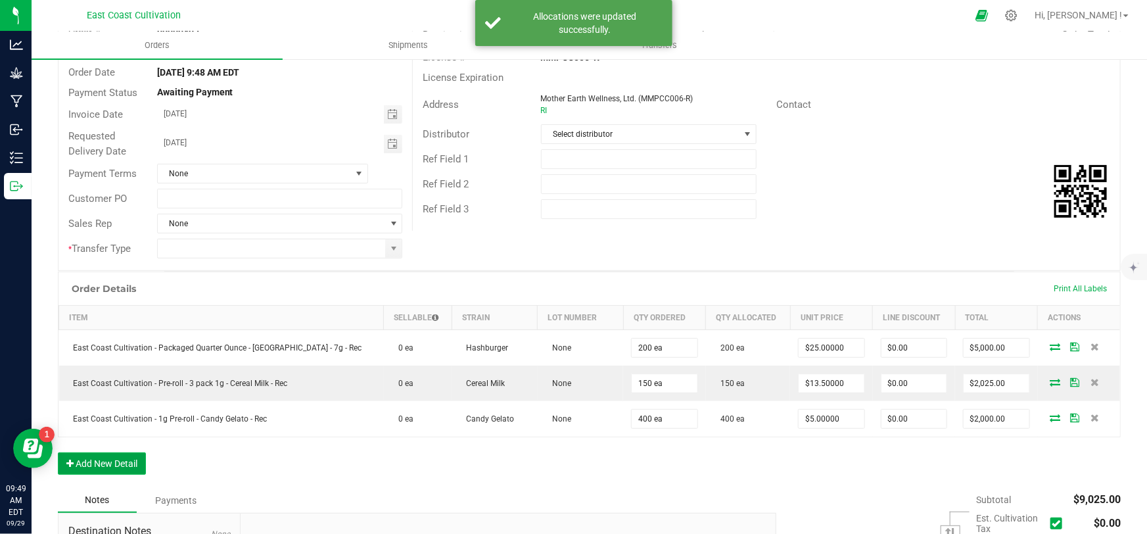
click at [122, 465] on button "Add New Detail" at bounding box center [102, 463] width 88 height 22
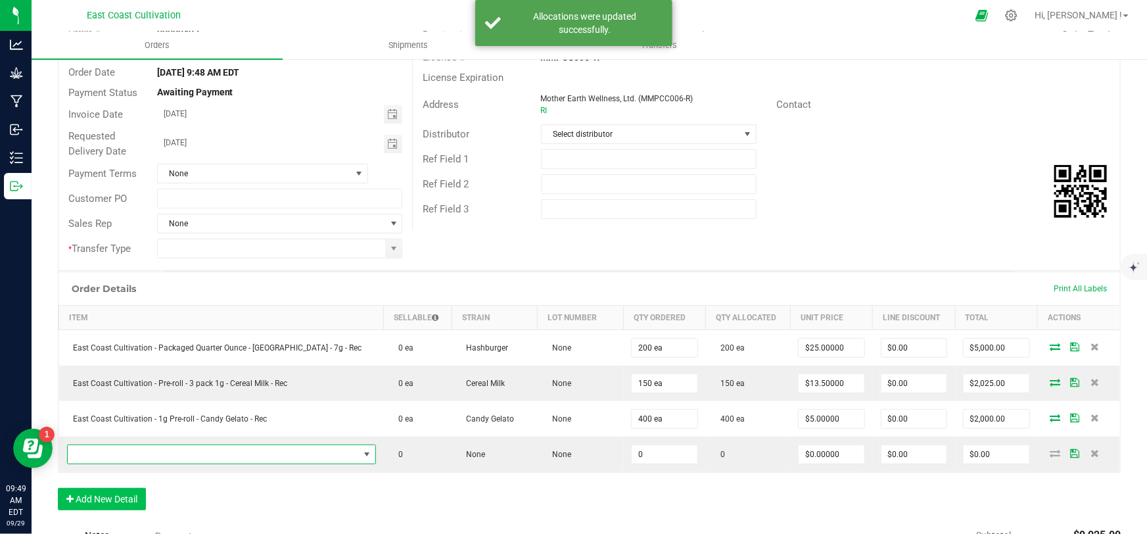
click at [139, 451] on span "NO DATA FOUND" at bounding box center [213, 454] width 291 height 18
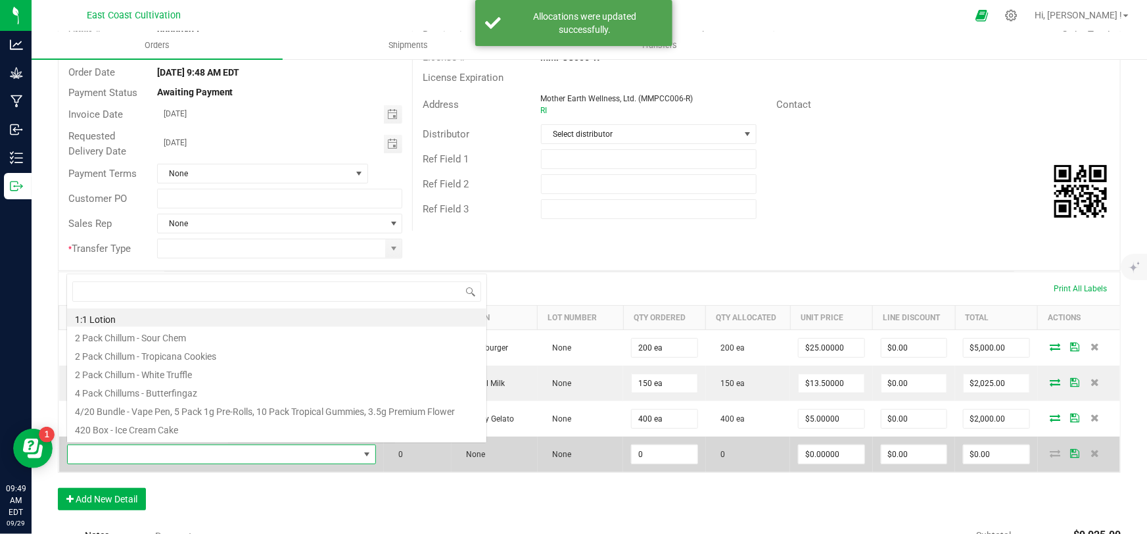
scroll to position [20, 276]
type input "canna"
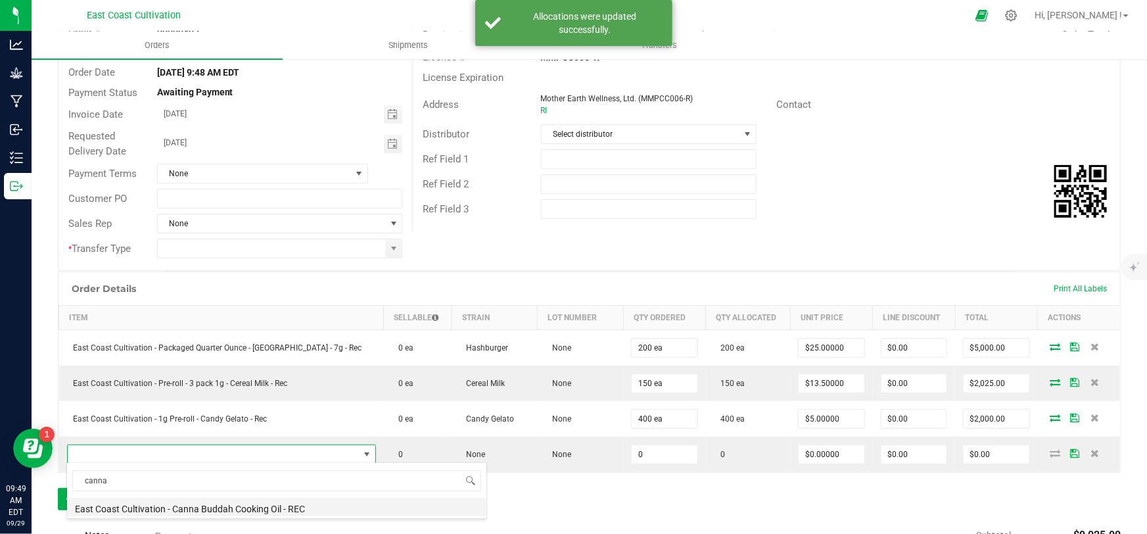
click at [269, 501] on li "East Coast Cultivation - Canna Buddah Cooking Oil - REC" at bounding box center [276, 506] width 419 height 18
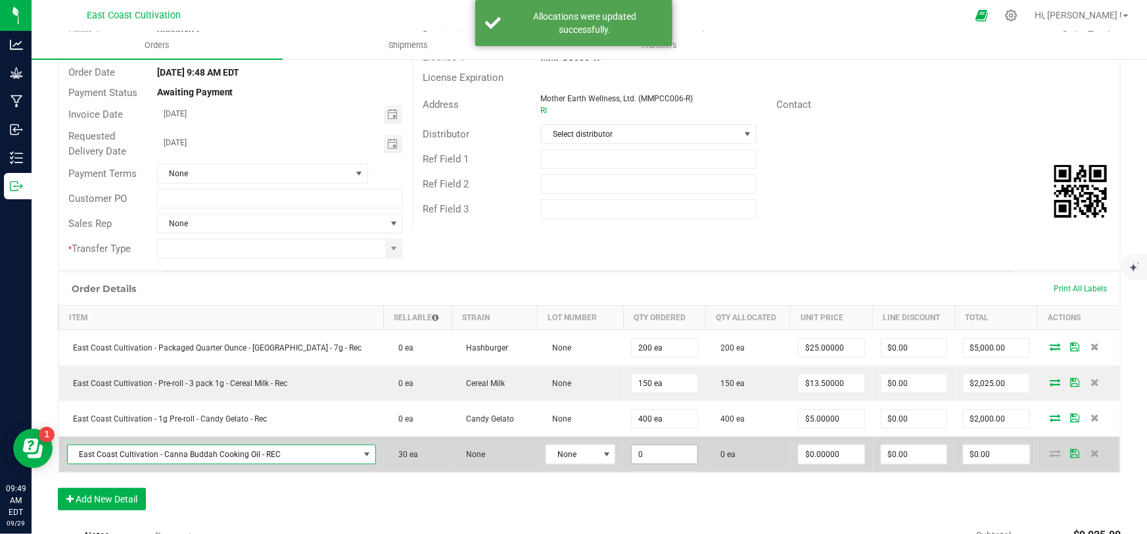
click at [631, 453] on input "0" at bounding box center [663, 454] width 65 height 18
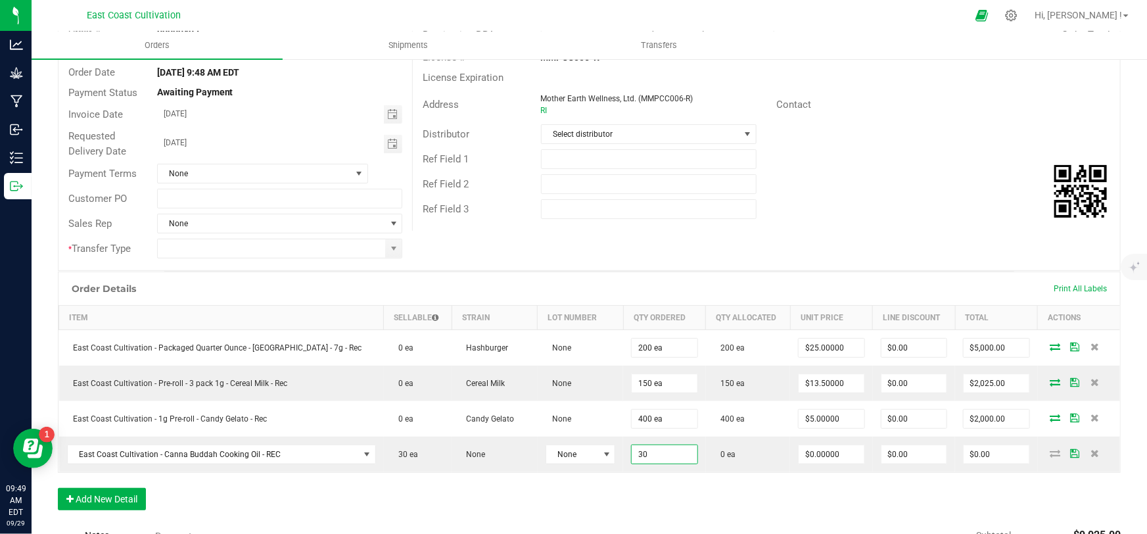
type input "30 ea"
click at [886, 486] on div "Order Details Print All Labels Item Sellable Strain Lot Number Qty Ordered Qty …" at bounding box center [589, 397] width 1062 height 252
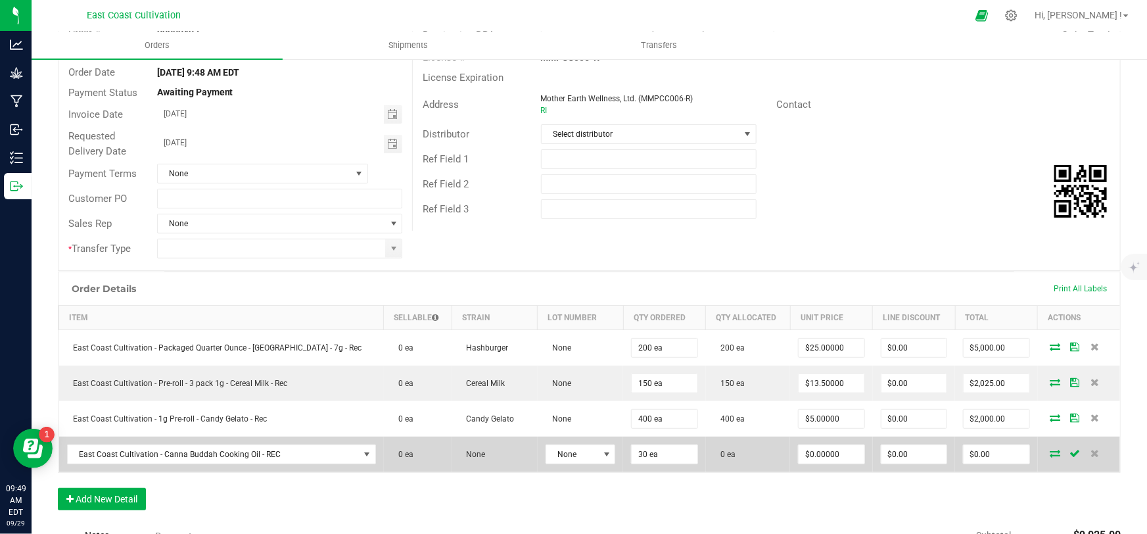
click at [1050, 450] on icon at bounding box center [1055, 453] width 11 height 8
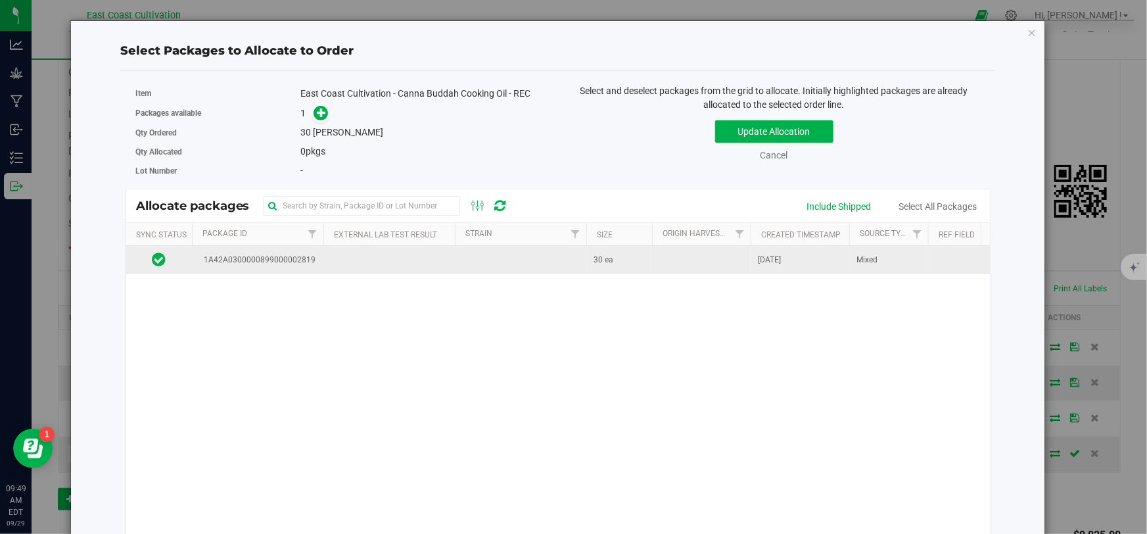
click at [516, 271] on td at bounding box center [520, 260] width 131 height 28
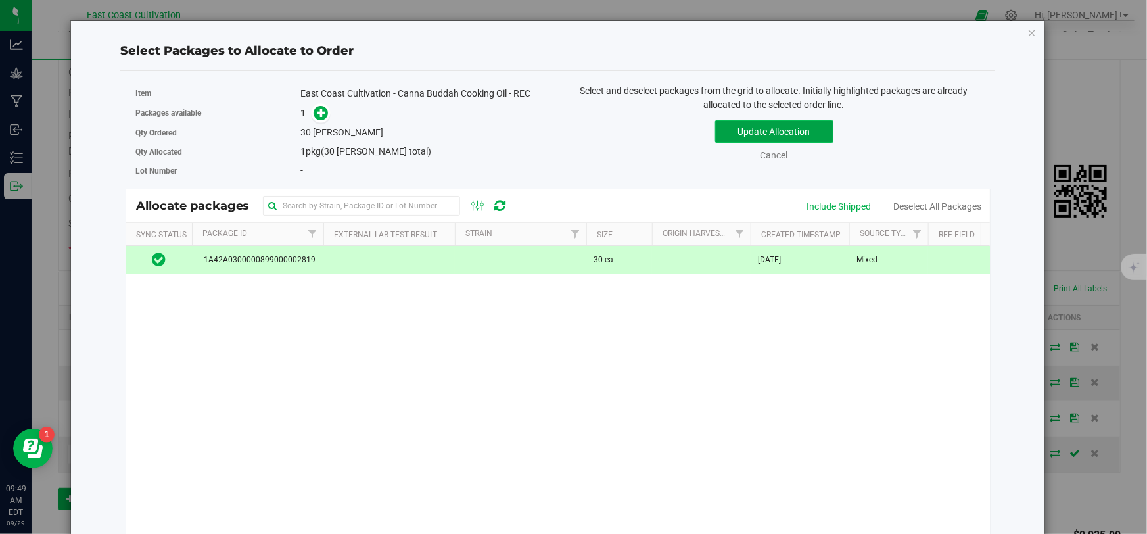
click at [739, 129] on button "Update Allocation" at bounding box center [774, 131] width 118 height 22
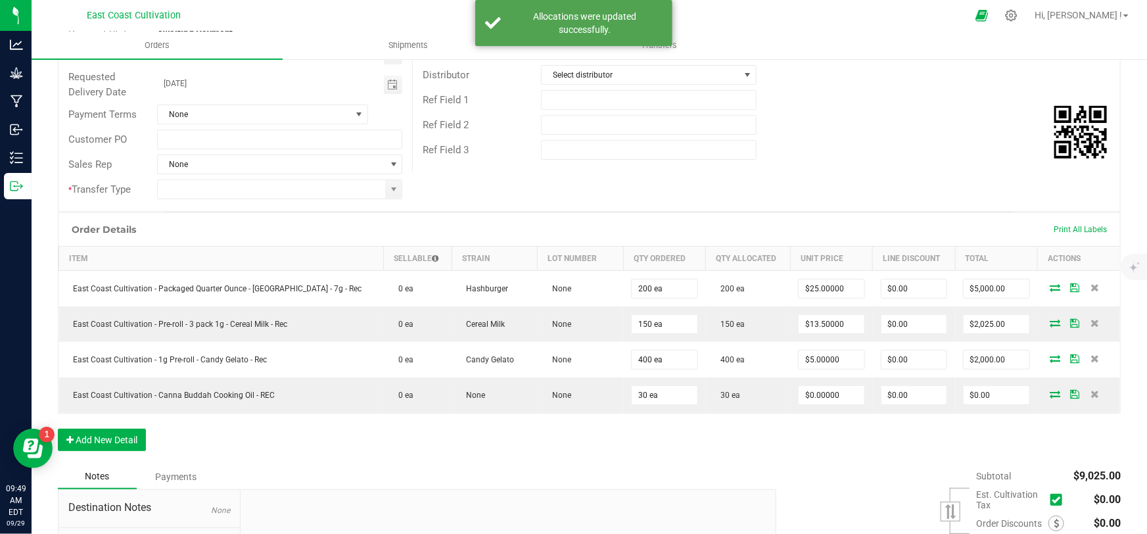
scroll to position [59, 0]
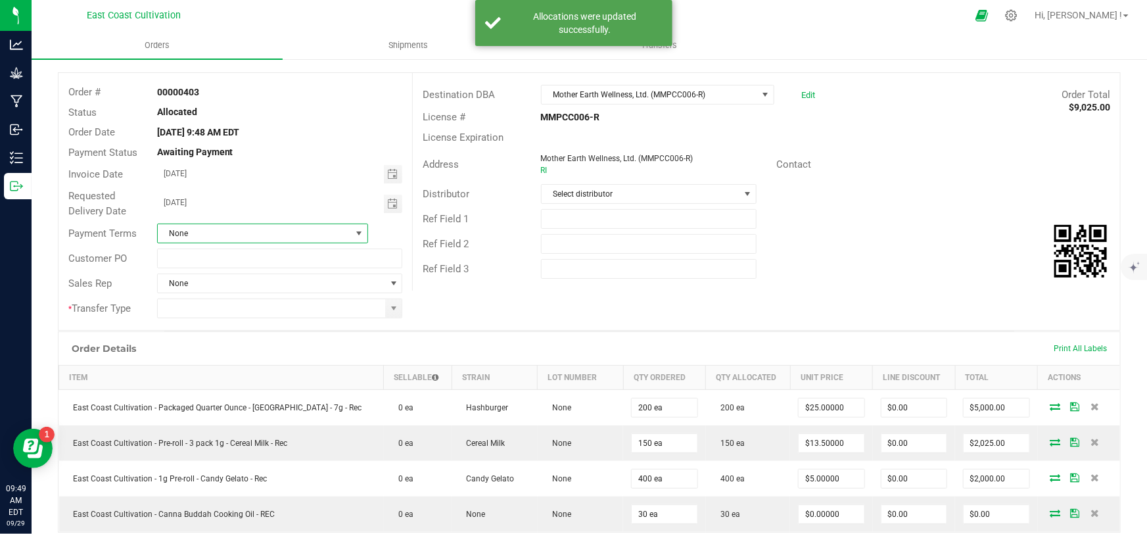
click at [265, 232] on span "None" at bounding box center [254, 233] width 193 height 18
click at [194, 302] on li "Net 30" at bounding box center [260, 311] width 208 height 22
click at [388, 170] on span "Toggle calendar" at bounding box center [392, 174] width 11 height 11
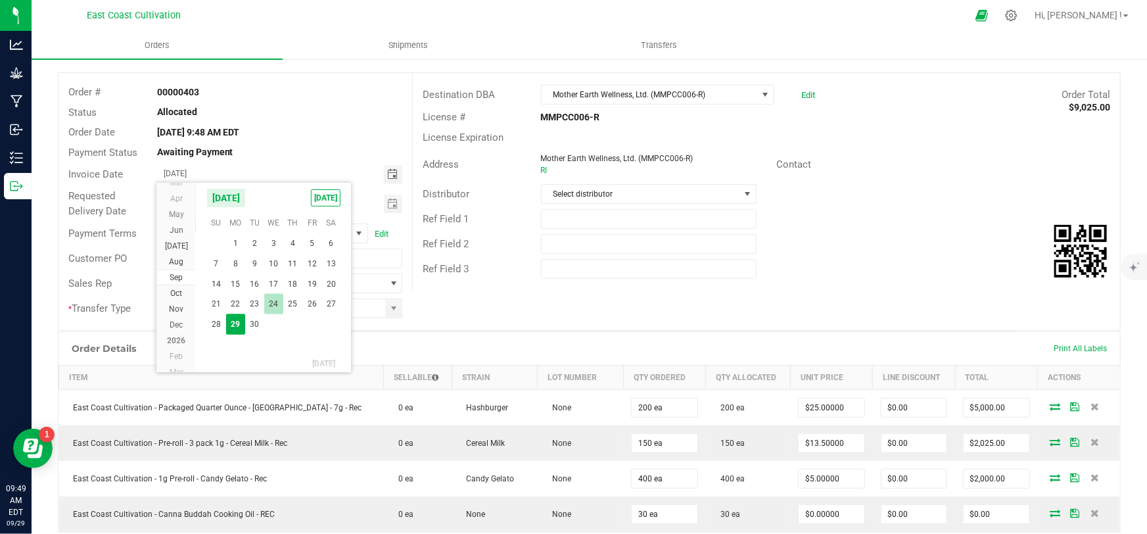
click at [270, 301] on span "24" at bounding box center [273, 304] width 19 height 20
type input "09/24/2025"
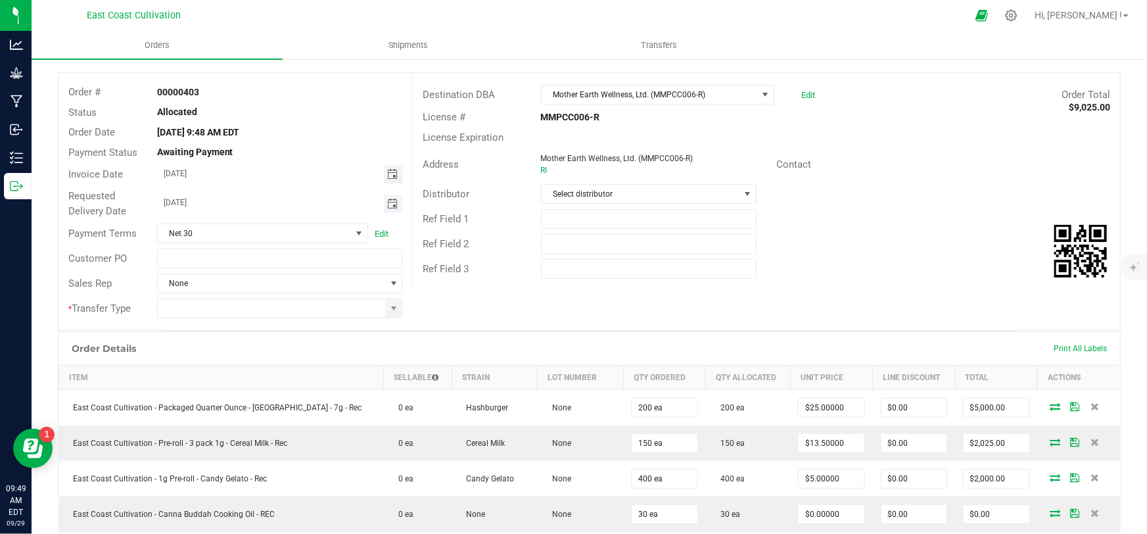
click at [387, 202] on span "Toggle calendar" at bounding box center [392, 203] width 11 height 11
click at [235, 355] on span "29" at bounding box center [235, 354] width 19 height 20
type input "[DATE]"
click at [390, 303] on span at bounding box center [393, 308] width 11 height 11
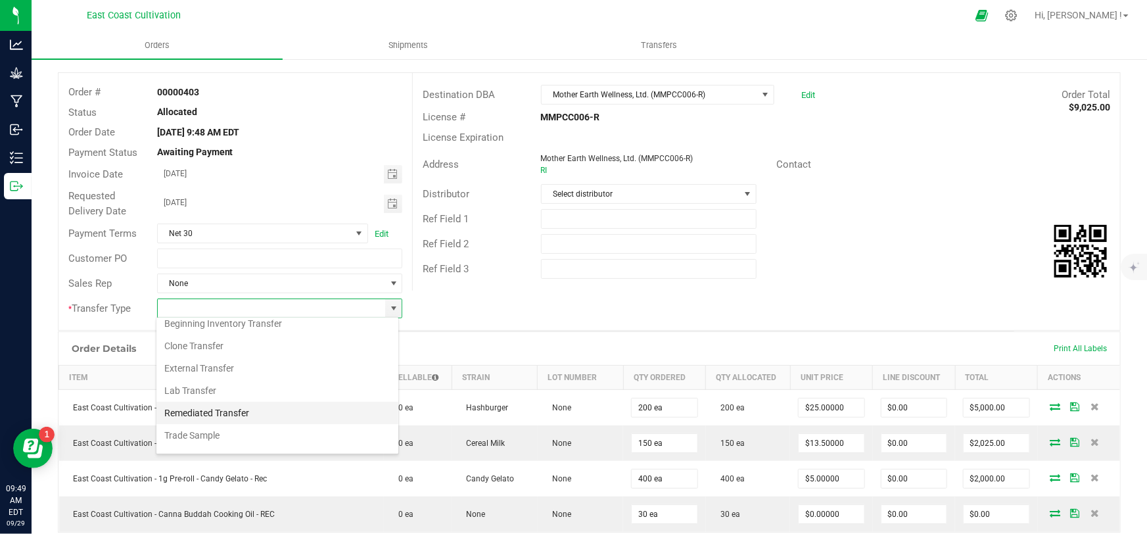
scroll to position [46, 0]
click at [214, 438] on li "Unaffiliated Transfer" at bounding box center [277, 441] width 242 height 22
type input "Unaffiliated Transfer"
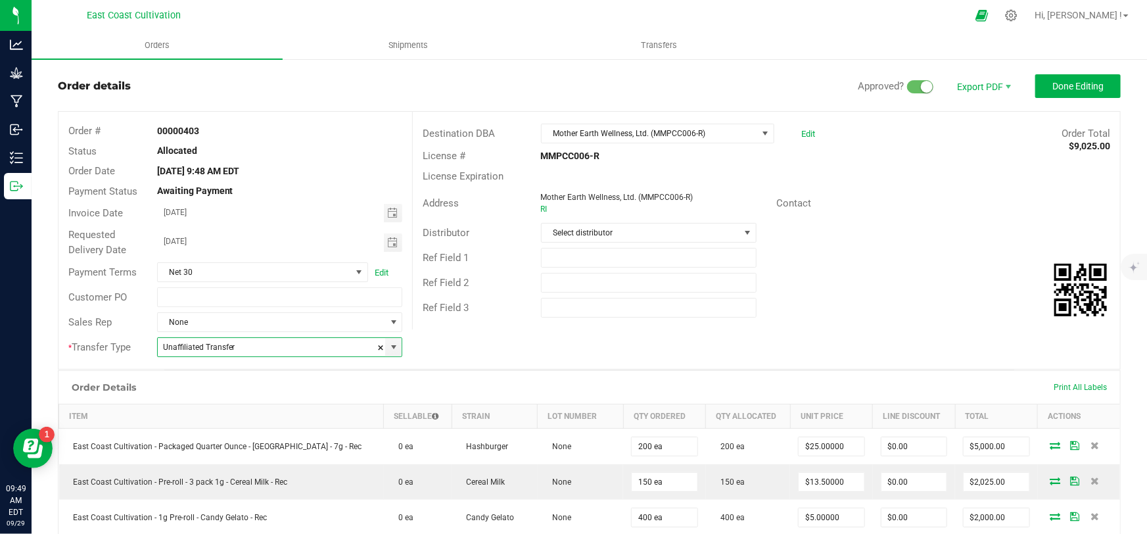
scroll to position [0, 0]
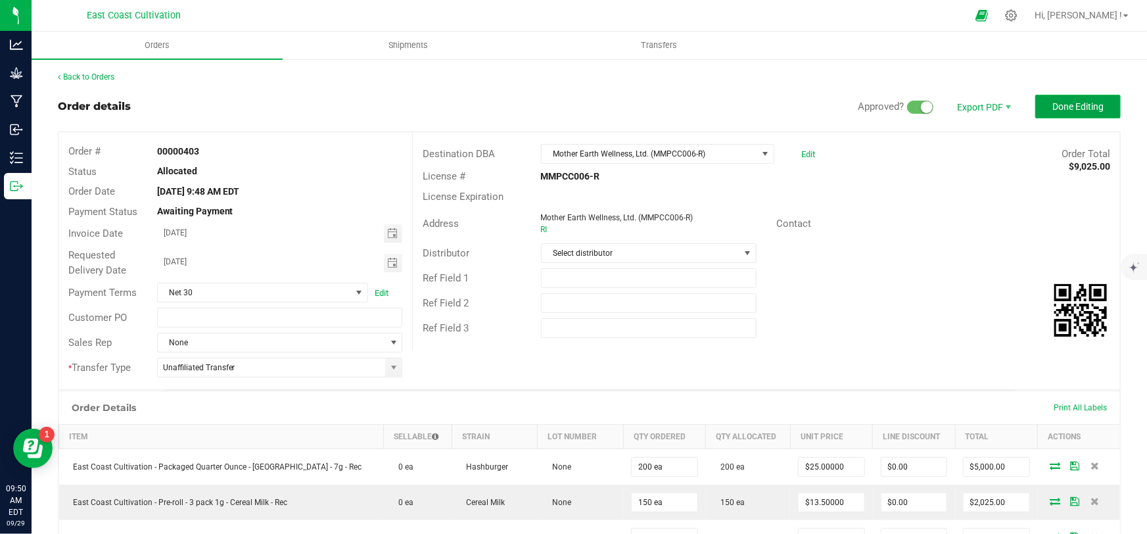
click at [1038, 108] on button "Done Editing" at bounding box center [1077, 107] width 85 height 24
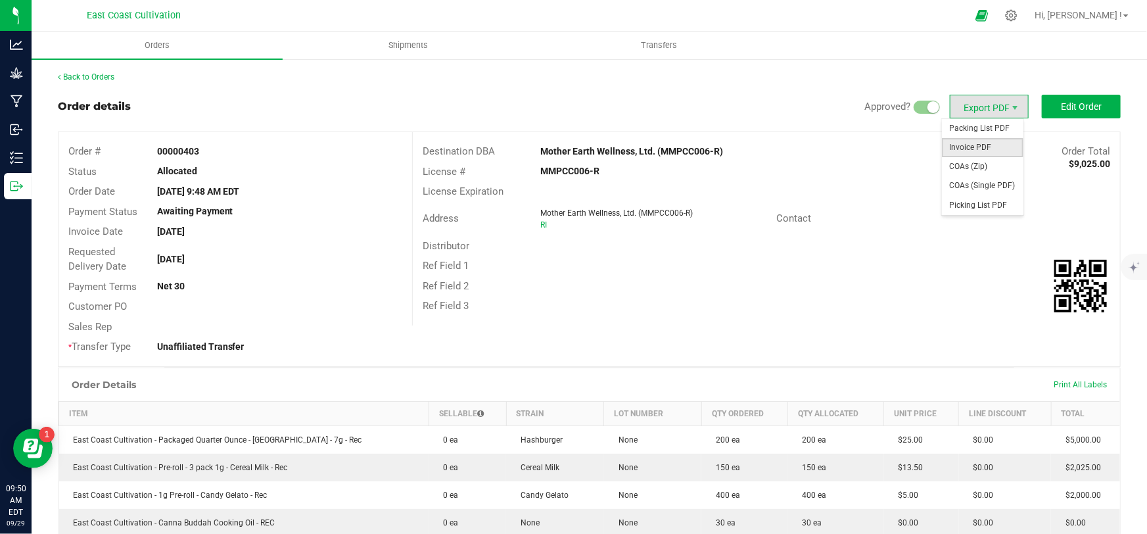
click at [968, 144] on span "Invoice PDF" at bounding box center [982, 147] width 81 height 19
